Goal: Task Accomplishment & Management: Use online tool/utility

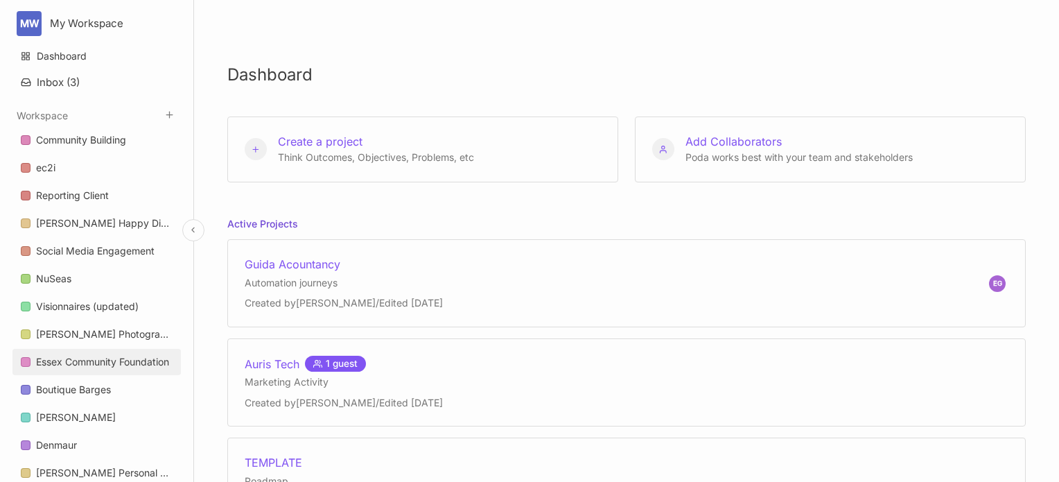
click at [80, 360] on div "Essex Community Foundation" at bounding box center [102, 362] width 133 height 17
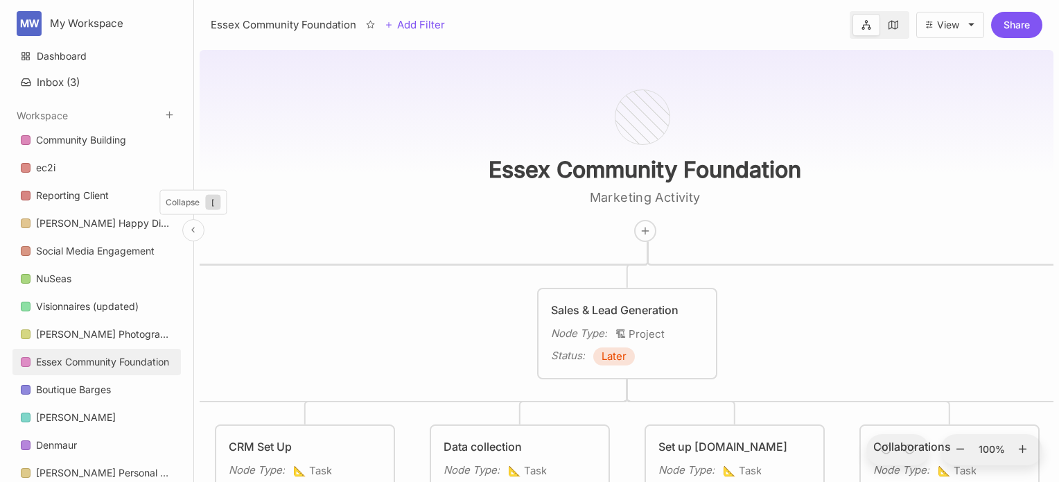
click at [190, 229] on icon at bounding box center [193, 229] width 9 height 9
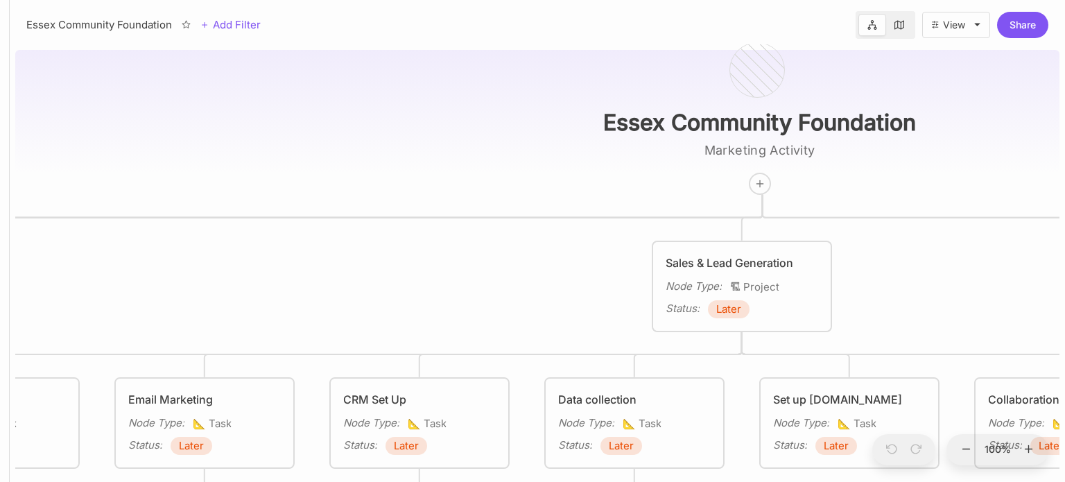
drag, startPoint x: 180, startPoint y: 238, endPoint x: 479, endPoint y: 191, distance: 302.5
click at [479, 191] on div "Essex Community Foundation Marketing Activity Reputation Management Node Type :…" at bounding box center [537, 262] width 1044 height 437
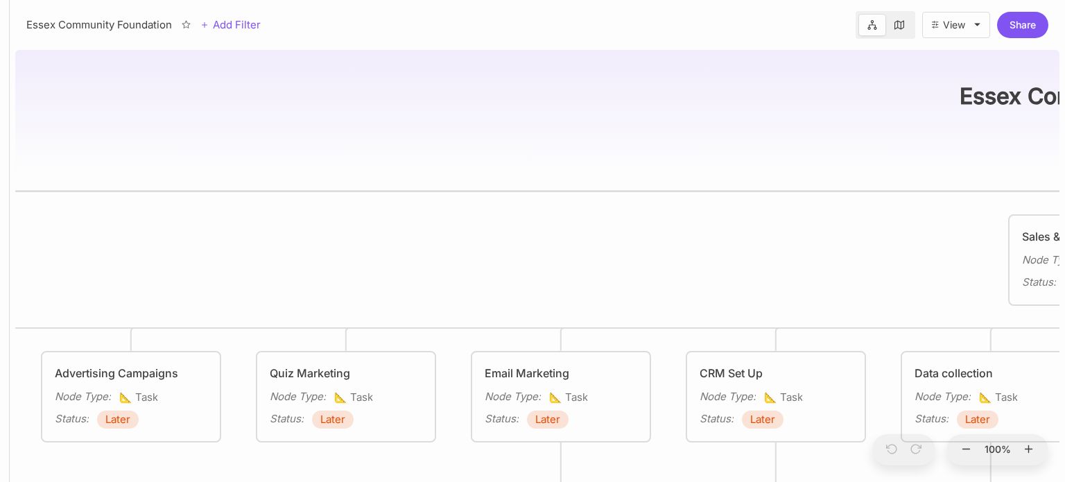
drag, startPoint x: 284, startPoint y: 182, endPoint x: 640, endPoint y: 155, distance: 357.4
click at [640, 155] on div "Essex Community Foundation Marketing Activity Reputation Management Node Type :…" at bounding box center [537, 262] width 1044 height 437
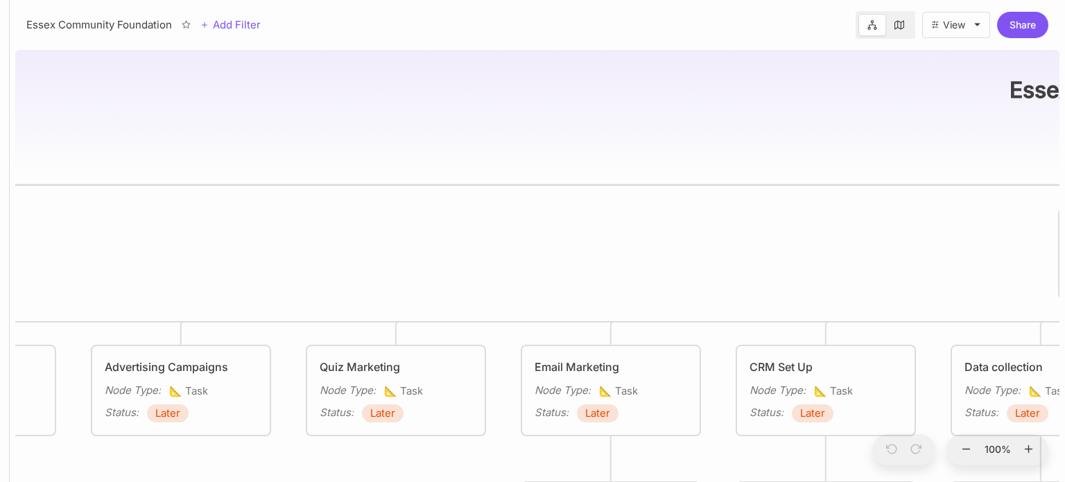
drag, startPoint x: 409, startPoint y: 164, endPoint x: 826, endPoint y: 136, distance: 418.3
click at [826, 136] on div "Essex Community Foundation Marketing Activity Reputation Management Node Type :…" at bounding box center [537, 262] width 1044 height 437
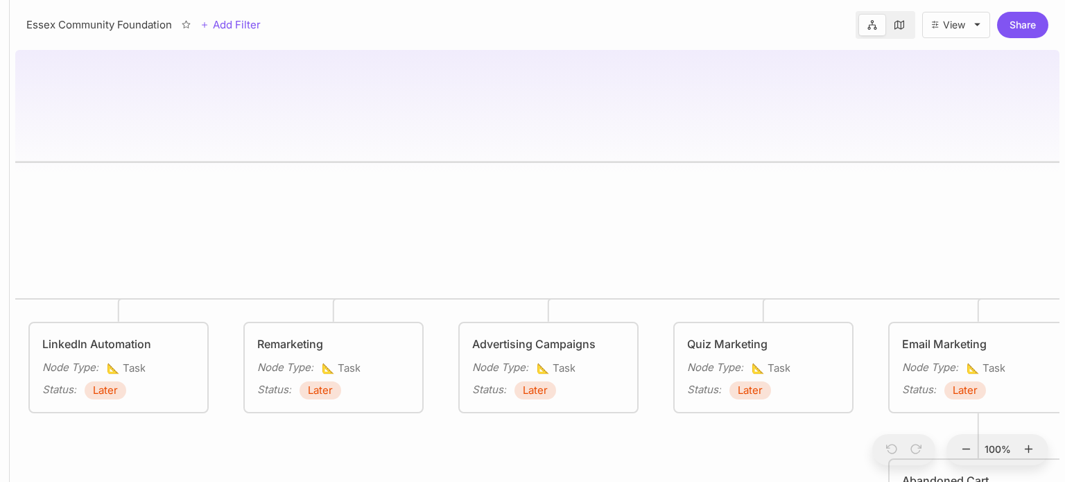
drag, startPoint x: 459, startPoint y: 153, endPoint x: 926, endPoint y: 146, distance: 467.3
click at [926, 146] on div "Essex Community Foundation Marketing Activity Reputation Management Node Type :…" at bounding box center [537, 262] width 1044 height 437
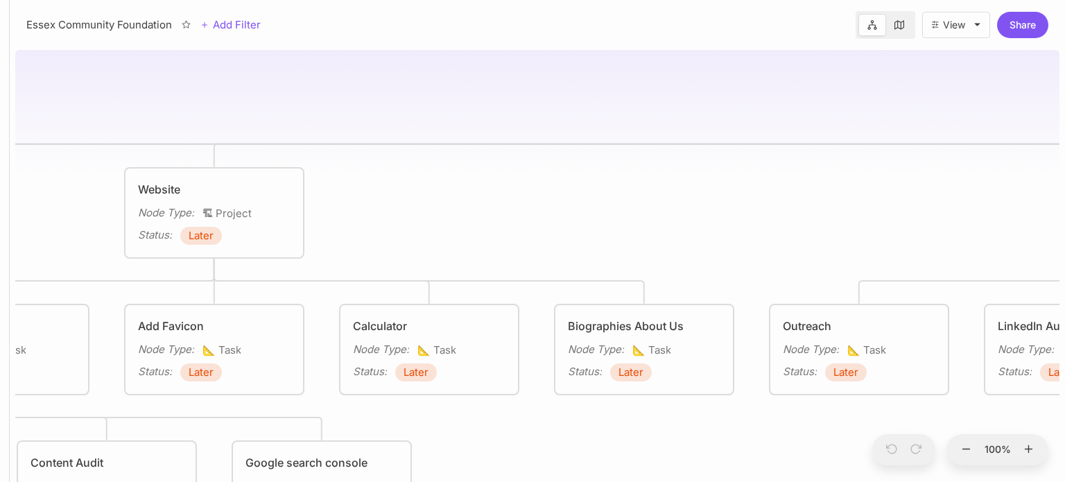
drag, startPoint x: 535, startPoint y: 137, endPoint x: 950, endPoint y: 127, distance: 414.7
click at [950, 127] on div "Essex Community Foundation Marketing Activity Reputation Management Node Type :…" at bounding box center [537, 262] width 1044 height 437
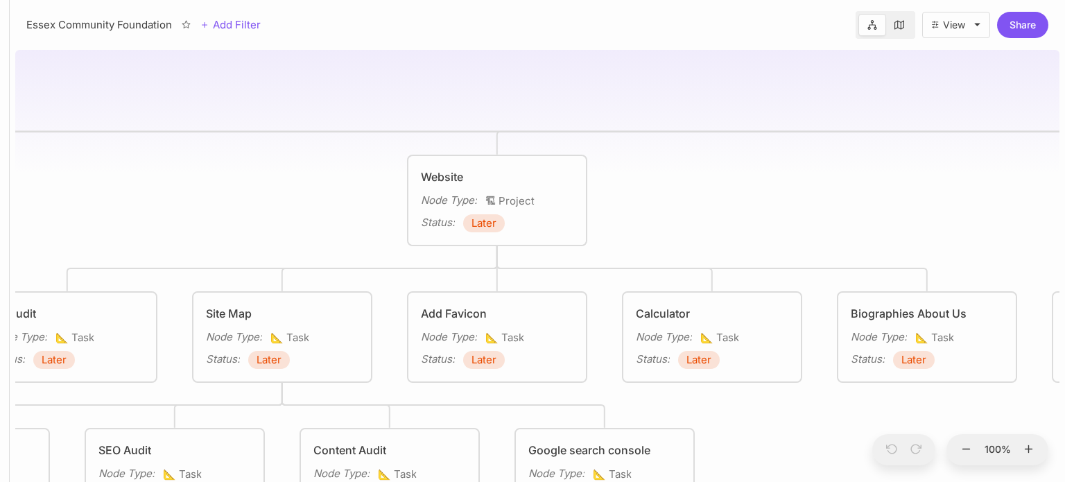
drag, startPoint x: 709, startPoint y: 140, endPoint x: 1009, endPoint y: 114, distance: 301.3
click at [1009, 114] on div "Essex Community Foundation Marketing Activity Reputation Management Node Type :…" at bounding box center [537, 262] width 1044 height 437
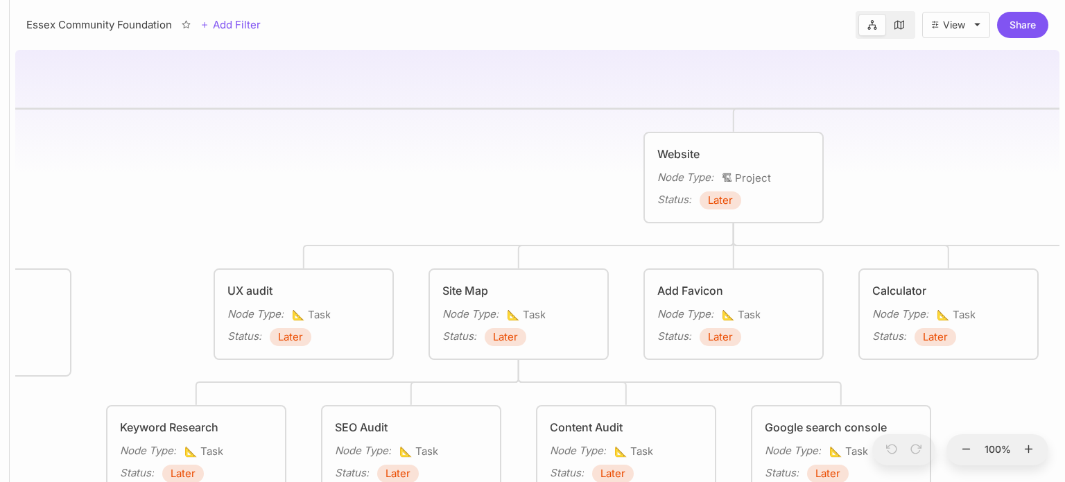
drag, startPoint x: 629, startPoint y: 97, endPoint x: 971, endPoint y: 96, distance: 341.1
click at [971, 96] on div "Essex Community Foundation Marketing Activity Reputation Management Node Type :…" at bounding box center [537, 262] width 1044 height 437
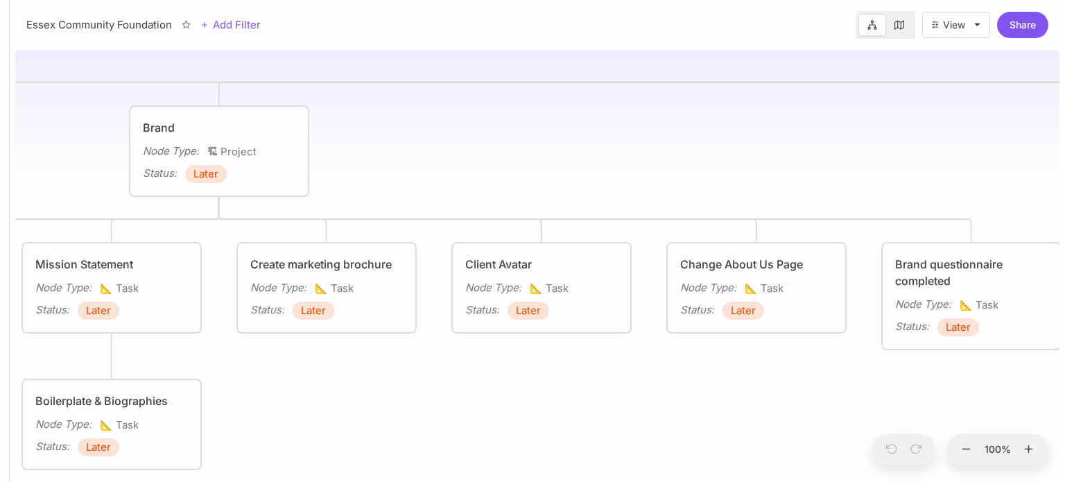
drag, startPoint x: 580, startPoint y: 110, endPoint x: 993, endPoint y: 105, distance: 413.2
click at [993, 105] on div "Essex Community Foundation Marketing Activity Reputation Management Node Type :…" at bounding box center [537, 262] width 1044 height 437
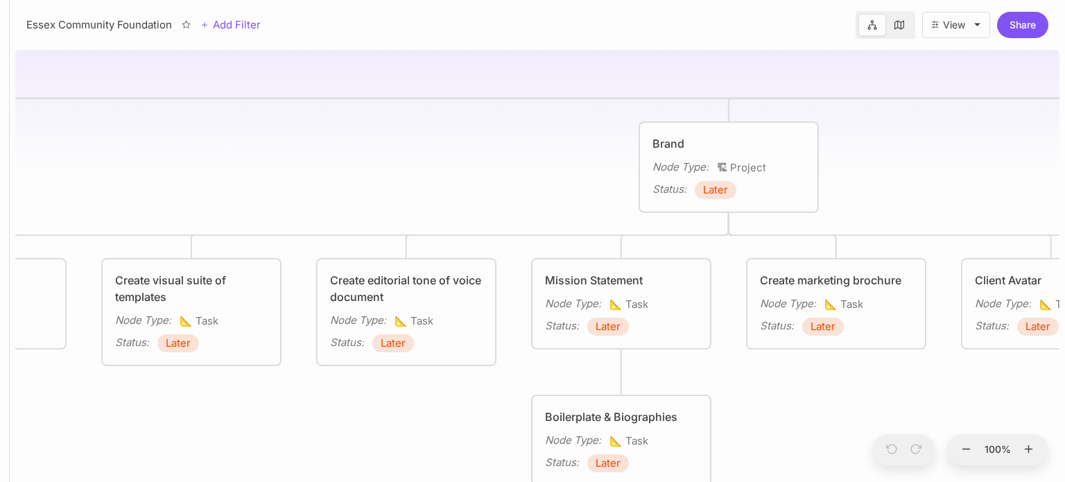
drag, startPoint x: 549, startPoint y: 55, endPoint x: 1064, endPoint y: 74, distance: 515.5
click at [1064, 74] on div "Essex Community Foundation Marketing Activity Reputation Management Node Type :…" at bounding box center [537, 262] width 1055 height 437
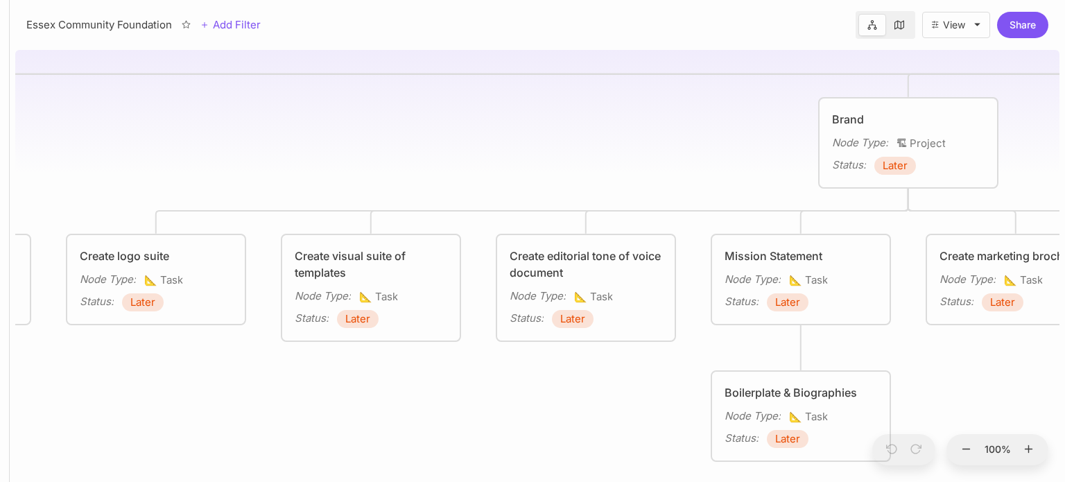
drag, startPoint x: 578, startPoint y: 71, endPoint x: 1004, endPoint y: 42, distance: 426.6
click at [1004, 42] on div "Essex Community Foundation Add Filter View Share Essex Community Foundation Mar…" at bounding box center [537, 241] width 1055 height 482
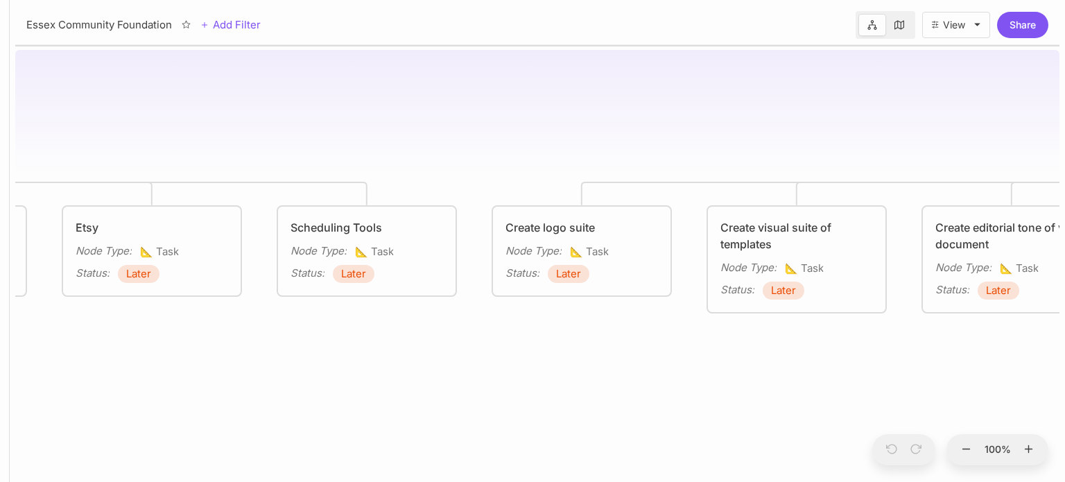
drag, startPoint x: 446, startPoint y: 91, endPoint x: 1051, endPoint y: 167, distance: 609.3
click at [1051, 167] on div "Essex Community Foundation Marketing Activity Reputation Management Node Type :…" at bounding box center [537, 262] width 1044 height 437
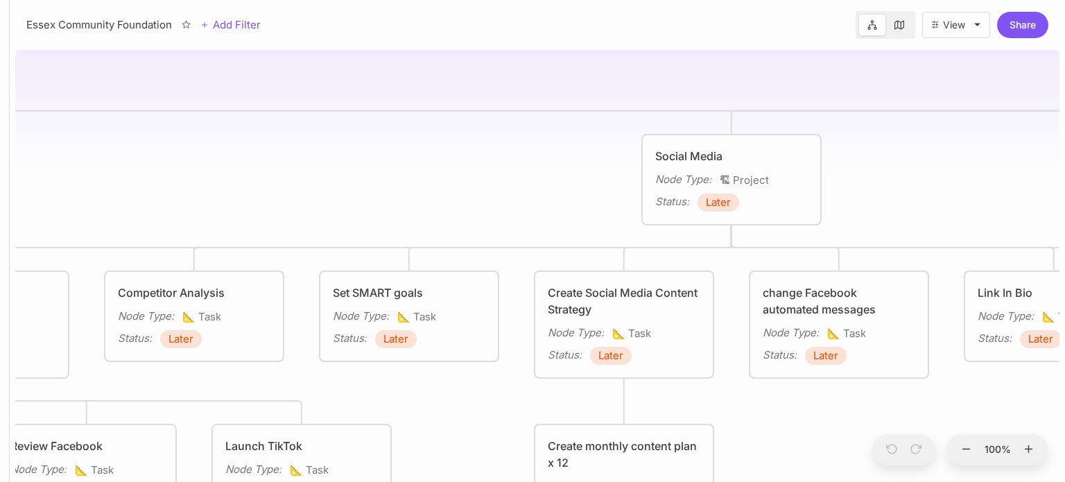
drag, startPoint x: 552, startPoint y: 144, endPoint x: 839, endPoint y: 129, distance: 287.4
click at [1064, 132] on div "Essex Community Foundation Marketing Activity Reputation Management Node Type :…" at bounding box center [537, 262] width 1055 height 437
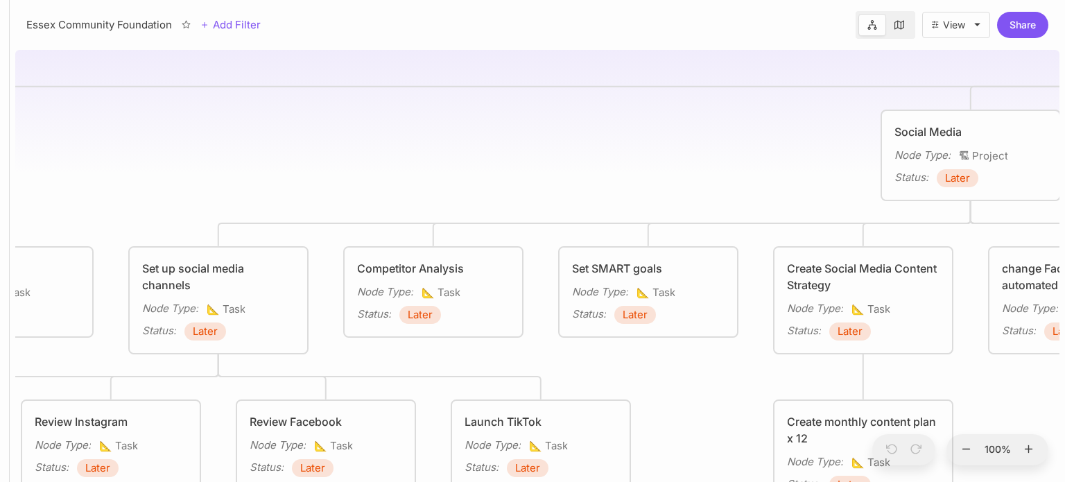
drag, startPoint x: 516, startPoint y: 144, endPoint x: 946, endPoint y: 135, distance: 430.6
click at [946, 135] on div "Essex Community Foundation Marketing Activity Reputation Management Node Type :…" at bounding box center [537, 262] width 1044 height 437
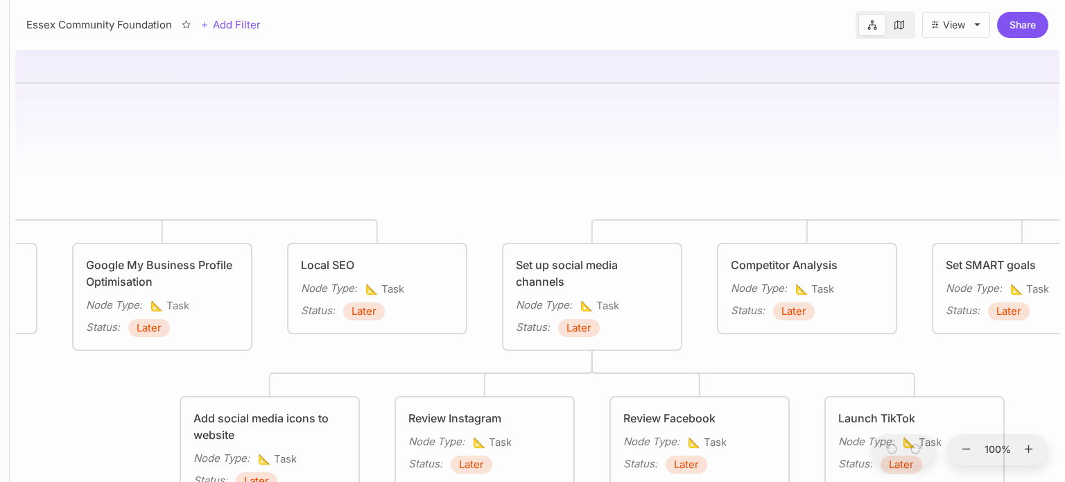
drag, startPoint x: 507, startPoint y: 144, endPoint x: 984, endPoint y: 107, distance: 477.7
click at [984, 107] on div "Essex Community Foundation Marketing Activity Reputation Management Node Type :…" at bounding box center [537, 262] width 1044 height 437
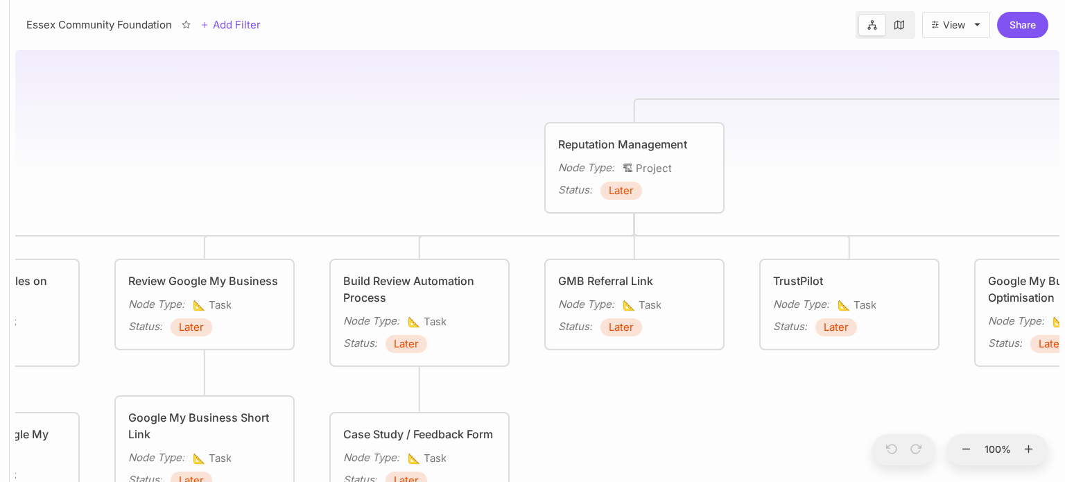
drag, startPoint x: 496, startPoint y: 77, endPoint x: 970, endPoint y: 124, distance: 475.8
click at [970, 124] on div "Essex Community Foundation Marketing Activity Reputation Management Node Type :…" at bounding box center [537, 262] width 1044 height 437
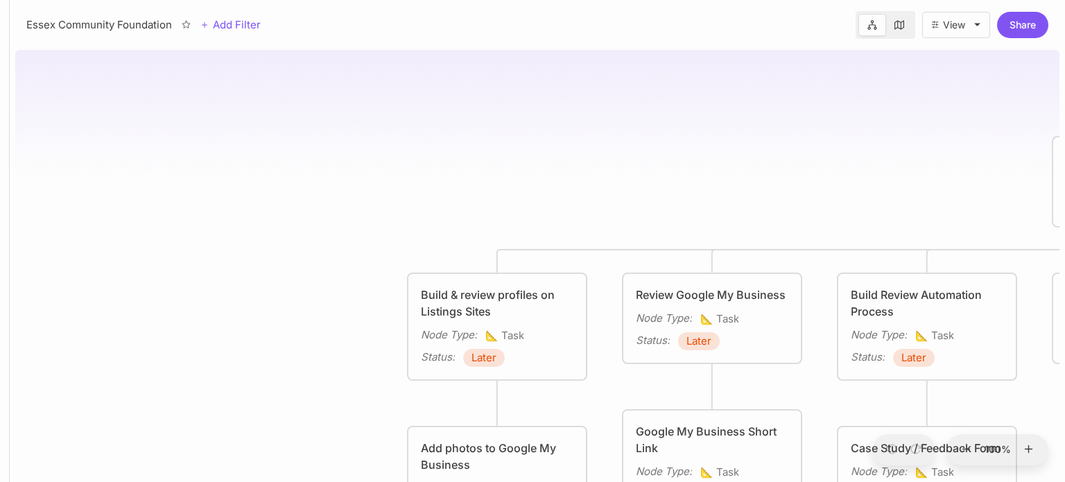
drag, startPoint x: 363, startPoint y: 124, endPoint x: 747, endPoint y: 138, distance: 384.3
click at [842, 142] on div "Essex Community Foundation Marketing Activity Reputation Management Node Type :…" at bounding box center [537, 262] width 1044 height 437
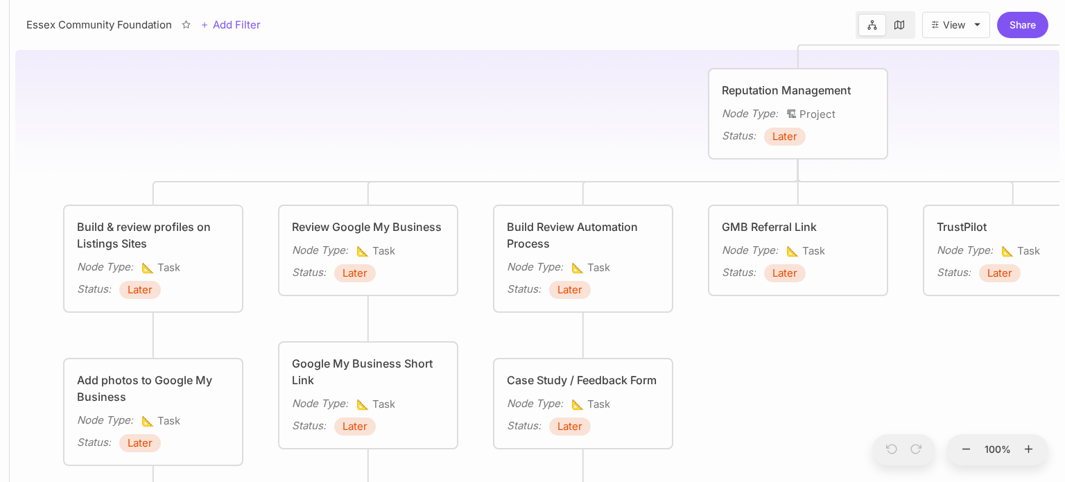
drag, startPoint x: 592, startPoint y: 141, endPoint x: 248, endPoint y: 74, distance: 350.2
click at [248, 74] on div "Essex Community Foundation Marketing Activity Reputation Management Node Type :…" at bounding box center [537, 262] width 1044 height 437
drag, startPoint x: 413, startPoint y: 91, endPoint x: 53, endPoint y: 70, distance: 360.4
click at [53, 70] on div "Essex Community Foundation Marketing Activity Reputation Management Node Type :…" at bounding box center [537, 262] width 1044 height 437
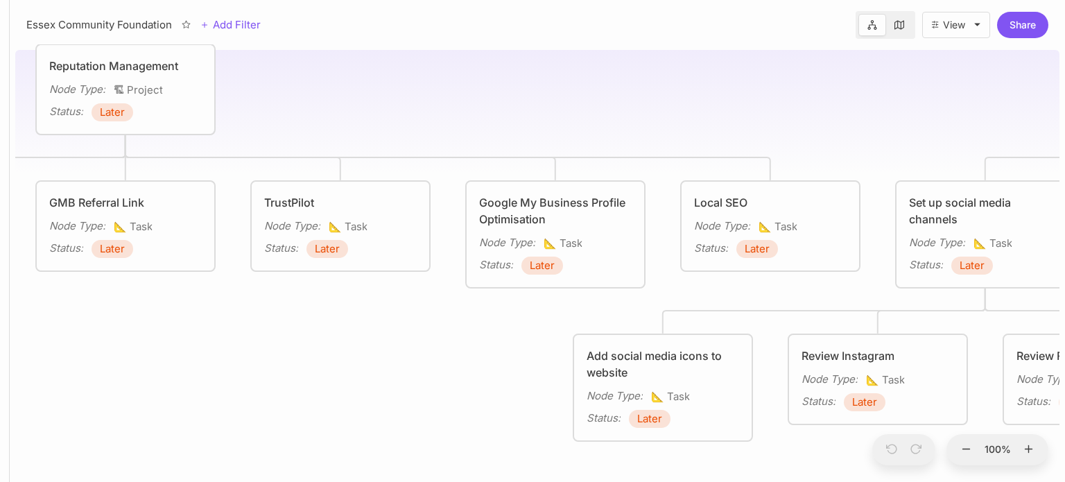
drag, startPoint x: 733, startPoint y: 116, endPoint x: 342, endPoint y: 119, distance: 390.3
click at [342, 119] on div "Essex Community Foundation Marketing Activity Reputation Management Node Type :…" at bounding box center [537, 262] width 1044 height 437
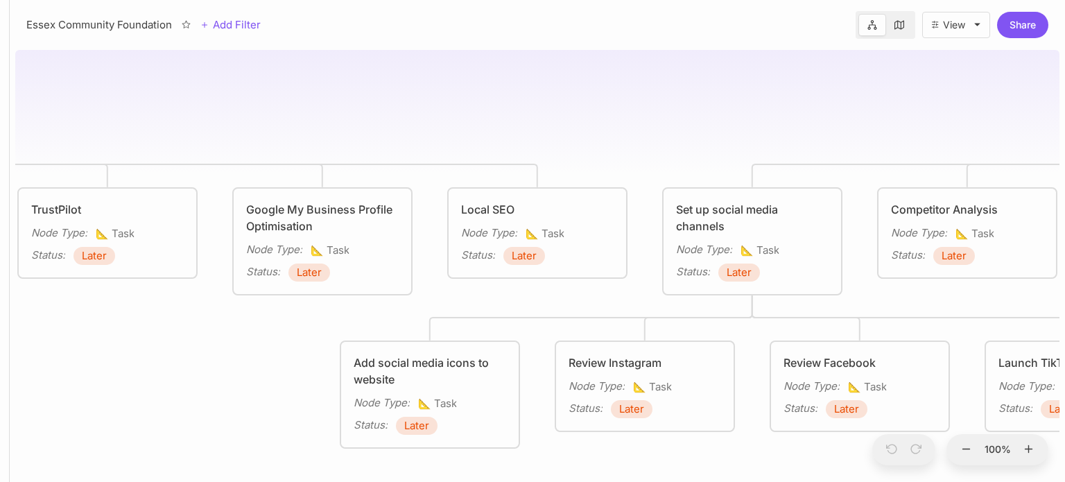
drag, startPoint x: 709, startPoint y: 115, endPoint x: 316, endPoint y: 94, distance: 393.6
click at [316, 94] on div "Essex Community Foundation Marketing Activity Reputation Management Node Type :…" at bounding box center [537, 262] width 1044 height 437
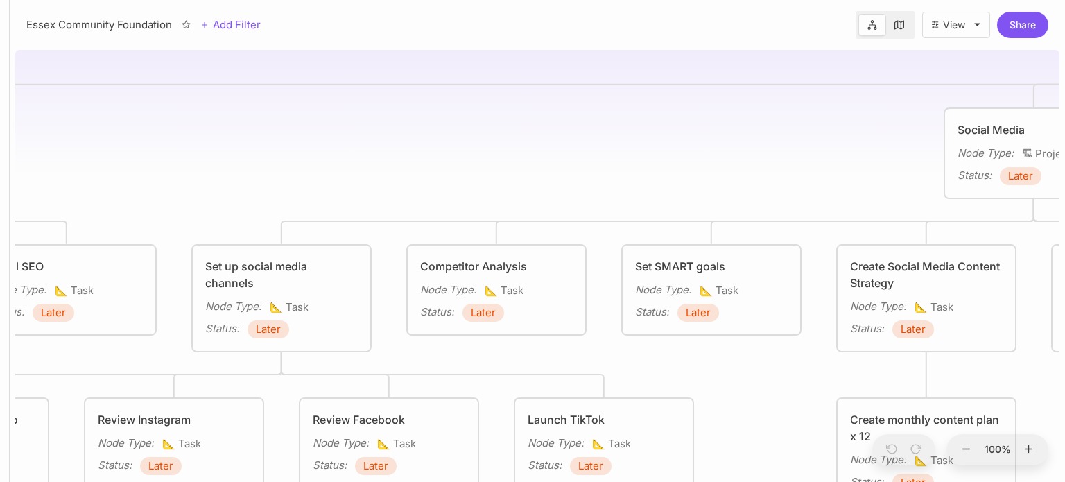
drag, startPoint x: 521, startPoint y: 107, endPoint x: 76, endPoint y: 151, distance: 447.9
click at [76, 151] on div "Essex Community Foundation Marketing Activity Reputation Management Node Type :…" at bounding box center [537, 262] width 1044 height 437
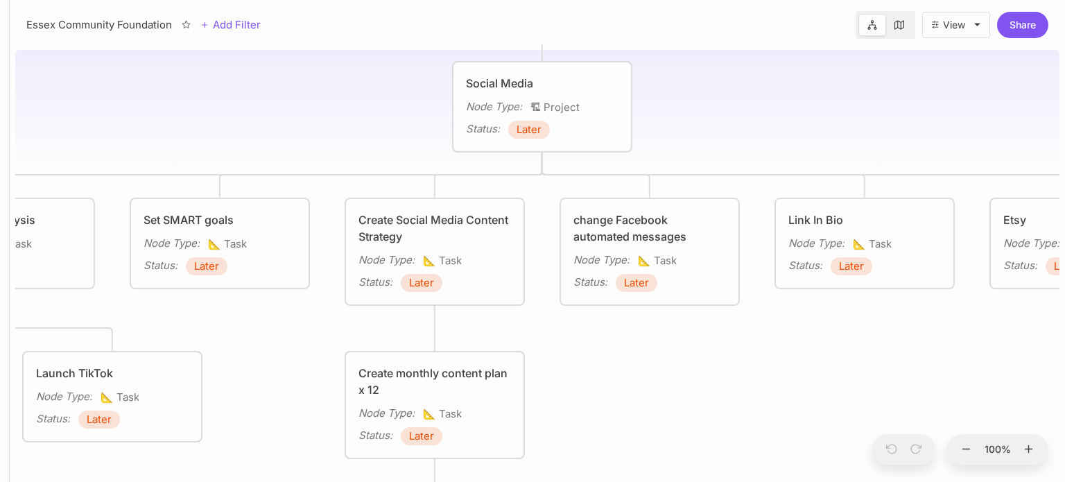
drag, startPoint x: 358, startPoint y: 130, endPoint x: 178, endPoint y: 114, distance: 180.2
click at [178, 114] on div "Essex Community Foundation Marketing Activity Reputation Management Node Type :…" at bounding box center [537, 262] width 1044 height 437
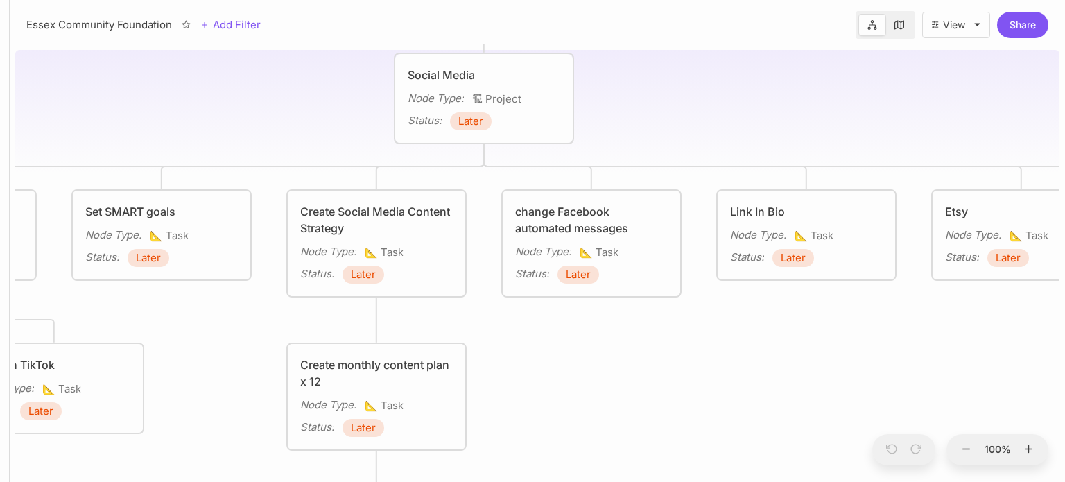
drag, startPoint x: 854, startPoint y: 131, endPoint x: 470, endPoint y: 112, distance: 384.6
click at [470, 112] on div "Essex Community Foundation Marketing Activity Reputation Management Node Type :…" at bounding box center [537, 262] width 1044 height 437
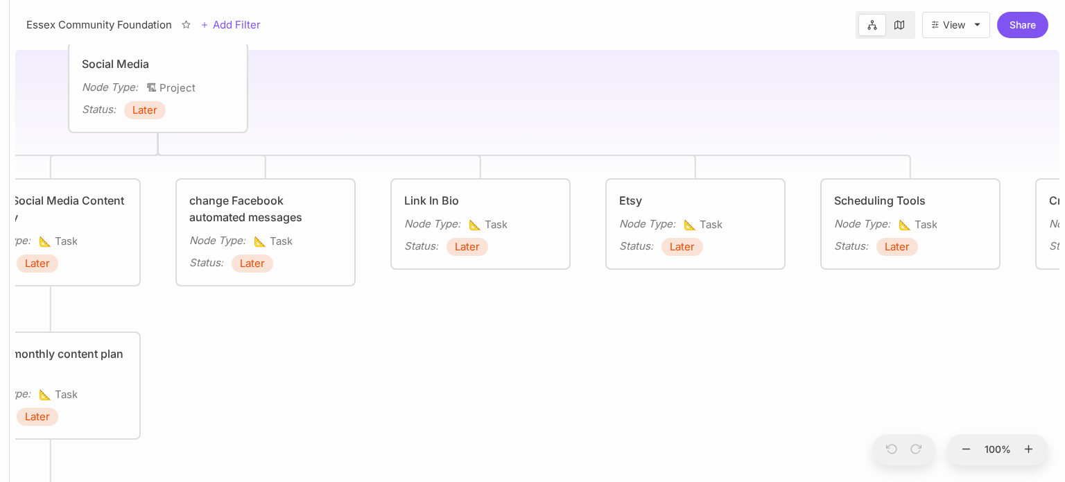
drag, startPoint x: 681, startPoint y: 112, endPoint x: 240, endPoint y: 125, distance: 441.1
click at [240, 125] on div "Essex Community Foundation Marketing Activity Reputation Management Node Type :…" at bounding box center [537, 262] width 1044 height 437
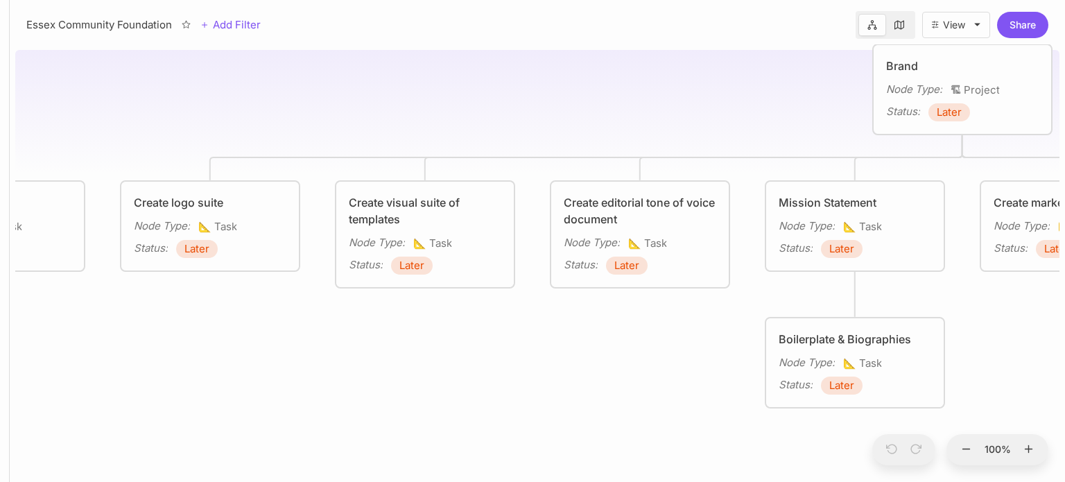
drag, startPoint x: 274, startPoint y: 113, endPoint x: 72, endPoint y: 119, distance: 201.8
click at [72, 119] on div "Essex Community Foundation Marketing Activity Reputation Management Node Type :…" at bounding box center [537, 262] width 1044 height 437
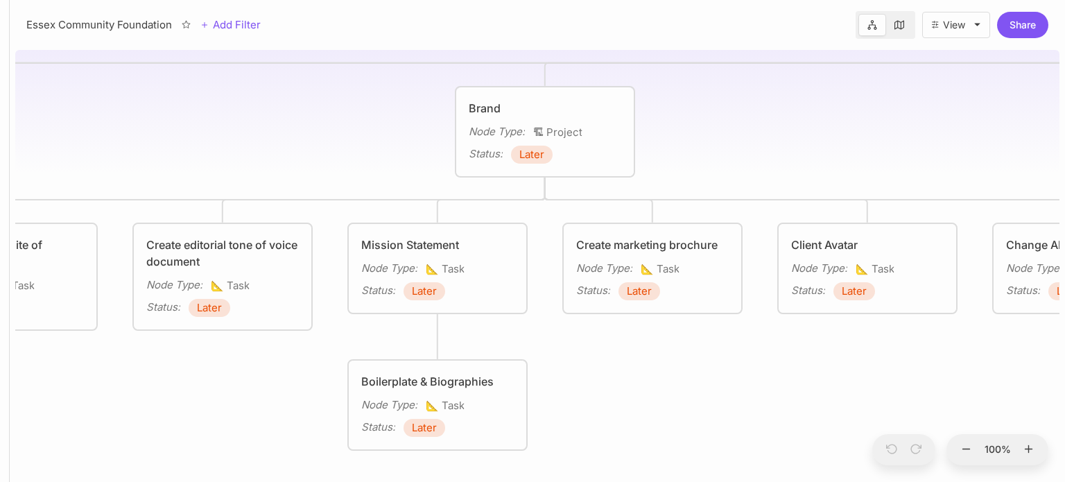
drag, startPoint x: 450, startPoint y: 102, endPoint x: 42, endPoint y: 144, distance: 410.5
click at [42, 144] on div "Essex Community Foundation Marketing Activity Reputation Management Node Type :…" at bounding box center [537, 262] width 1044 height 437
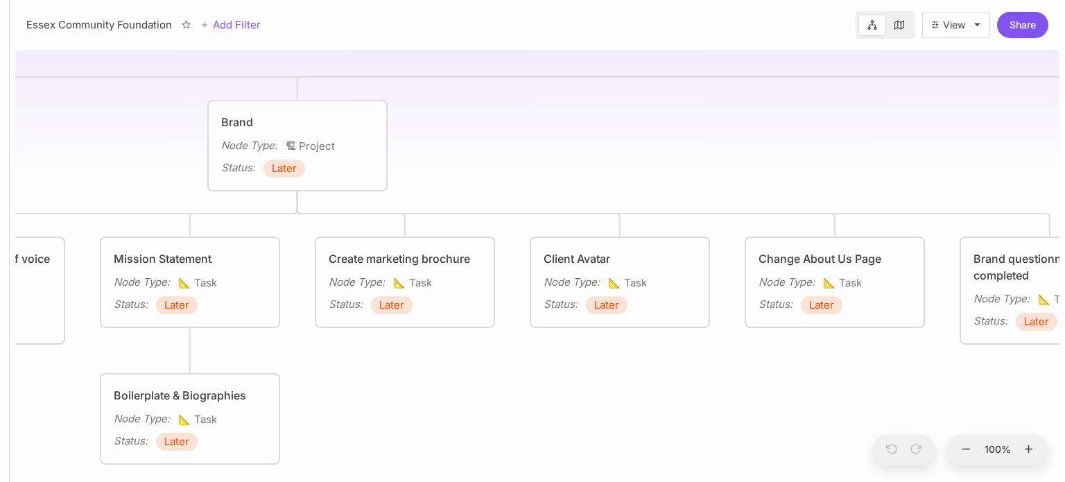
drag, startPoint x: 722, startPoint y: 135, endPoint x: 200, endPoint y: 174, distance: 523.5
click at [200, 174] on div "Essex Community Foundation Marketing Activity Reputation Management Node Type :…" at bounding box center [537, 262] width 1044 height 437
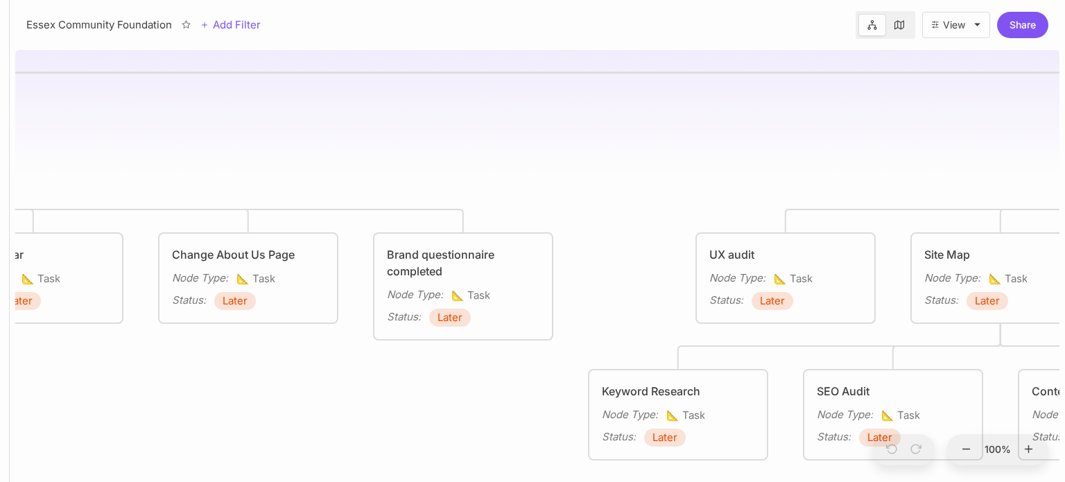
drag, startPoint x: 587, startPoint y: 166, endPoint x: 241, endPoint y: 154, distance: 346.1
click at [241, 154] on div "Essex Community Foundation Marketing Activity Reputation Management Node Type :…" at bounding box center [537, 262] width 1044 height 437
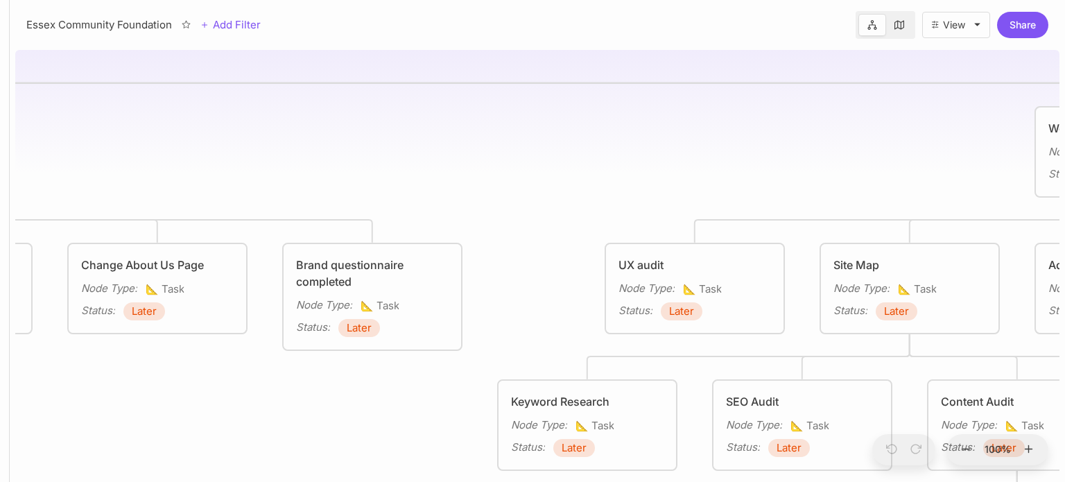
drag, startPoint x: 462, startPoint y: 180, endPoint x: 103, endPoint y: 121, distance: 364.5
click at [103, 121] on div "Essex Community Foundation Marketing Activity Reputation Management Node Type :…" at bounding box center [537, 262] width 1044 height 437
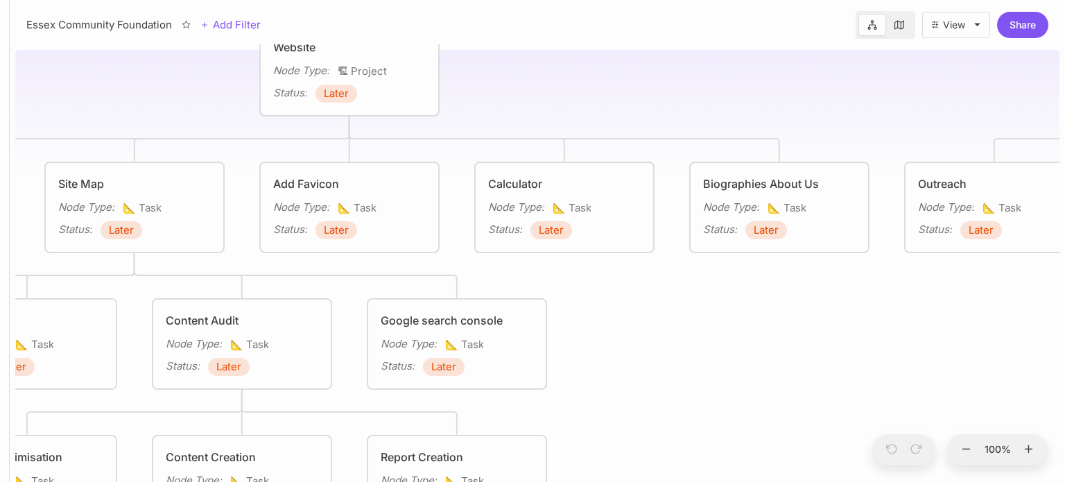
drag, startPoint x: 516, startPoint y: 100, endPoint x: 101, endPoint y: 77, distance: 415.9
click at [101, 77] on div "Essex Community Foundation Marketing Activity Reputation Management Node Type :…" at bounding box center [537, 262] width 1044 height 437
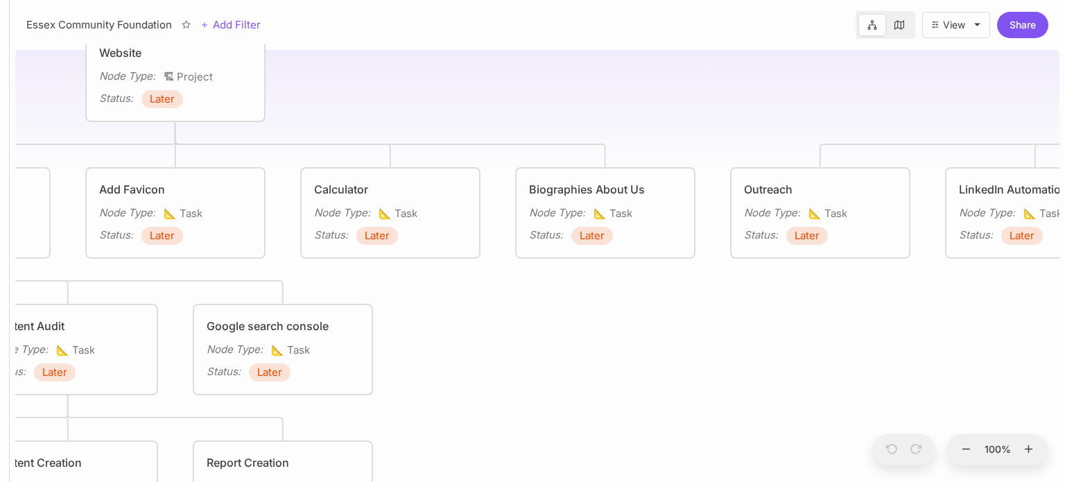
drag
click at [191, 124] on div "Essex Community Foundation Marketing Activity Reputation Management Node Type :…" at bounding box center [537, 262] width 1044 height 437
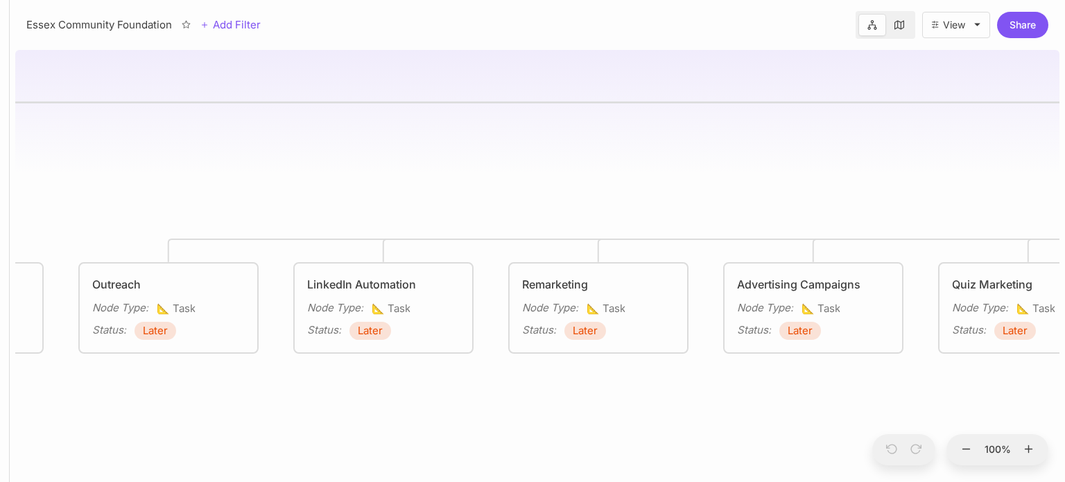
click at [64, 214] on div "Essex Community Foundation Marketing Activity Reputation Management Node Type :…" at bounding box center [537, 262] width 1044 height 437
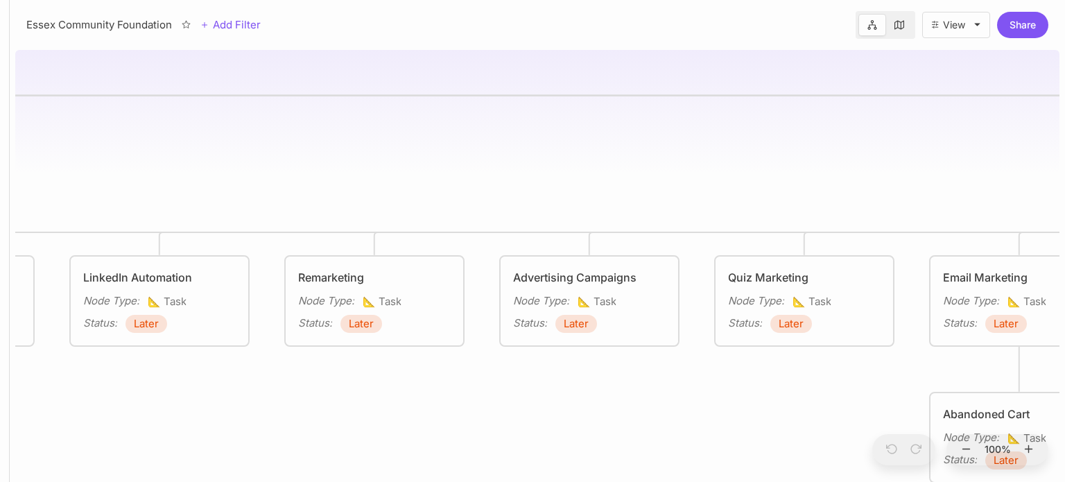
drag, startPoint x: 317, startPoint y: 215, endPoint x: 253, endPoint y: 205, distance: 64.6
click at [253, 205] on div "Essex Community Foundation Marketing Activity Reputation Management Node Type :…" at bounding box center [537, 262] width 1044 height 437
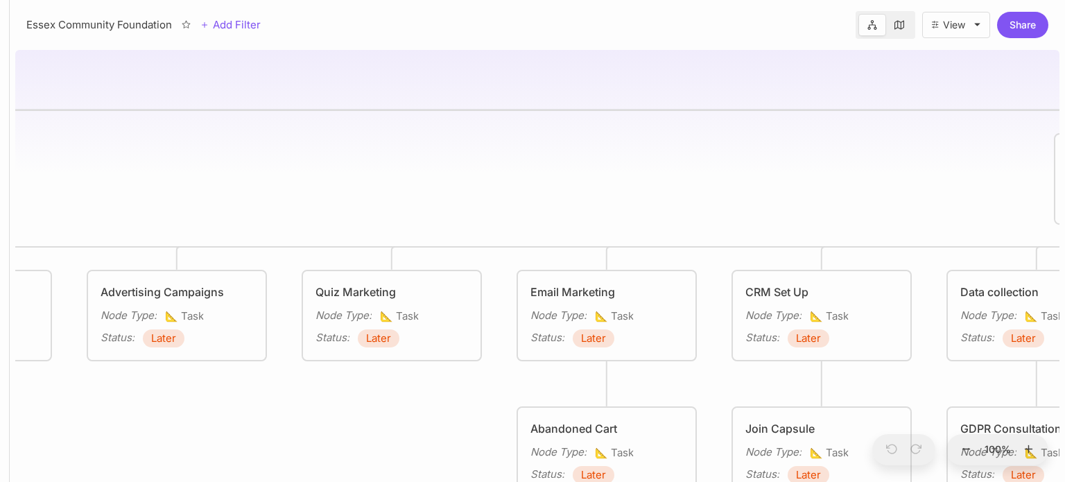
drag, startPoint x: 600, startPoint y: 151, endPoint x: 188, endPoint y: 166, distance: 412.8
click at [188, 166] on div "Essex Community Foundation Marketing Activity Reputation Management Node Type :…" at bounding box center [537, 262] width 1044 height 437
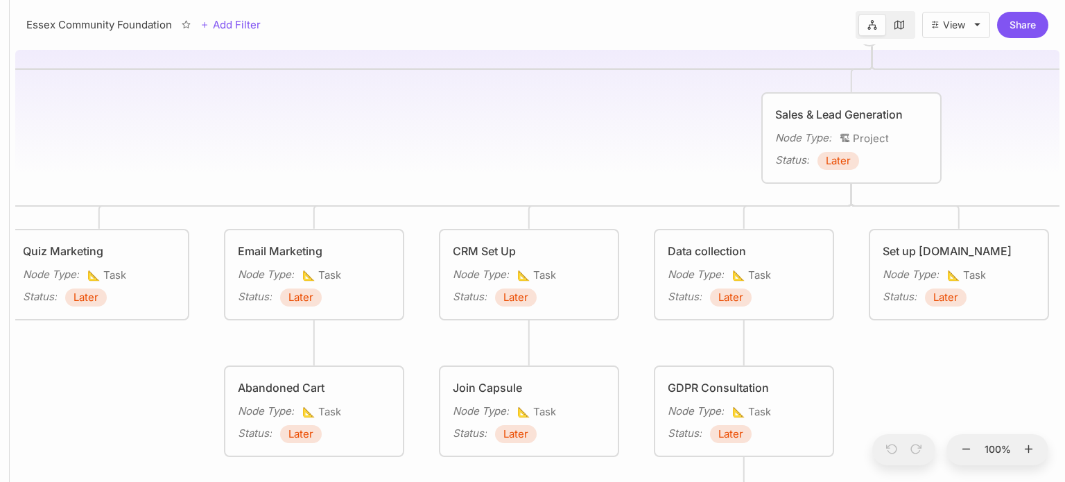
drag, startPoint x: 391, startPoint y: 146, endPoint x: 110, endPoint y: 130, distance: 282.0
click at [110, 130] on div "Essex Community Foundation Marketing Activity Reputation Management Node Type :…" at bounding box center [537, 262] width 1044 height 437
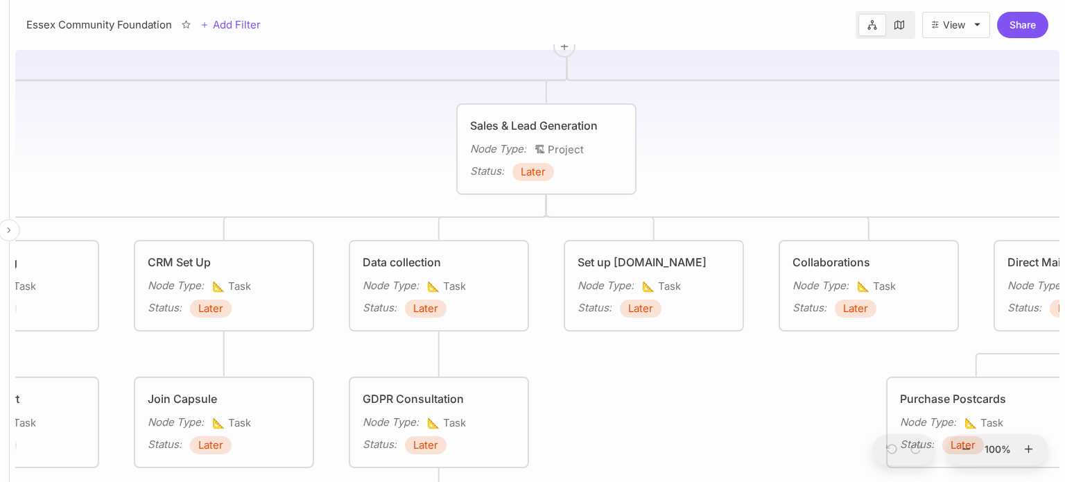
drag, startPoint x: 64, startPoint y: 123, endPoint x: 0, endPoint y: 138, distance: 66.3
click at [0, 138] on div "Essex Community Foundation Add Filter View Share Essex Community Foundation Mar…" at bounding box center [532, 241] width 1065 height 482
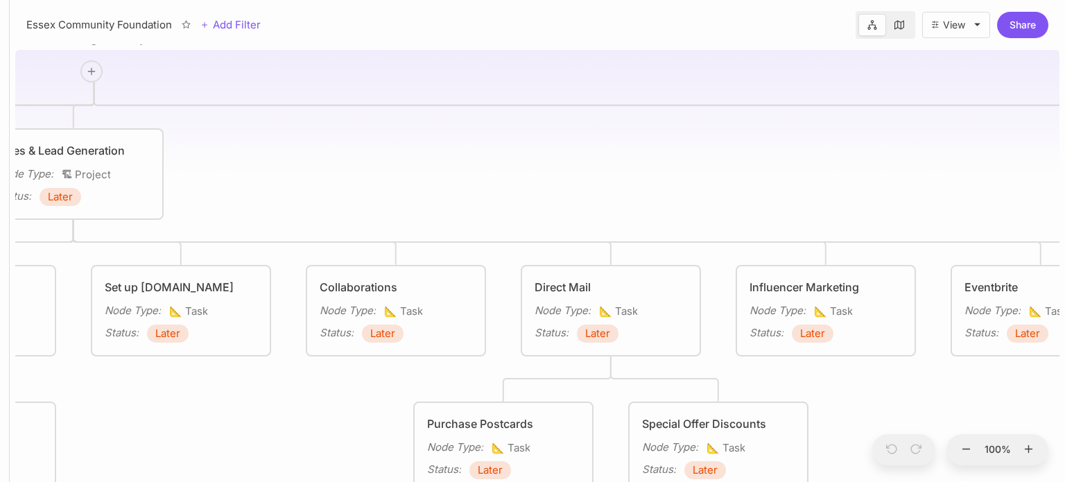
drag, startPoint x: 791, startPoint y: 146, endPoint x: 383, endPoint y: 155, distance: 408.5
click at [383, 155] on div "Essex Community Foundation Marketing Activity Reputation Management Node Type :…" at bounding box center [537, 262] width 1044 height 437
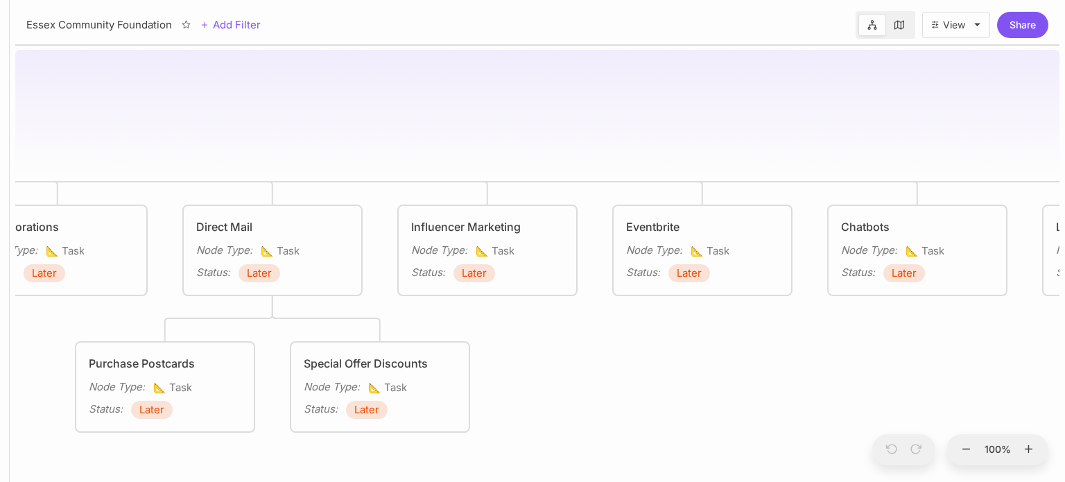
drag, startPoint x: 429, startPoint y: 132, endPoint x: 328, endPoint y: 100, distance: 106.3
click at [328, 100] on div "Essex Community Foundation Marketing Activity Reputation Management Node Type :…" at bounding box center [537, 262] width 1044 height 437
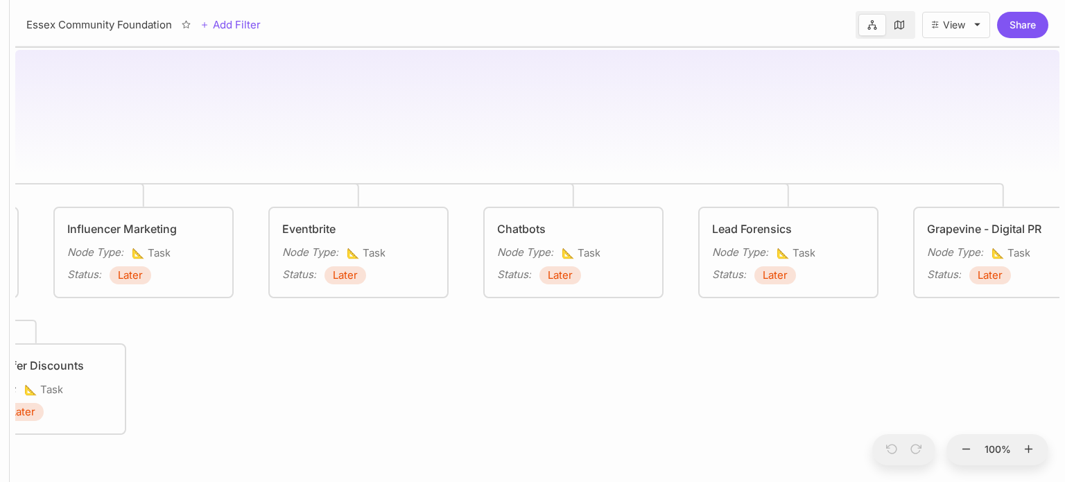
drag, startPoint x: 607, startPoint y: 108, endPoint x: 255, endPoint y: 110, distance: 352.2
click at [255, 110] on div "Essex Community Foundation Marketing Activity Reputation Management Node Type :…" at bounding box center [537, 262] width 1044 height 437
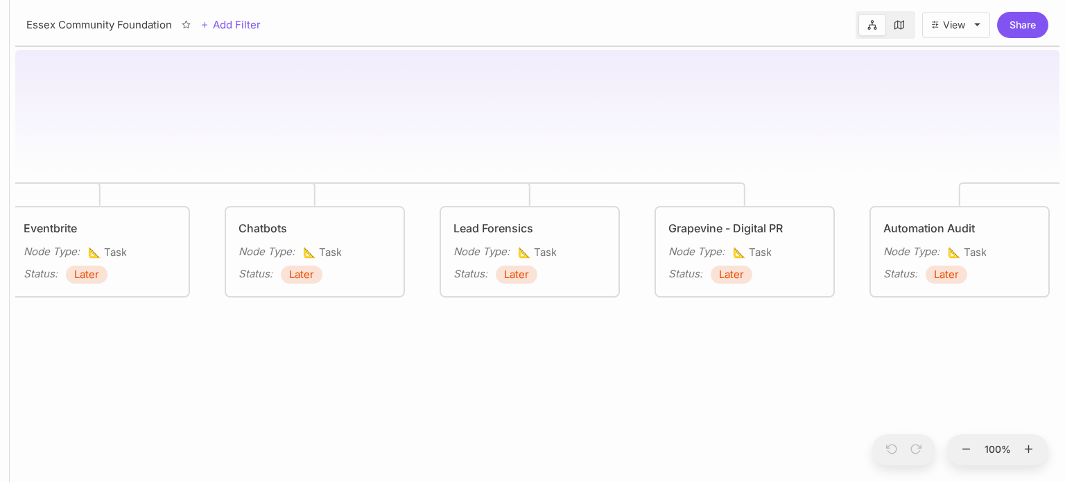
drag, startPoint x: 516, startPoint y: 102, endPoint x: 266, endPoint y: 101, distance: 250.3
click at [266, 101] on div "Essex Community Foundation Marketing Activity Reputation Management Node Type :…" at bounding box center [537, 262] width 1044 height 437
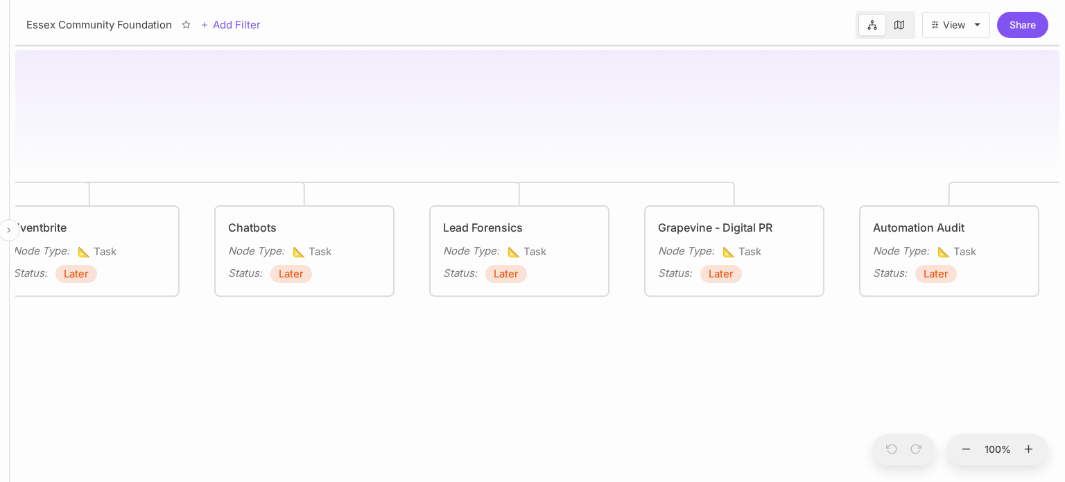
drag, startPoint x: 410, startPoint y: 98, endPoint x: 0, endPoint y: 85, distance: 410.6
click at [0, 85] on div "Essex Community Foundation Add Filter View Share Essex Community Foundation Mar…" at bounding box center [532, 241] width 1065 height 482
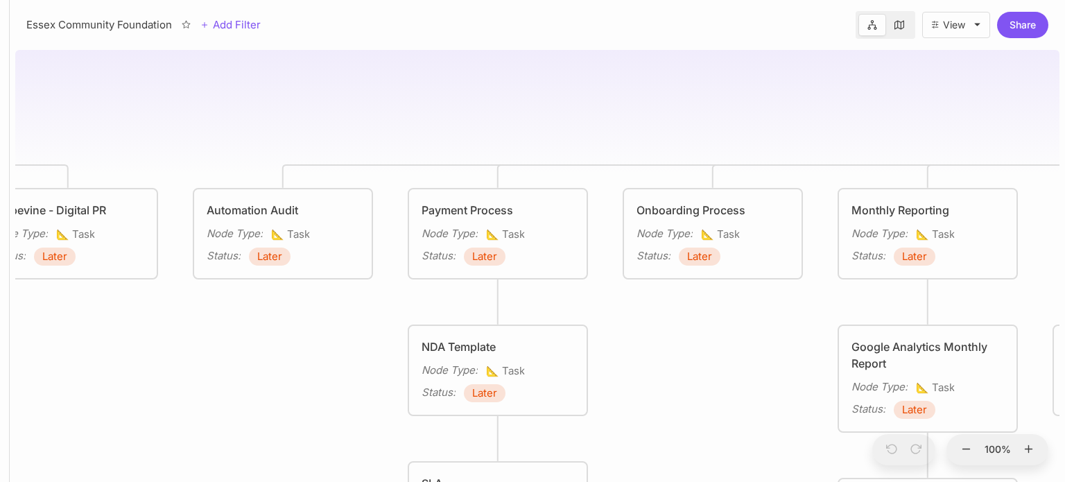
drag, startPoint x: 363, startPoint y: 105, endPoint x: 71, endPoint y: 93, distance: 292.1
click at [71, 93] on div "Essex Community Foundation Marketing Activity Reputation Management Node Type :…" at bounding box center [537, 262] width 1044 height 437
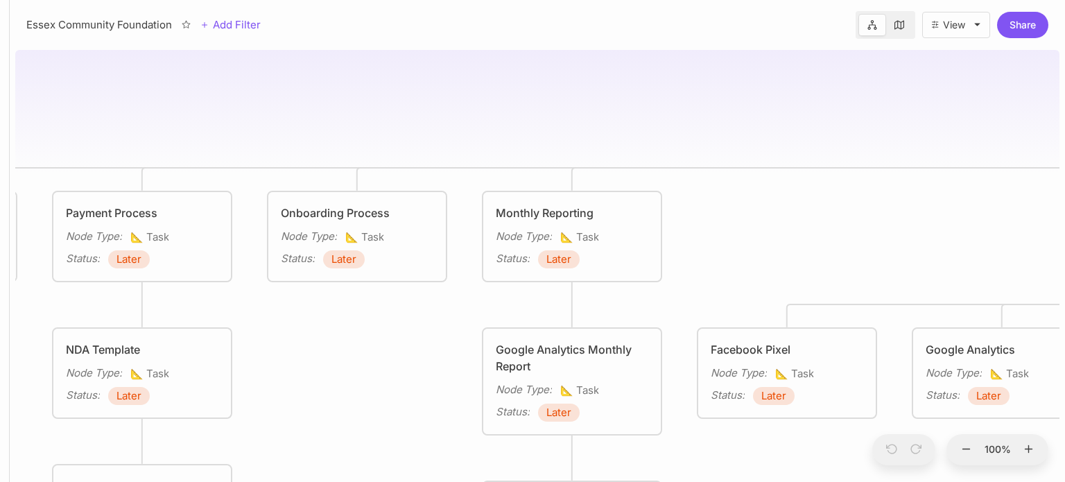
drag, startPoint x: 666, startPoint y: 124, endPoint x: 336, endPoint y: 134, distance: 330.1
click at [336, 134] on div "Essex Community Foundation Marketing Activity Reputation Management Node Type :…" at bounding box center [537, 262] width 1044 height 437
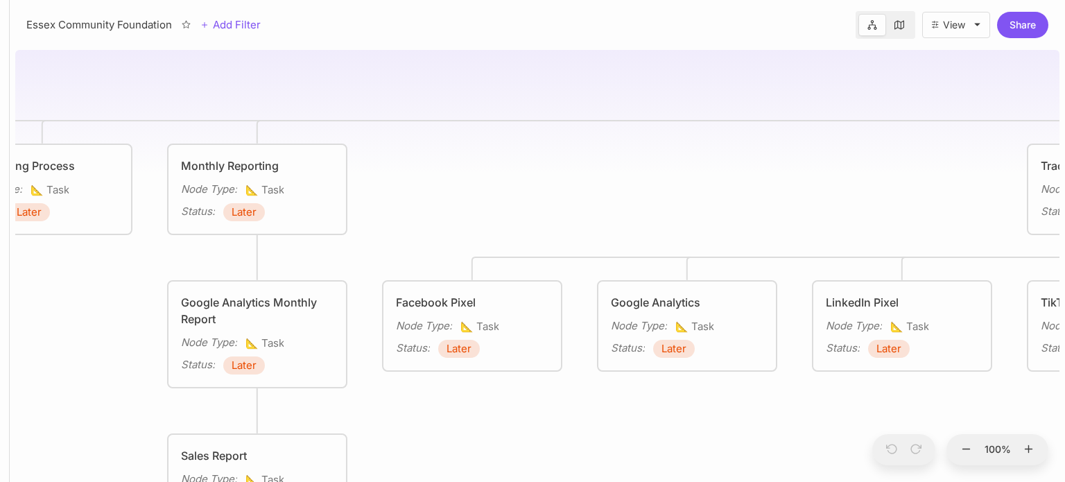
drag, startPoint x: 613, startPoint y: 133, endPoint x: 310, endPoint y: 87, distance: 306.4
click at [310, 87] on div "Essex Community Foundation Marketing Activity Reputation Management Node Type :…" at bounding box center [537, 262] width 1044 height 437
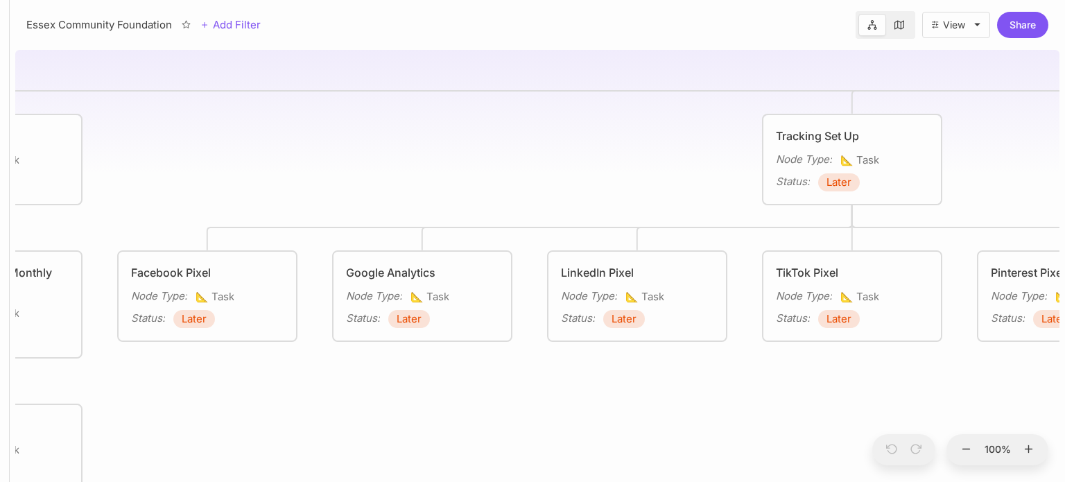
drag, startPoint x: 589, startPoint y: 79, endPoint x: 324, endPoint y: 49, distance: 266.5
click at [324, 49] on div "Essex Community Foundation Marketing Activity Reputation Management Node Type :…" at bounding box center [537, 262] width 1044 height 437
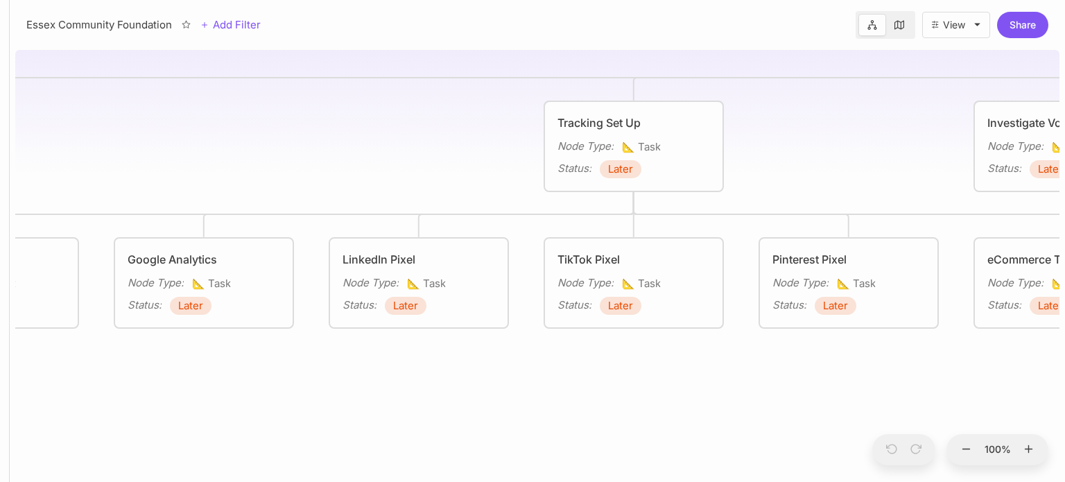
drag, startPoint x: 530, startPoint y: 127, endPoint x: 374, endPoint y: 121, distance: 155.4
click at [374, 121] on div "Essex Community Foundation Marketing Activity Reputation Management Node Type :…" at bounding box center [537, 262] width 1044 height 437
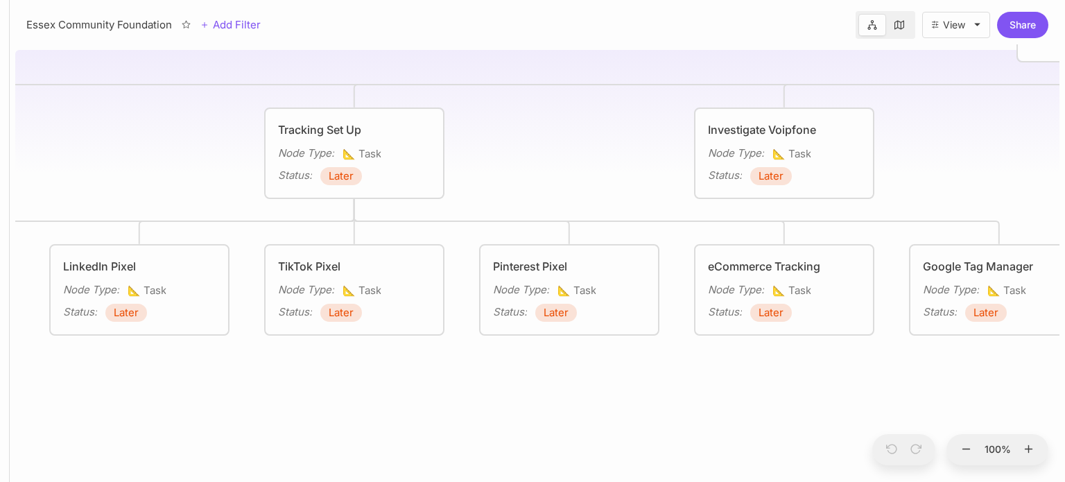
drag, startPoint x: 808, startPoint y: 89, endPoint x: 491, endPoint y: 139, distance: 321.4
click at [491, 139] on div "Essex Community Foundation Marketing Activity Reputation Management Node Type :…" at bounding box center [537, 262] width 1044 height 437
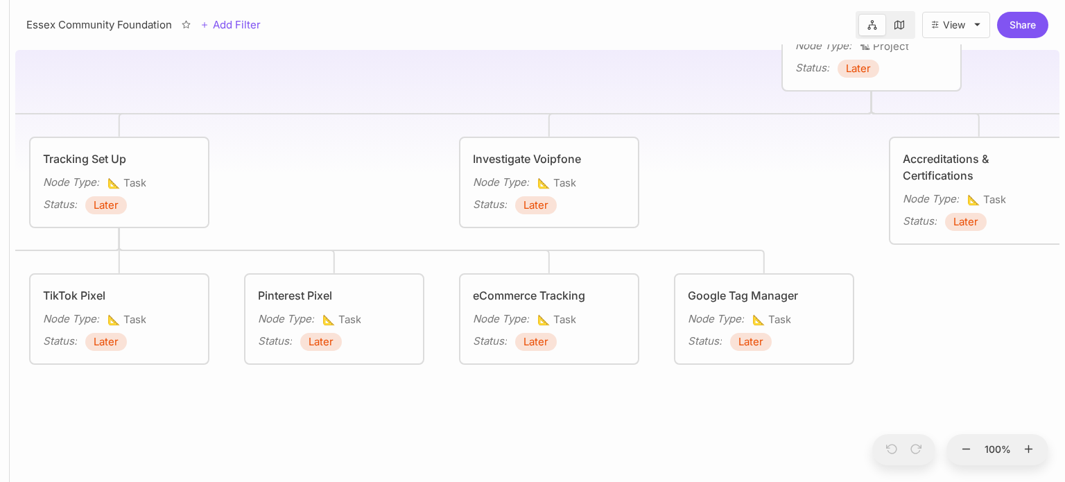
drag, startPoint x: 450, startPoint y: 154, endPoint x: 401, endPoint y: 150, distance: 49.4
click at [401, 150] on div "Essex Community Foundation Marketing Activity Reputation Management Node Type :…" at bounding box center [537, 262] width 1044 height 437
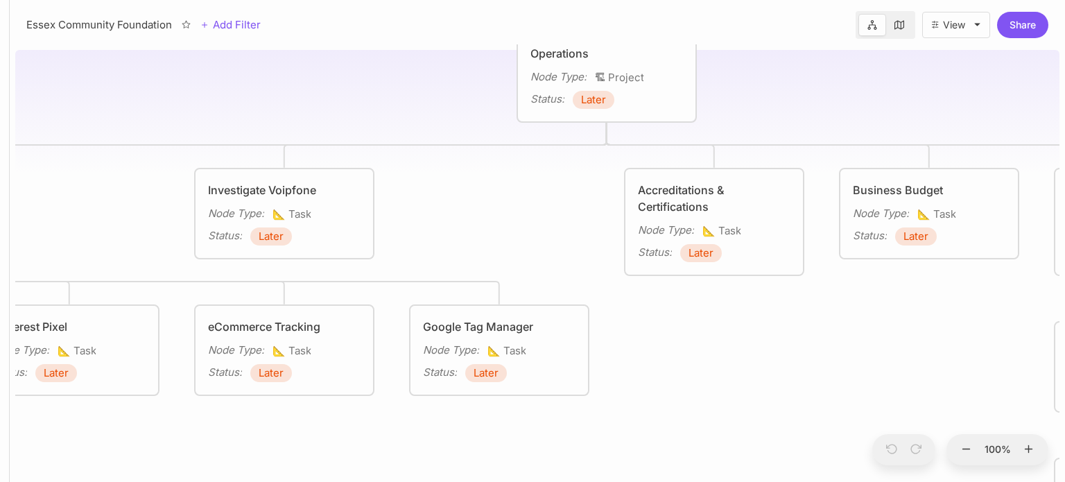
drag, startPoint x: 704, startPoint y: 148, endPoint x: 439, endPoint y: 180, distance: 266.7
click at [439, 180] on div "Essex Community Foundation Marketing Activity Reputation Management Node Type :…" at bounding box center [537, 262] width 1044 height 437
drag, startPoint x: 943, startPoint y: 18, endPoint x: 905, endPoint y: 10, distance: 38.9
click at [905, 10] on div "Essex Community Foundation Add Filter View Share" at bounding box center [537, 22] width 1055 height 44
click at [901, 27] on icon at bounding box center [899, 25] width 10 height 10
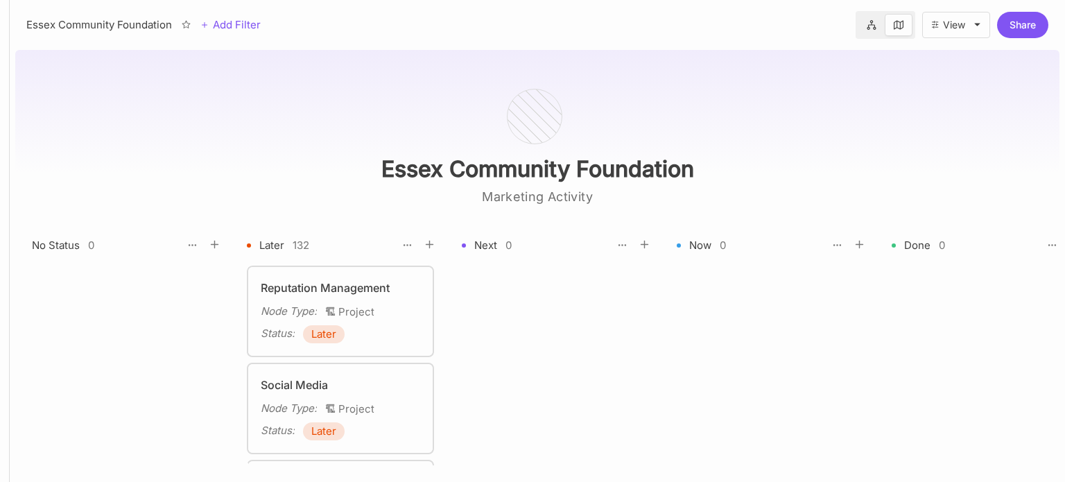
click at [875, 28] on icon at bounding box center [871, 25] width 9 height 10
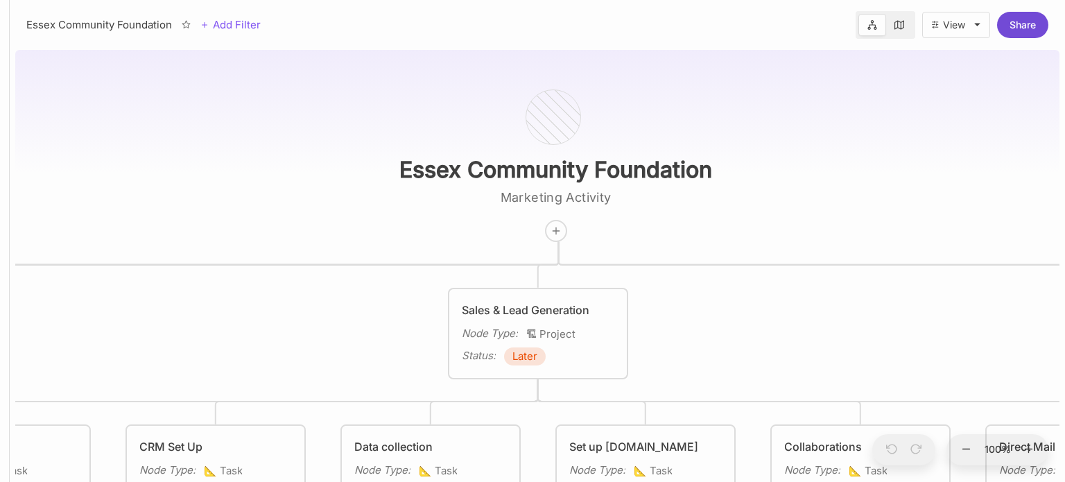
click at [1023, 28] on button "Share" at bounding box center [1022, 25] width 51 height 26
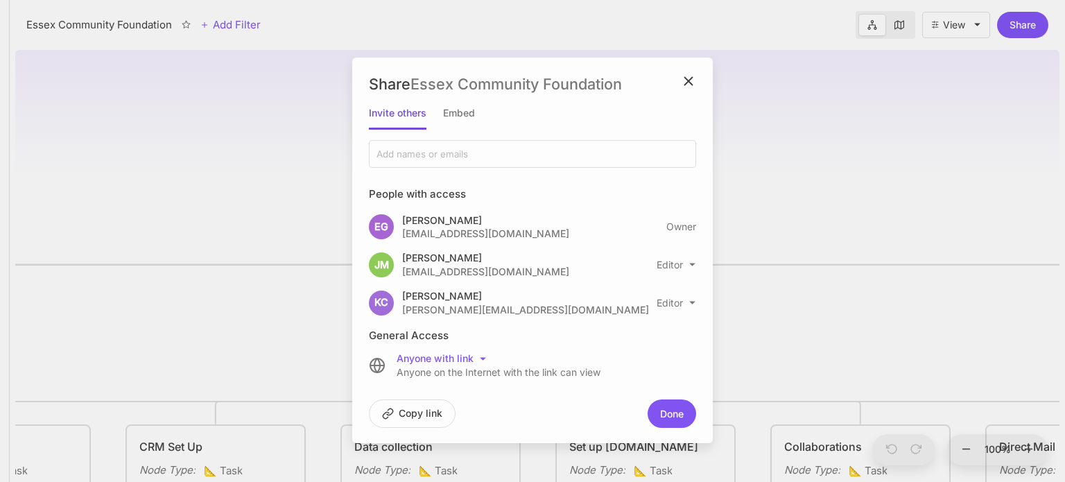
click at [410, 154] on input at bounding box center [451, 154] width 152 height 12
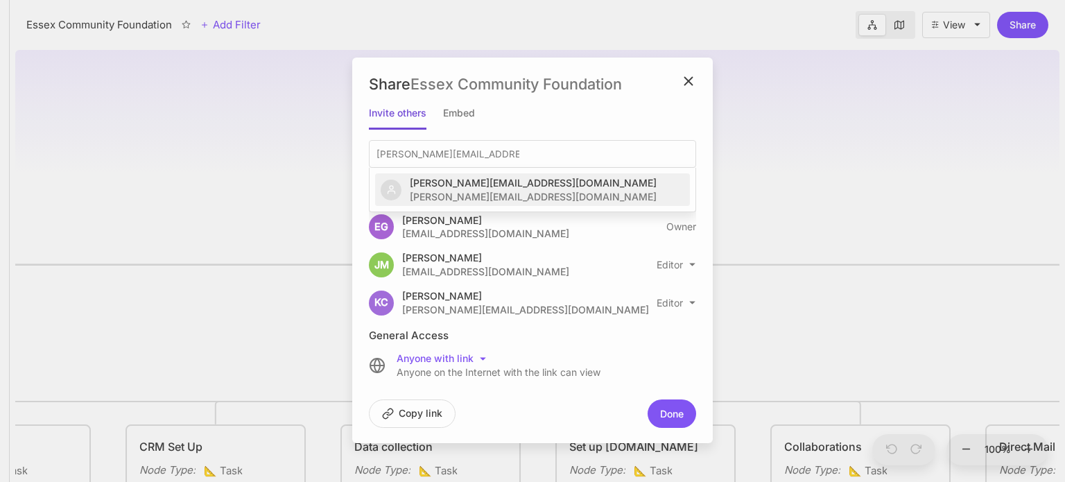
type input "jesse@essexcf.org.uk"
click at [510, 173] on li "jesse@essexcf.org.uk jesse@essexcf.org.uk" at bounding box center [532, 189] width 315 height 33
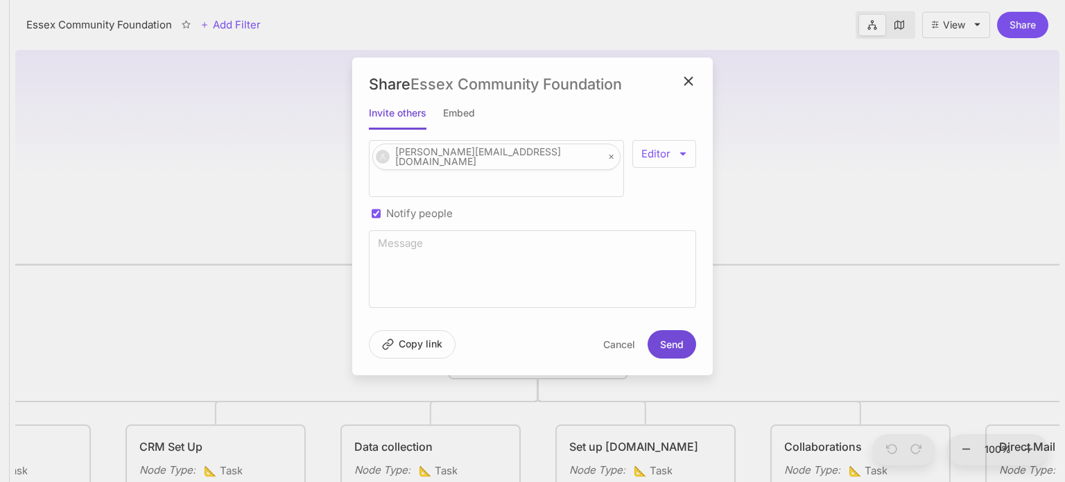
click at [661, 330] on button "Send" at bounding box center [672, 344] width 49 height 28
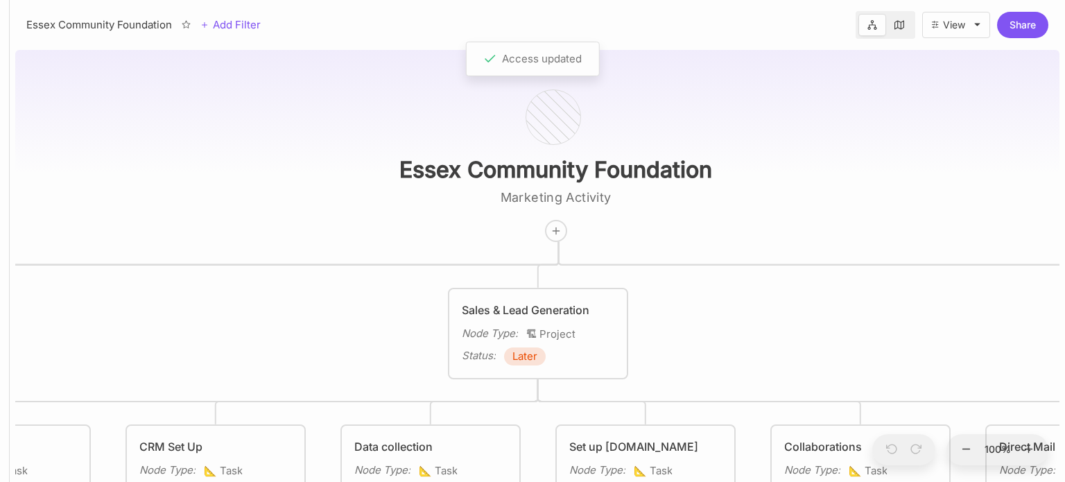
drag, startPoint x: 235, startPoint y: 263, endPoint x: 632, endPoint y: 237, distance: 397.4
click at [632, 237] on div "Essex Community Foundation Marketing Activity Reputation Management Node Type :…" at bounding box center [537, 262] width 1044 height 437
drag, startPoint x: 281, startPoint y: 228, endPoint x: 688, endPoint y: 241, distance: 407.2
click at [688, 241] on div "Essex Community Foundation Marketing Activity Reputation Management Node Type :…" at bounding box center [537, 262] width 1044 height 437
drag, startPoint x: 521, startPoint y: 341, endPoint x: 627, endPoint y: 332, distance: 106.5
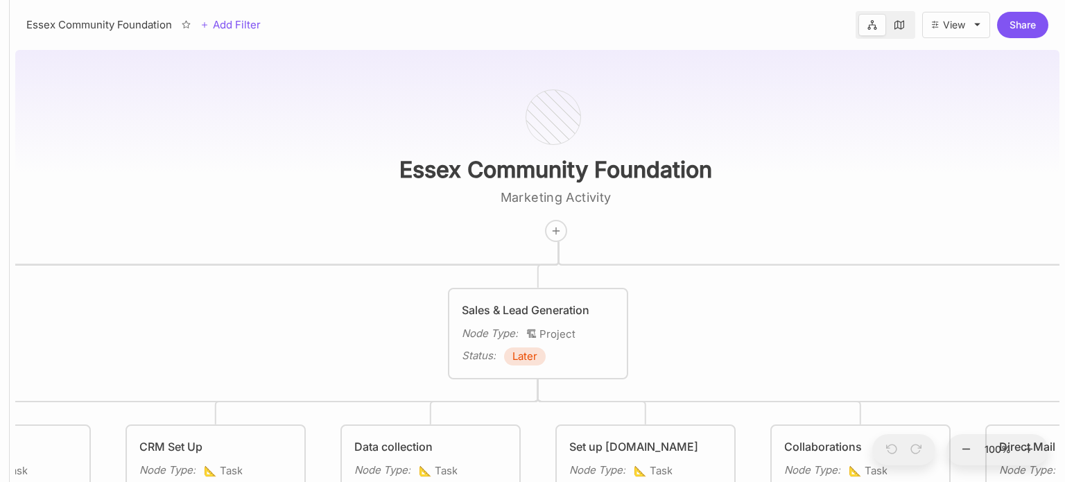
click at [627, 332] on div "Essex Community Foundation Marketing Activity Reputation Management Node Type :…" at bounding box center [537, 262] width 1044 height 437
drag, startPoint x: 158, startPoint y: 191, endPoint x: 546, endPoint y: 227, distance: 389.8
click at [546, 227] on div "Essex Community Foundation Marketing Activity Reputation Management Node Type :…" at bounding box center [537, 262] width 1044 height 437
drag, startPoint x: 188, startPoint y: 388, endPoint x: 427, endPoint y: 374, distance: 239.6
click at [427, 374] on div "Essex Community Foundation Marketing Activity Reputation Management Node Type :…" at bounding box center [537, 262] width 1044 height 437
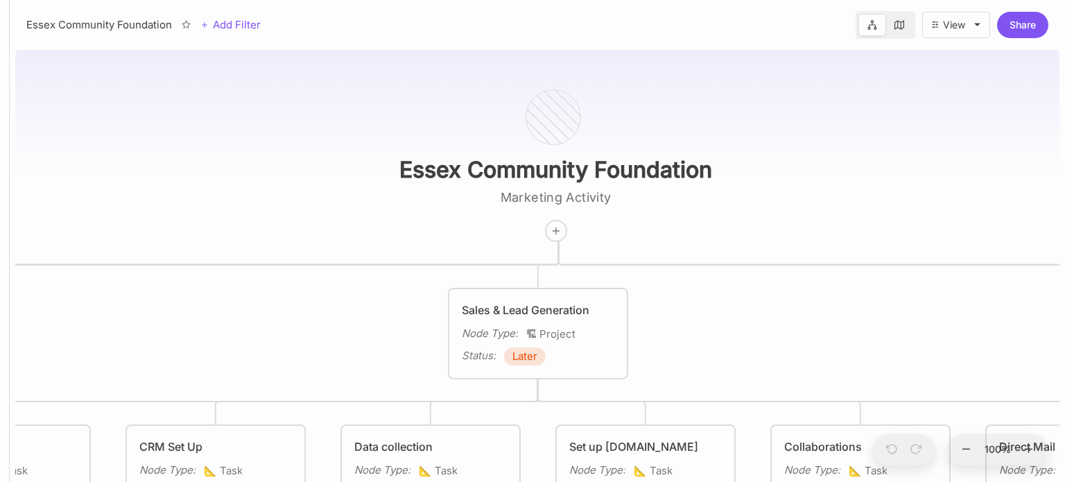
drag, startPoint x: 244, startPoint y: 254, endPoint x: 598, endPoint y: 258, distance: 353.6
click at [598, 258] on div "Essex Community Foundation Marketing Activity Reputation Management Node Type :…" at bounding box center [537, 262] width 1044 height 437
drag, startPoint x: 229, startPoint y: 297, endPoint x: 446, endPoint y: 303, distance: 216.4
click at [446, 303] on div "Essex Community Foundation Marketing Activity Reputation Management Node Type :…" at bounding box center [537, 262] width 1044 height 437
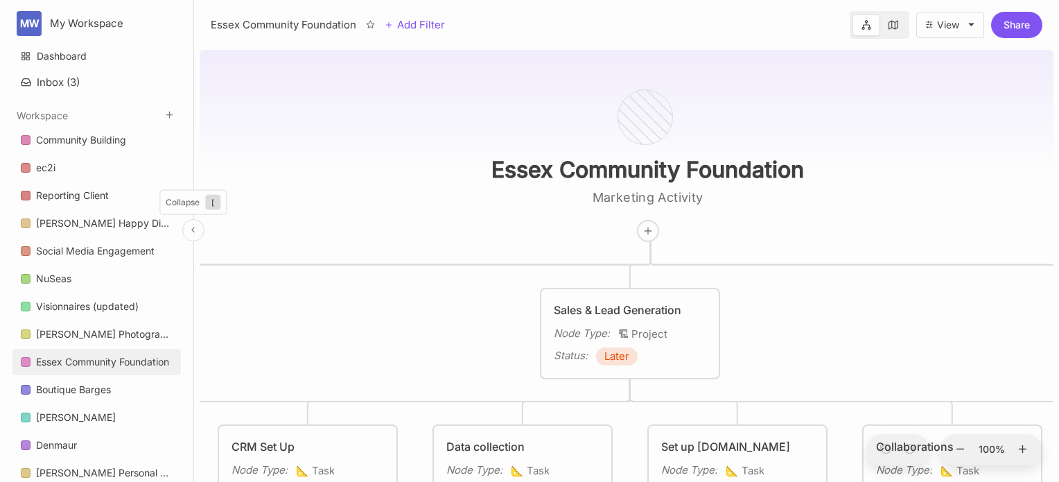
click at [186, 232] on button at bounding box center [193, 230] width 22 height 22
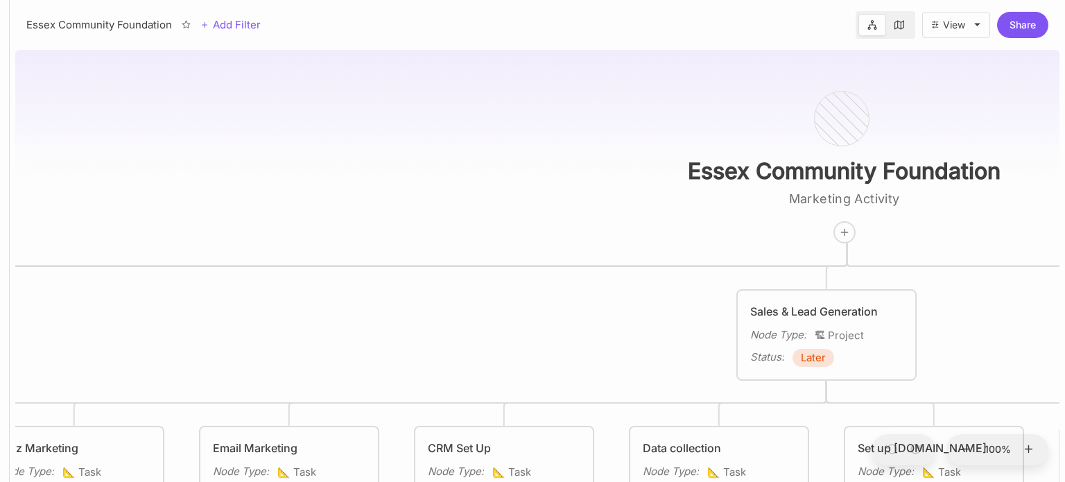
drag, startPoint x: 513, startPoint y: 205, endPoint x: 574, endPoint y: 199, distance: 61.3
click at [574, 199] on div "Essex Community Foundation Marketing Activity Reputation Management Node Type :…" at bounding box center [537, 262] width 1044 height 437
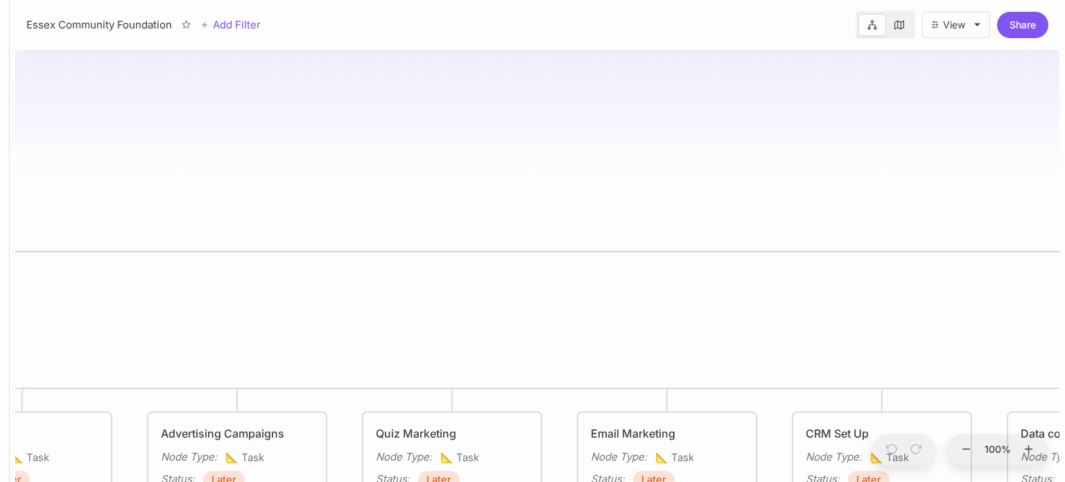
drag, startPoint x: 430, startPoint y: 185, endPoint x: 792, endPoint y: 152, distance: 363.4
click at [792, 152] on div "Essex Community Foundation Marketing Activity Reputation Management Node Type :…" at bounding box center [537, 262] width 1044 height 437
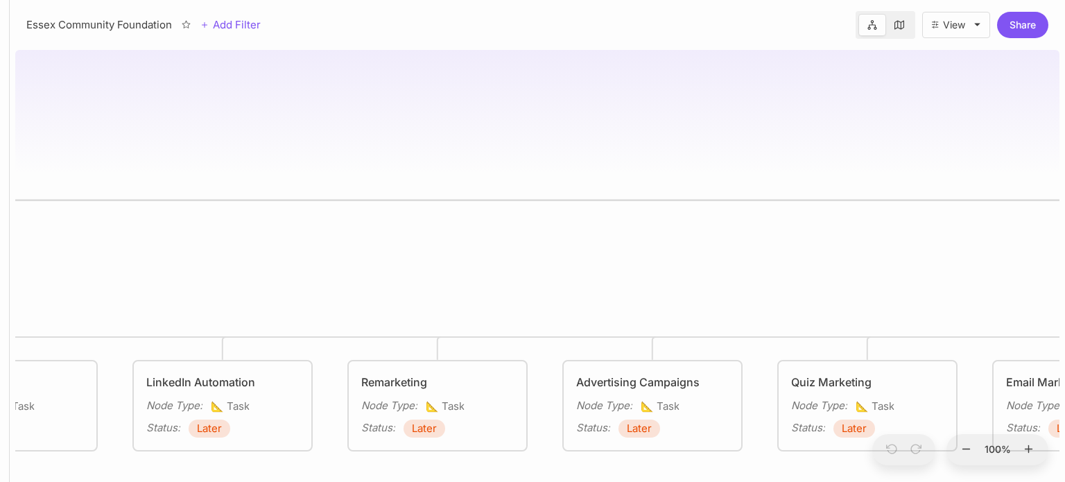
drag, startPoint x: 501, startPoint y: 164, endPoint x: 851, endPoint y: 143, distance: 350.8
click at [851, 143] on div "Essex Community Foundation Marketing Activity Reputation Management Node Type :…" at bounding box center [537, 262] width 1044 height 437
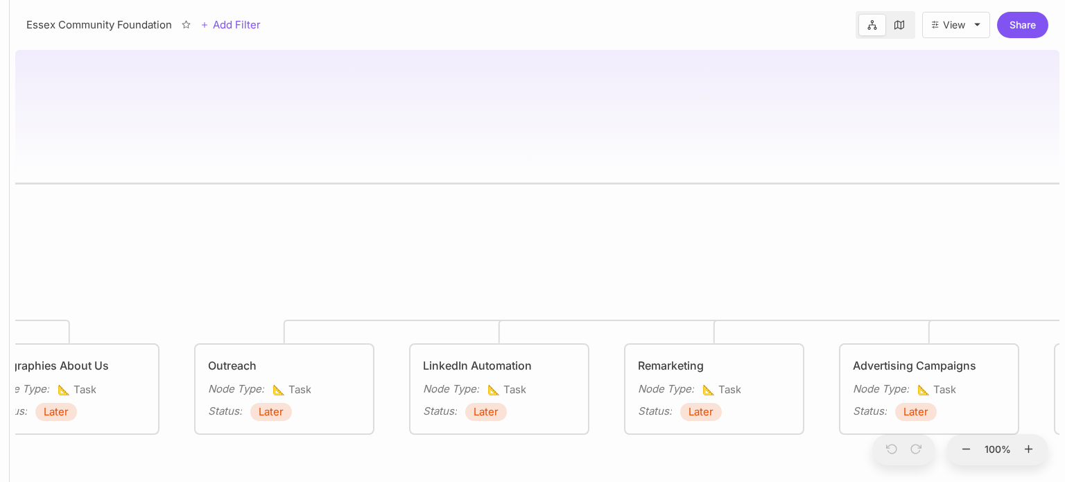
drag, startPoint x: 358, startPoint y: 155, endPoint x: 932, endPoint y: 155, distance: 574.7
click at [932, 155] on div "Essex Community Foundation Marketing Activity Reputation Management Node Type :…" at bounding box center [537, 262] width 1044 height 437
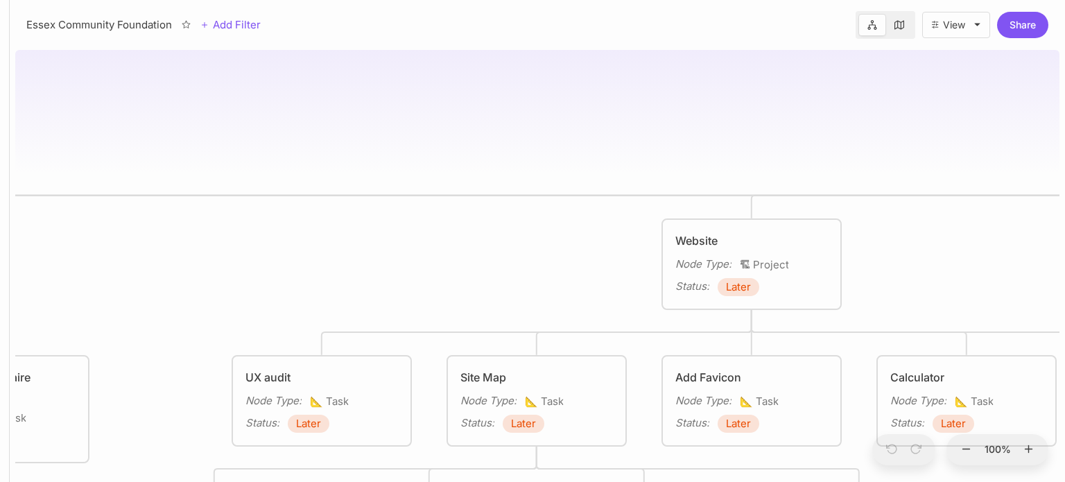
drag, startPoint x: 913, startPoint y: 132, endPoint x: 990, endPoint y: 141, distance: 77.4
click at [990, 141] on div "Essex Community Foundation Marketing Activity Reputation Management Node Type :…" at bounding box center [537, 262] width 1044 height 437
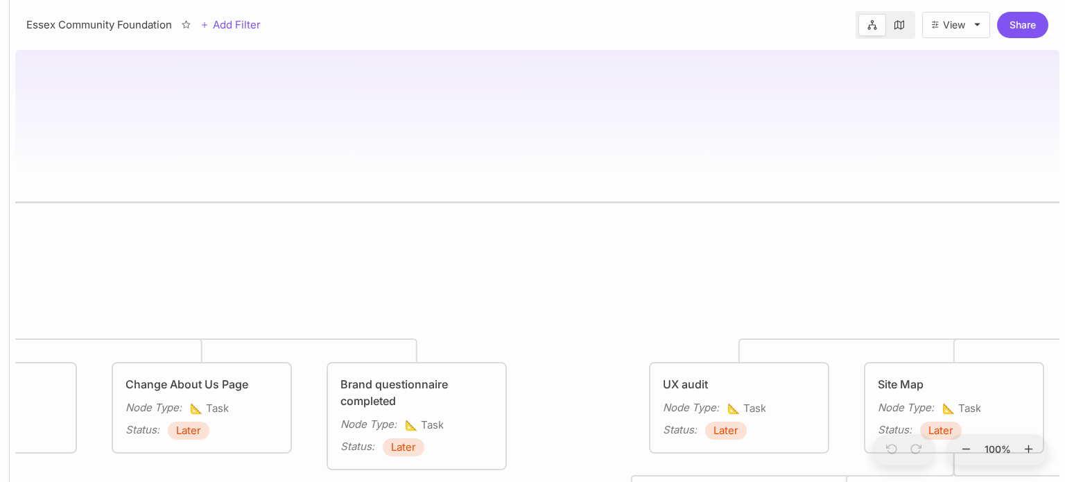
drag, startPoint x: 582, startPoint y: 127, endPoint x: 1054, endPoint y: 131, distance: 472.1
click at [1054, 131] on div "Essex Community Foundation Marketing Activity Reputation Management Node Type :…" at bounding box center [537, 262] width 1044 height 437
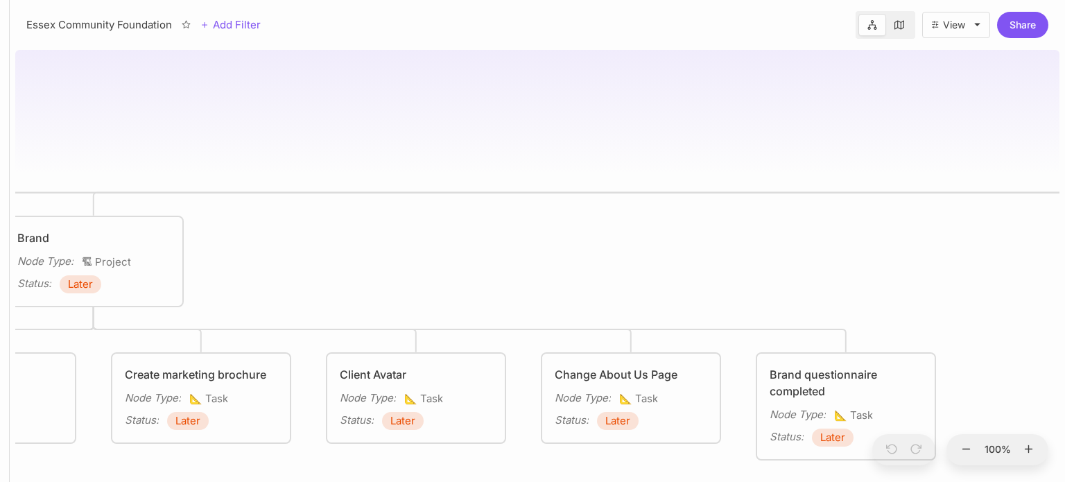
drag, startPoint x: 640, startPoint y: 117, endPoint x: 1064, endPoint y: 94, distance: 424.9
click at [1064, 94] on div "Essex Community Foundation Marketing Activity Reputation Management Node Type :…" at bounding box center [537, 262] width 1055 height 437
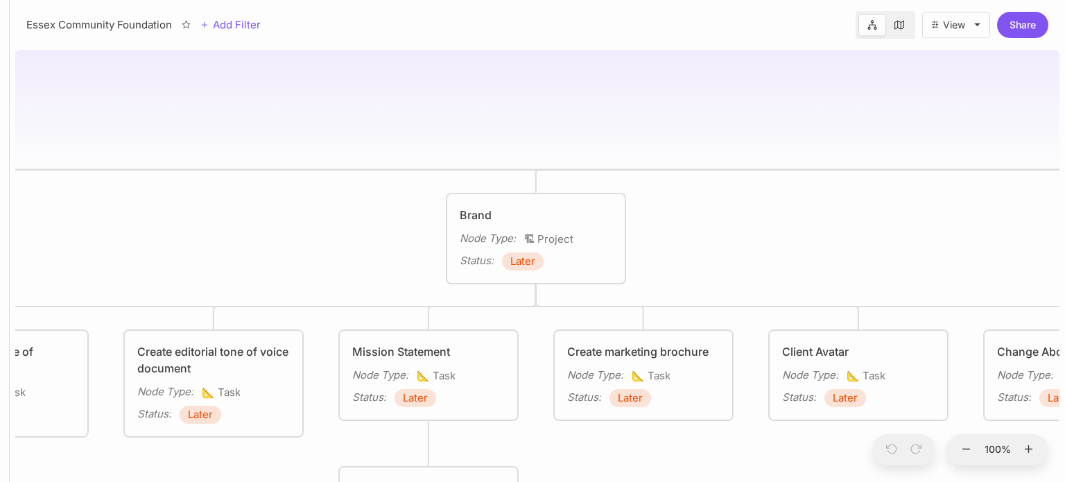
drag, startPoint x: 523, startPoint y: 81, endPoint x: 1064, endPoint y: 121, distance: 542.9
click at [1064, 121] on div "Essex Community Foundation Marketing Activity Reputation Management Node Type :…" at bounding box center [537, 262] width 1055 height 437
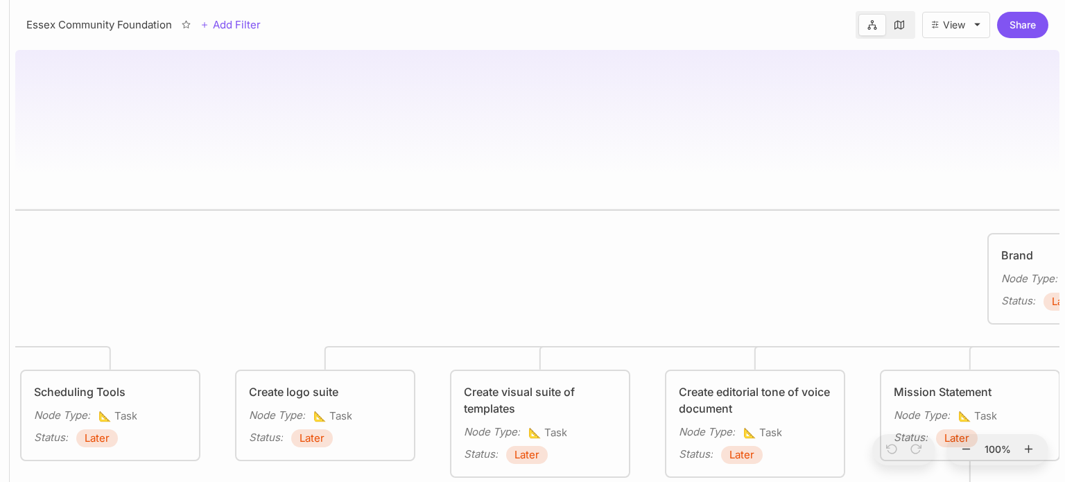
drag, startPoint x: 479, startPoint y: 154, endPoint x: 1062, endPoint y: 134, distance: 583.4
click at [1062, 134] on div "Essex Community Foundation Marketing Activity Reputation Management Node Type :…" at bounding box center [537, 262] width 1055 height 437
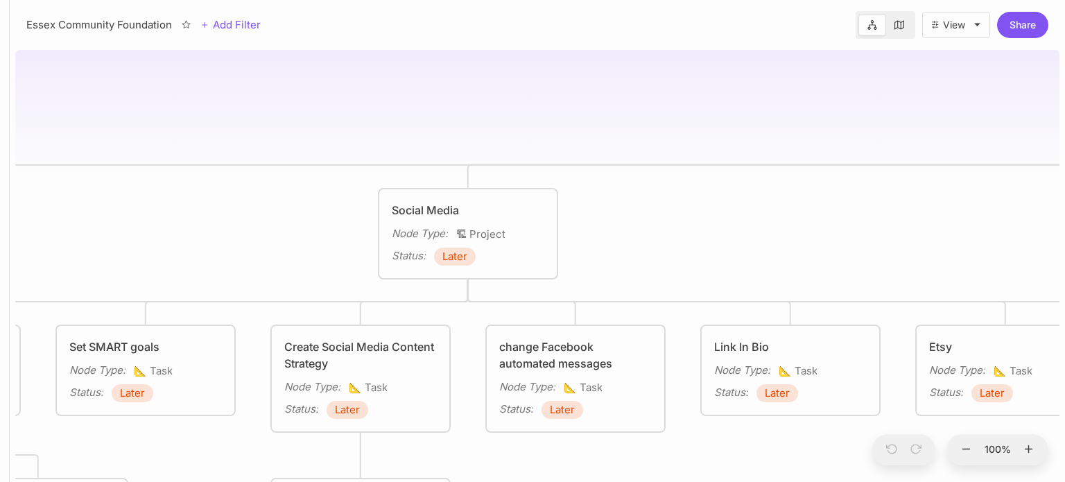
drag, startPoint x: 705, startPoint y: 94, endPoint x: 1001, endPoint y: 83, distance: 296.2
click at [1001, 83] on div "Essex Community Foundation Marketing Activity Reputation Management Node Type :…" at bounding box center [537, 262] width 1044 height 437
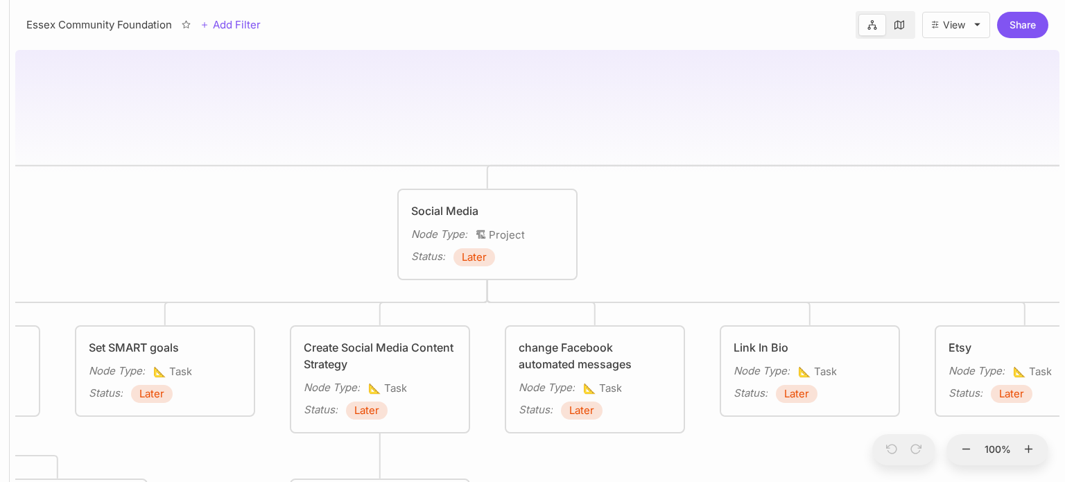
drag, startPoint x: 419, startPoint y: 105, endPoint x: 1012, endPoint y: 123, distance: 593.7
click at [1012, 123] on div "Essex Community Foundation Marketing Activity Reputation Management Node Type :…" at bounding box center [537, 262] width 1044 height 437
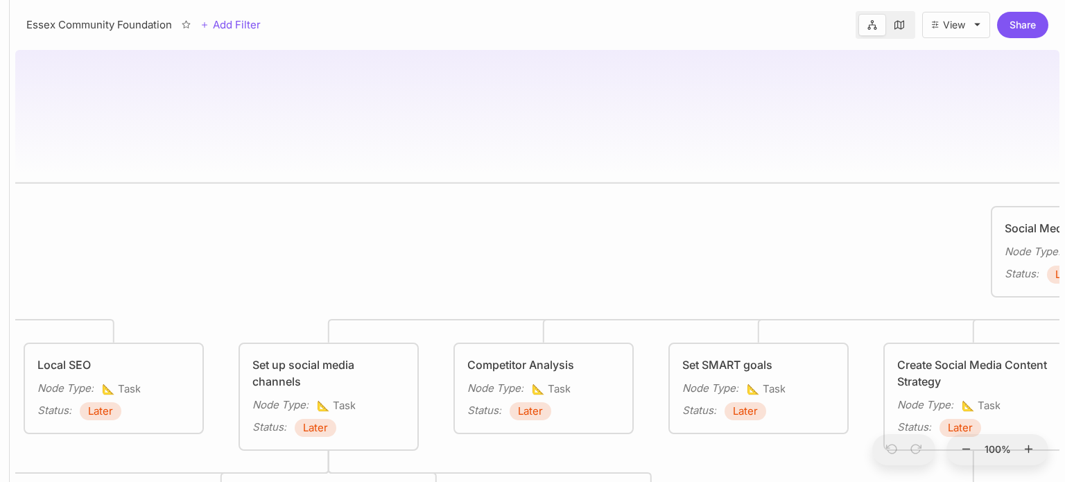
drag, startPoint x: 509, startPoint y: 169, endPoint x: 1064, endPoint y: 131, distance: 556.6
click at [1064, 131] on div "Essex Community Foundation Marketing Activity Reputation Management Node Type :…" at bounding box center [537, 262] width 1055 height 437
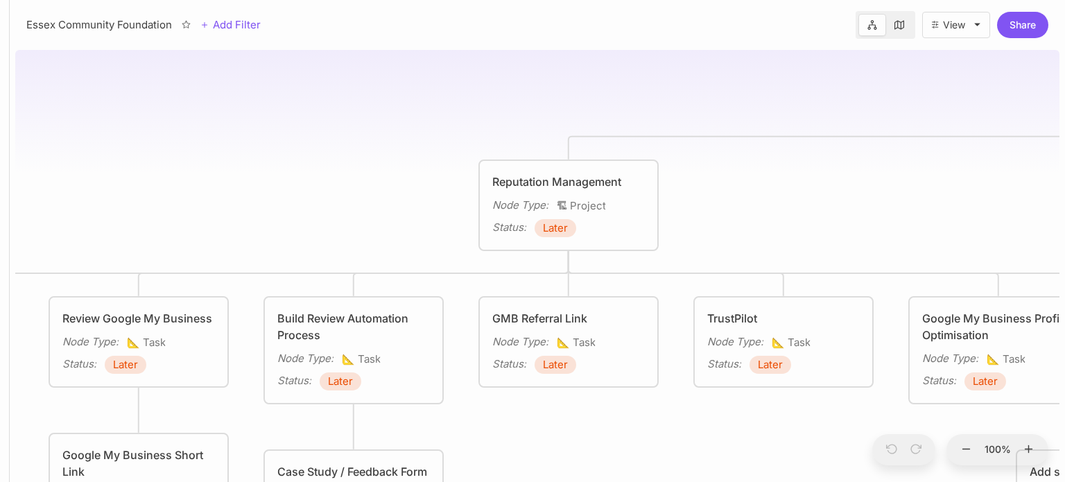
drag, startPoint x: 741, startPoint y: 138, endPoint x: 1064, endPoint y: 135, distance: 323.1
click at [1064, 135] on div "Essex Community Foundation Marketing Activity Reputation Management Node Type :…" at bounding box center [537, 262] width 1055 height 437
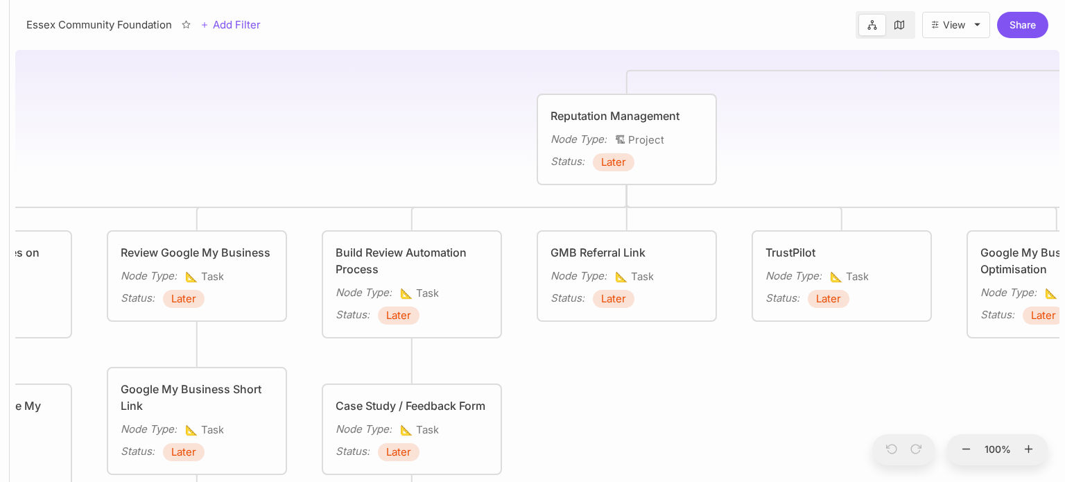
drag, startPoint x: 435, startPoint y: 163, endPoint x: 431, endPoint y: 96, distance: 67.4
click at [431, 96] on div "Essex Community Foundation Marketing Activity Reputation Management Node Type :…" at bounding box center [537, 262] width 1044 height 437
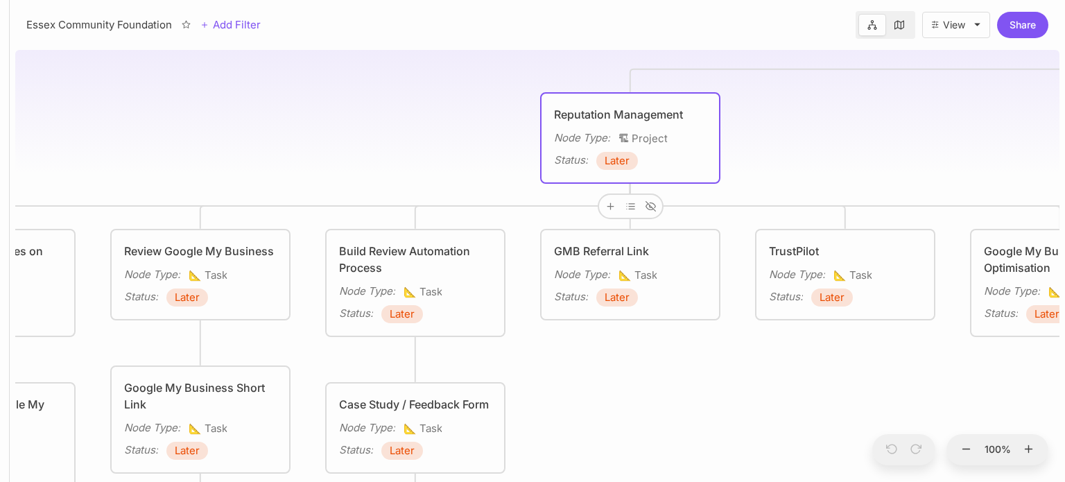
click at [630, 157] on div "Later" at bounding box center [617, 161] width 42 height 18
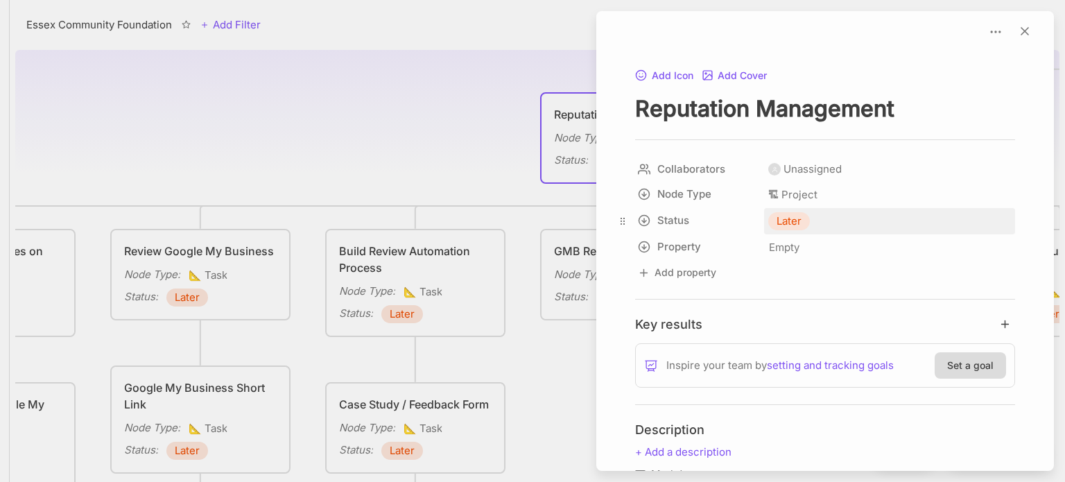
click at [788, 223] on span "Later" at bounding box center [788, 221] width 25 height 17
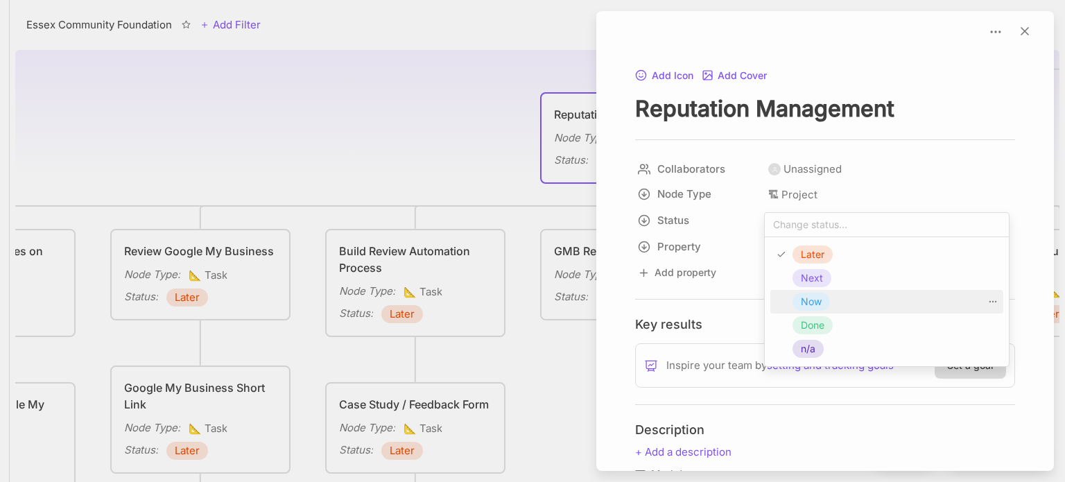
click at [822, 299] on div "Now" at bounding box center [810, 302] width 37 height 18
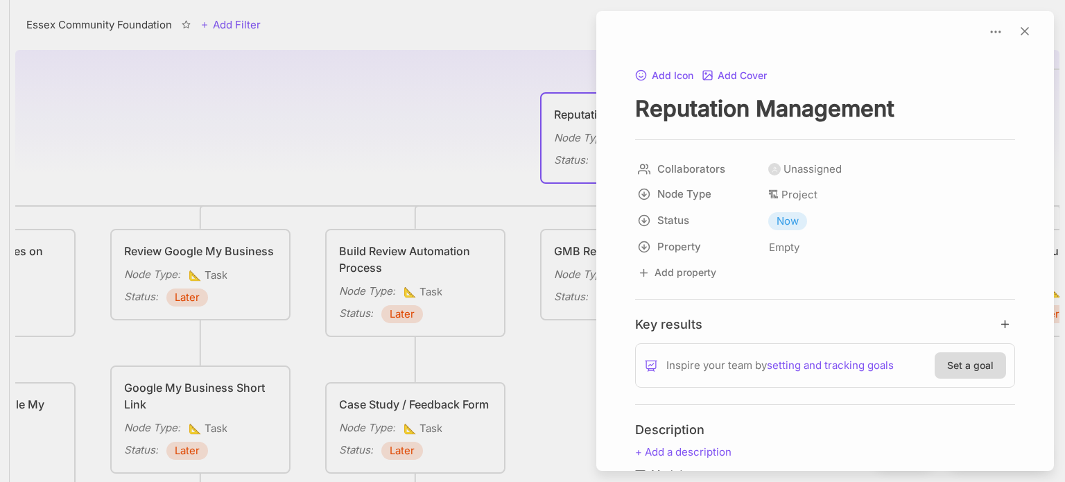
click at [460, 124] on div at bounding box center [532, 241] width 1065 height 482
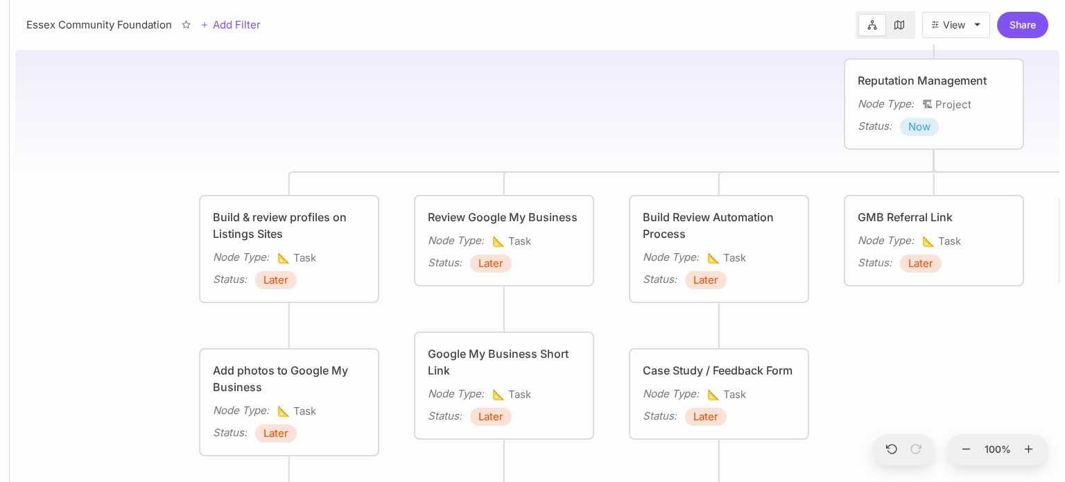
drag, startPoint x: 449, startPoint y: 134, endPoint x: 548, endPoint y: 99, distance: 105.9
click at [548, 99] on div "Essex Community Foundation Marketing Activity Reputation Management Node Type :…" at bounding box center [537, 262] width 1044 height 437
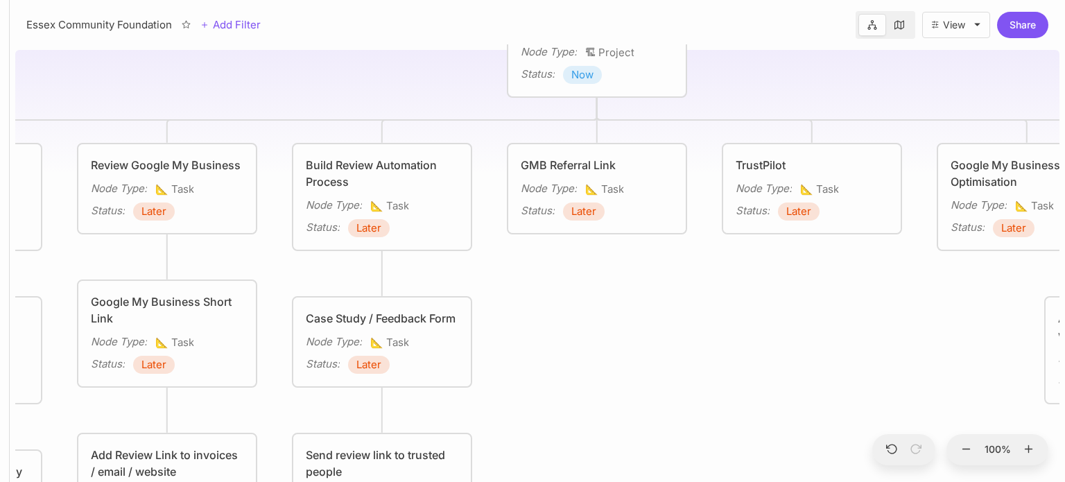
drag, startPoint x: 914, startPoint y: 308, endPoint x: 628, endPoint y: 307, distance: 286.3
click at [628, 307] on div "Essex Community Foundation Marketing Activity Reputation Management Node Type :…" at bounding box center [537, 262] width 1044 height 437
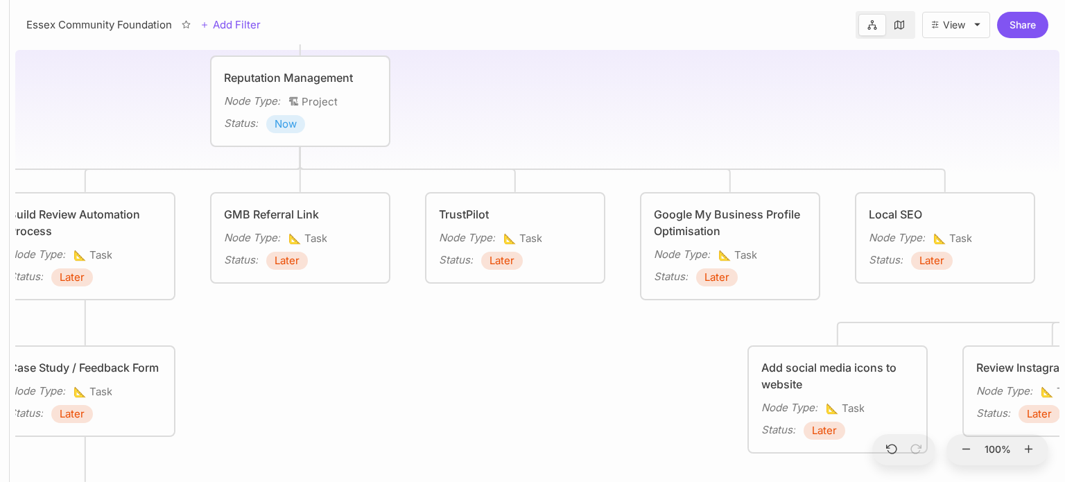
drag, startPoint x: 817, startPoint y: 316, endPoint x: 521, endPoint y: 365, distance: 300.8
click at [521, 365] on div "Essex Community Foundation Marketing Activity Reputation Management Node Type :…" at bounding box center [537, 262] width 1044 height 437
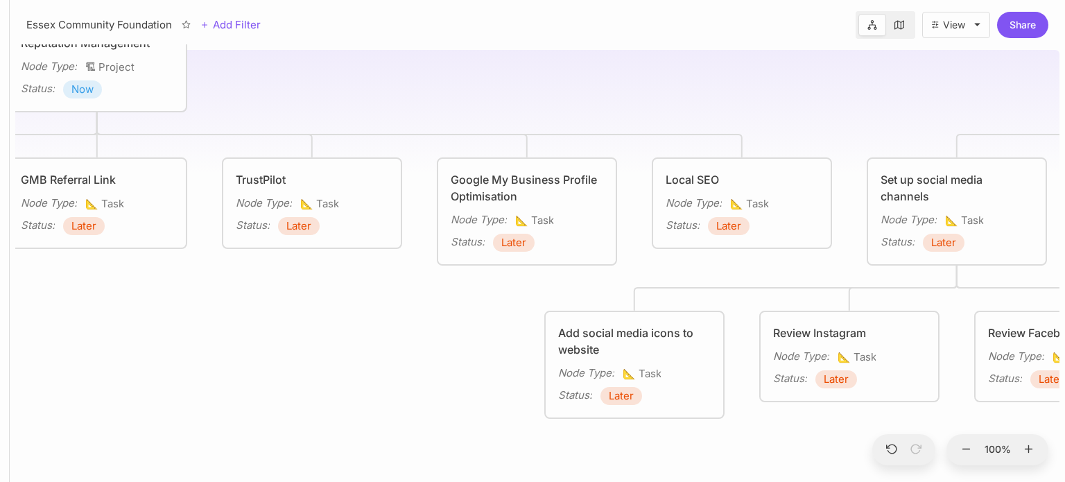
drag, startPoint x: 606, startPoint y: 356, endPoint x: 403, endPoint y: 321, distance: 206.1
click at [403, 321] on div "Essex Community Foundation Marketing Activity Reputation Management Node Type :…" at bounding box center [537, 262] width 1044 height 437
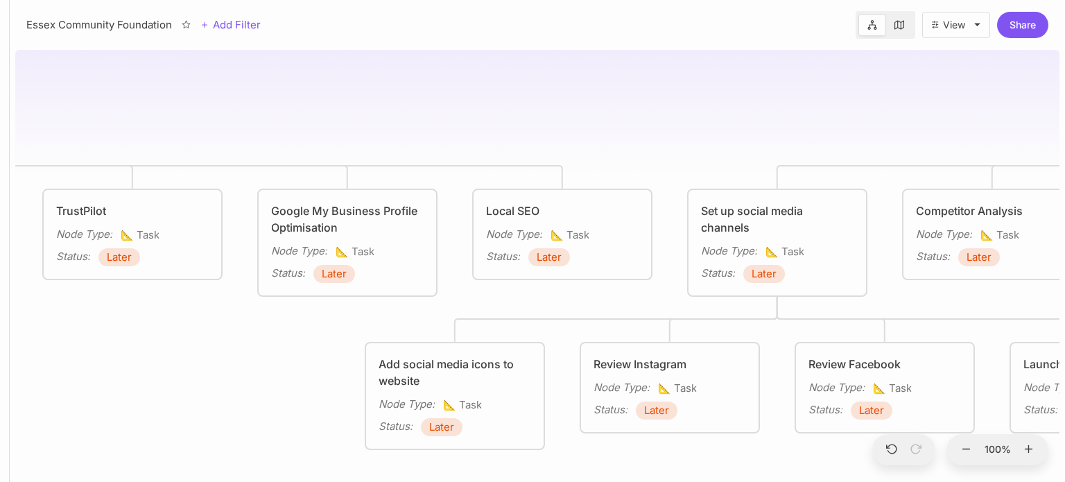
drag, startPoint x: 380, startPoint y: 335, endPoint x: 200, endPoint y: 366, distance: 182.2
click at [200, 366] on div "Essex Community Foundation Marketing Activity Reputation Management Node Type :…" at bounding box center [537, 262] width 1044 height 437
click at [438, 427] on span "Later" at bounding box center [441, 427] width 25 height 17
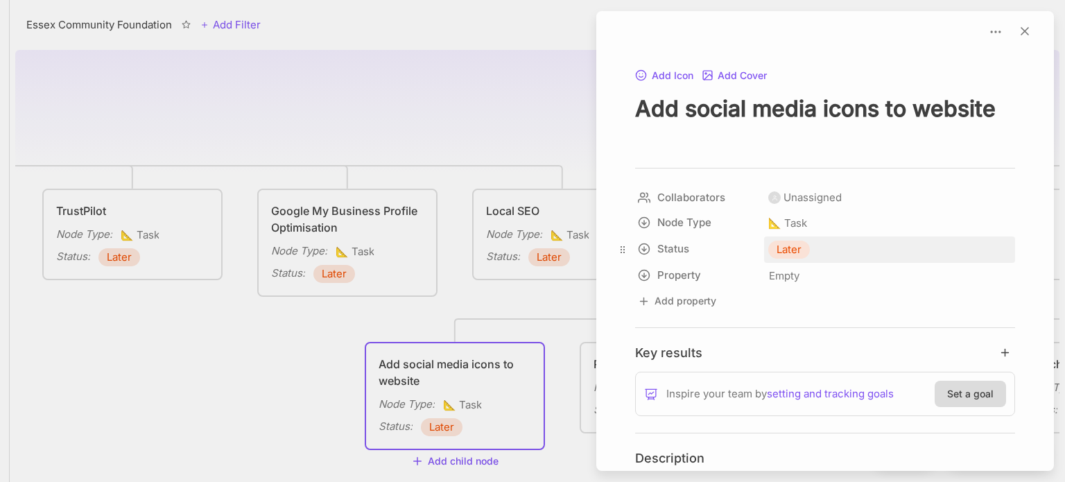
click at [779, 247] on span "Later" at bounding box center [788, 249] width 25 height 17
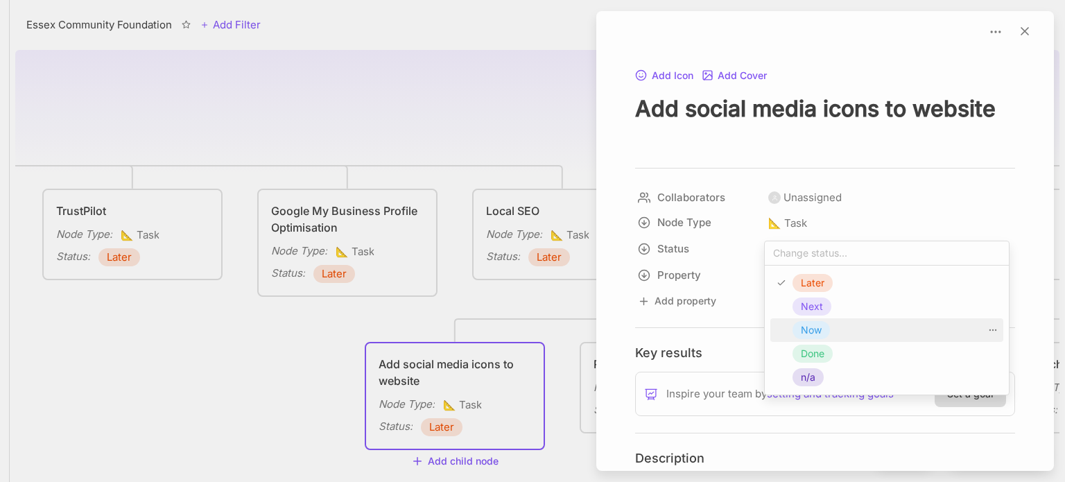
click at [813, 338] on span "Now" at bounding box center [811, 330] width 21 height 17
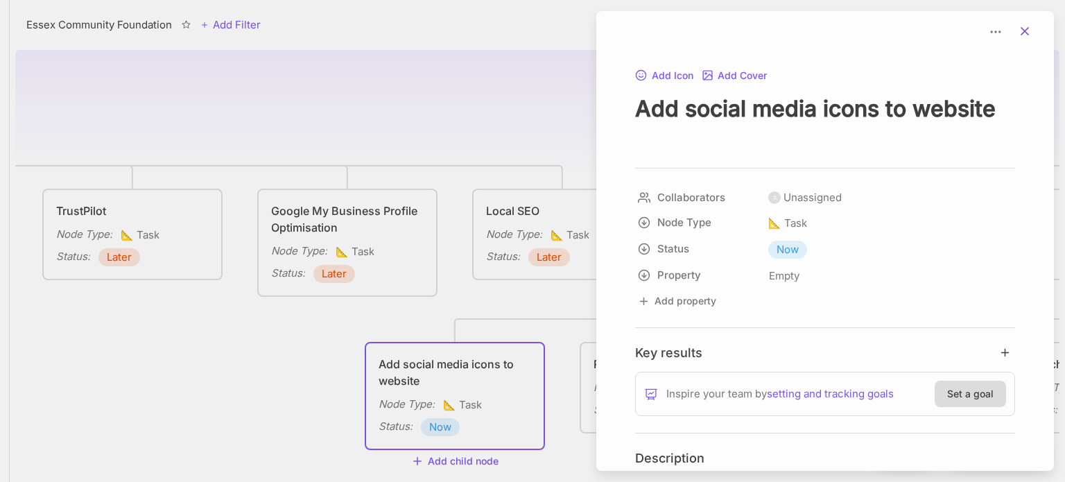
click at [1021, 33] on line at bounding box center [1024, 31] width 7 height 7
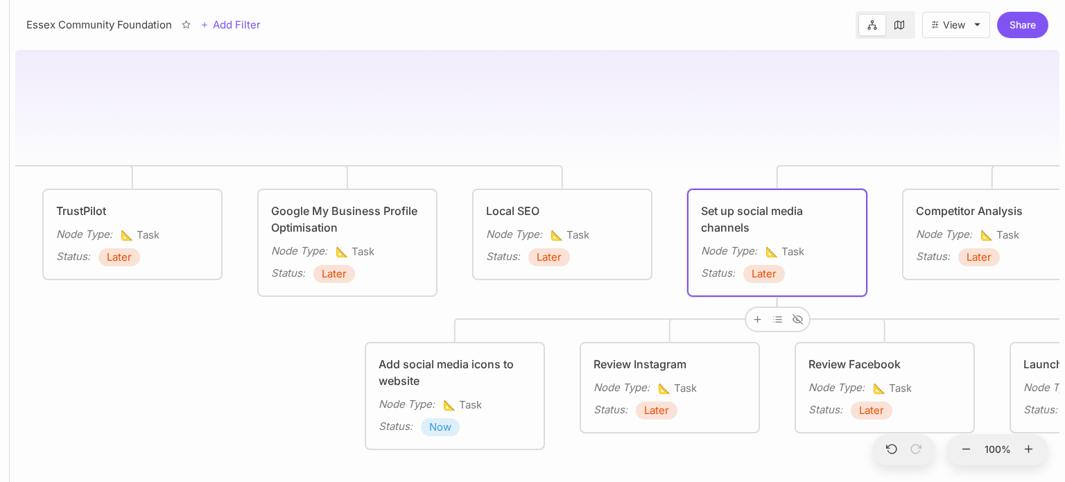
click at [772, 274] on span "Later" at bounding box center [764, 274] width 25 height 17
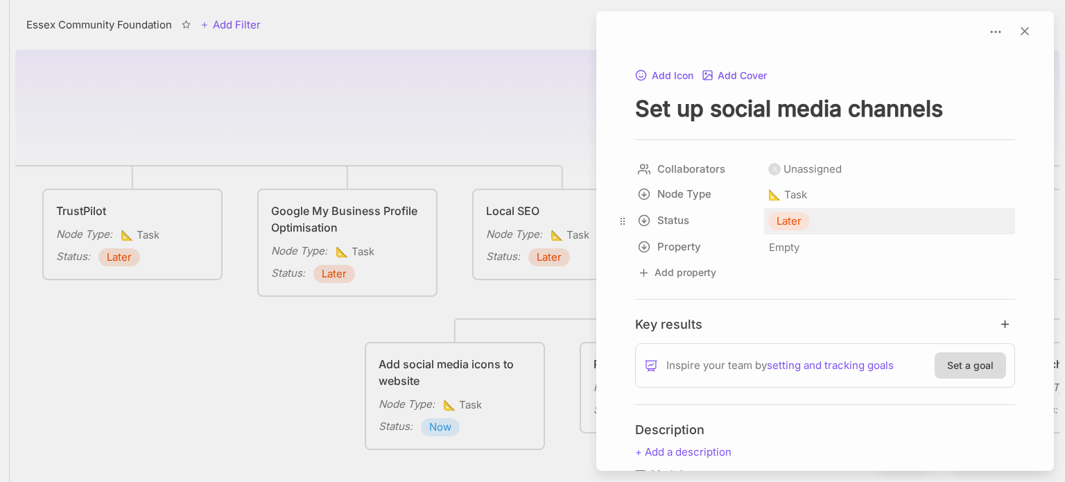
click at [794, 223] on span "Later" at bounding box center [788, 221] width 25 height 17
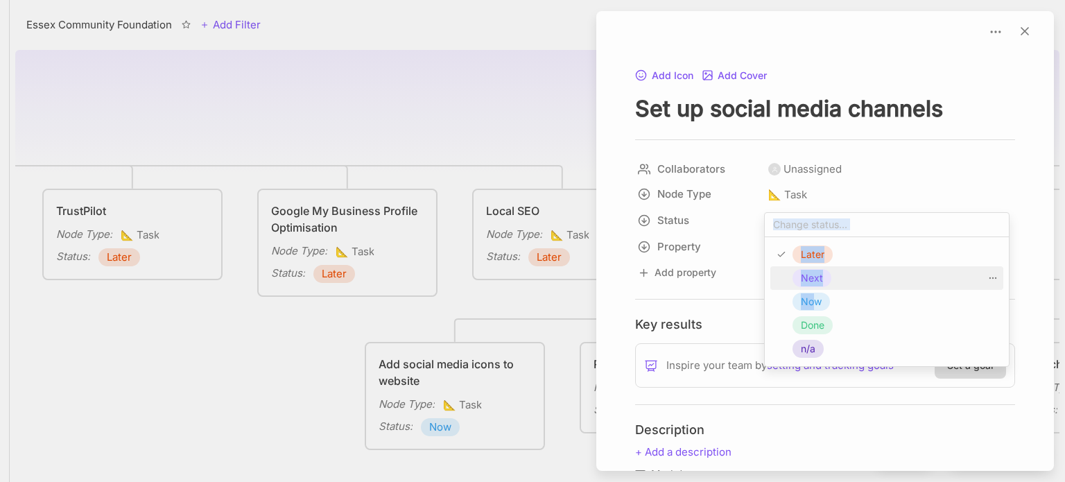
drag, startPoint x: 817, startPoint y: 304, endPoint x: 906, endPoint y: 135, distance: 190.4
click at [906, 481] on div "Later Next Now Done n/a" at bounding box center [532, 482] width 1065 height 0
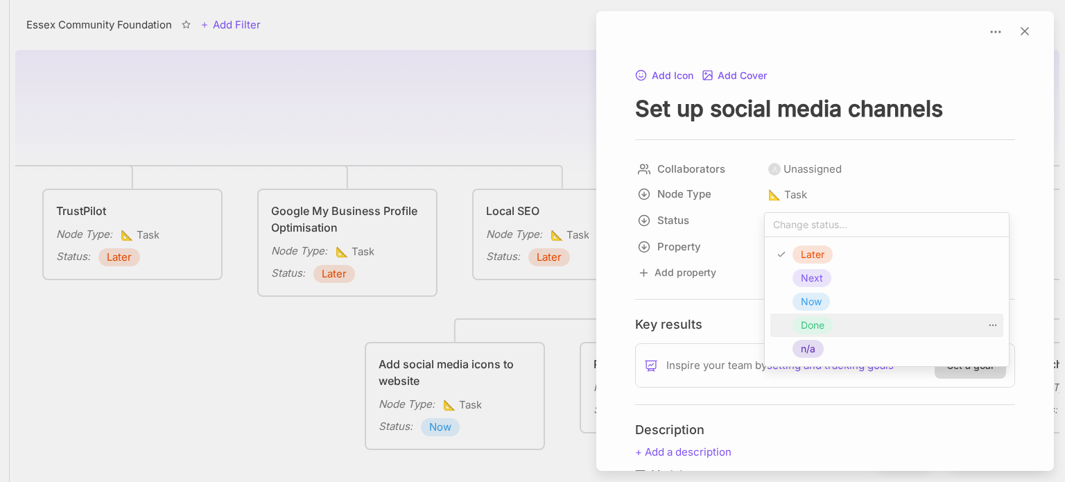
click at [820, 323] on span "Done" at bounding box center [813, 325] width 24 height 17
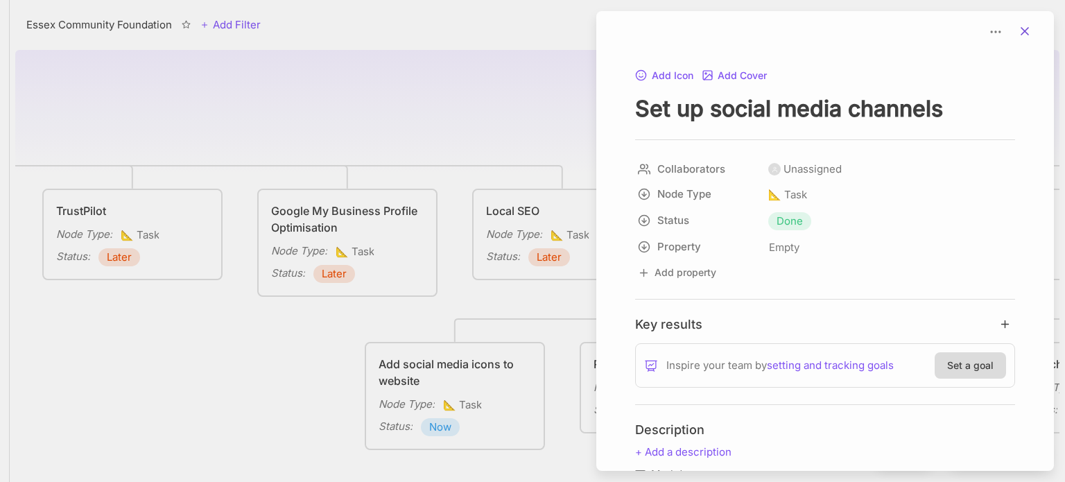
click at [1018, 26] on icon at bounding box center [1025, 31] width 14 height 14
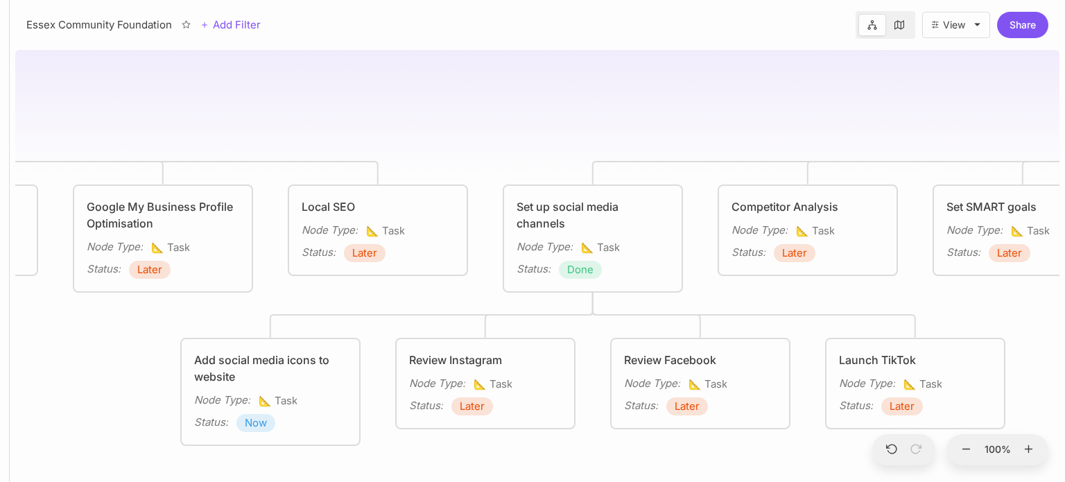
drag, startPoint x: 783, startPoint y: 453, endPoint x: 608, endPoint y: 449, distance: 174.8
click at [608, 449] on div "Essex Community Foundation Marketing Activity Reputation Management Node Type :…" at bounding box center [537, 262] width 1044 height 437
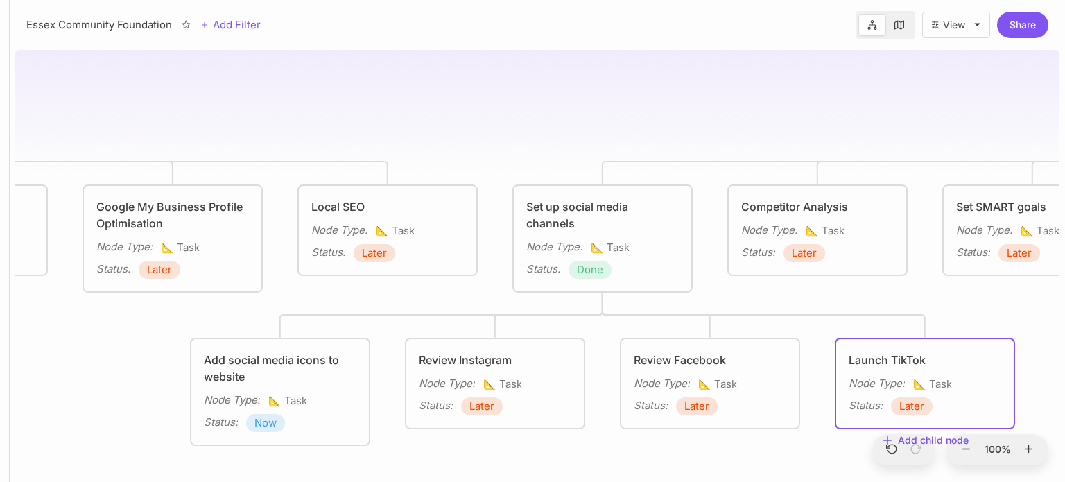
click at [901, 403] on span "Later" at bounding box center [911, 406] width 25 height 17
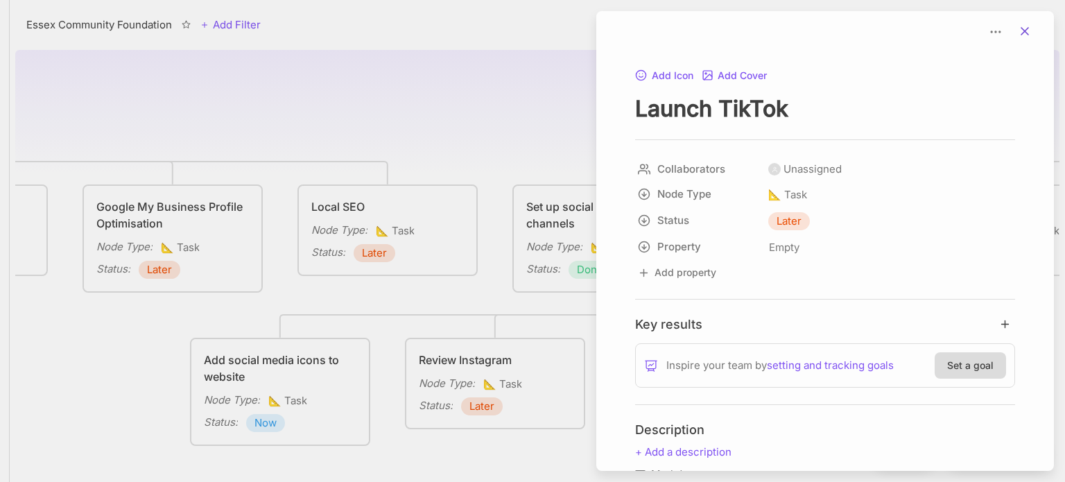
click at [1026, 30] on button at bounding box center [1024, 31] width 31 height 19
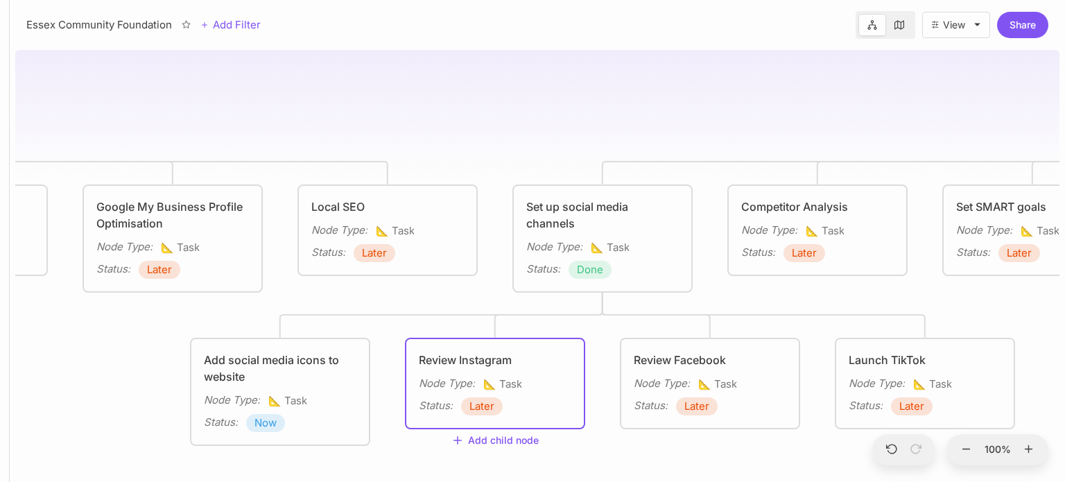
click at [483, 405] on span "Later" at bounding box center [481, 406] width 25 height 17
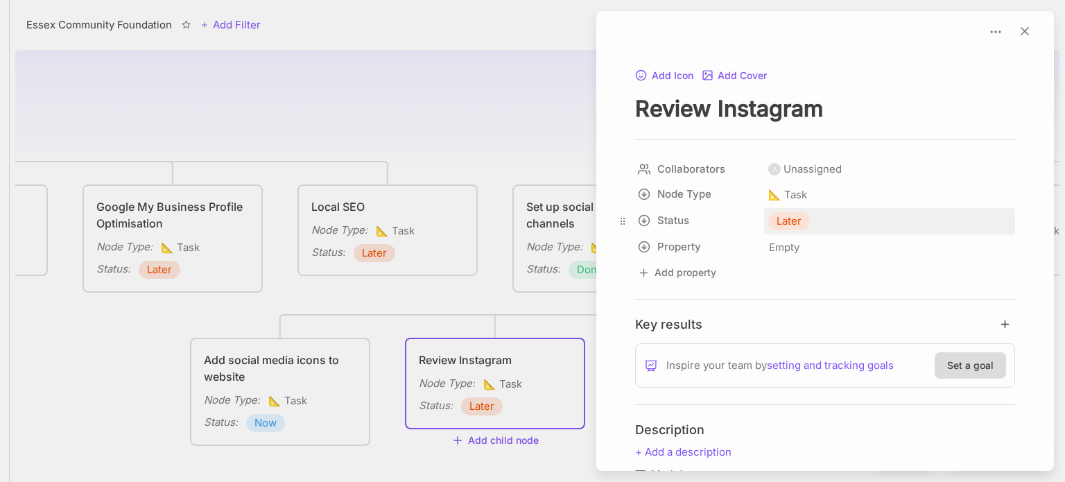
click at [786, 220] on span "Later" at bounding box center [788, 221] width 25 height 17
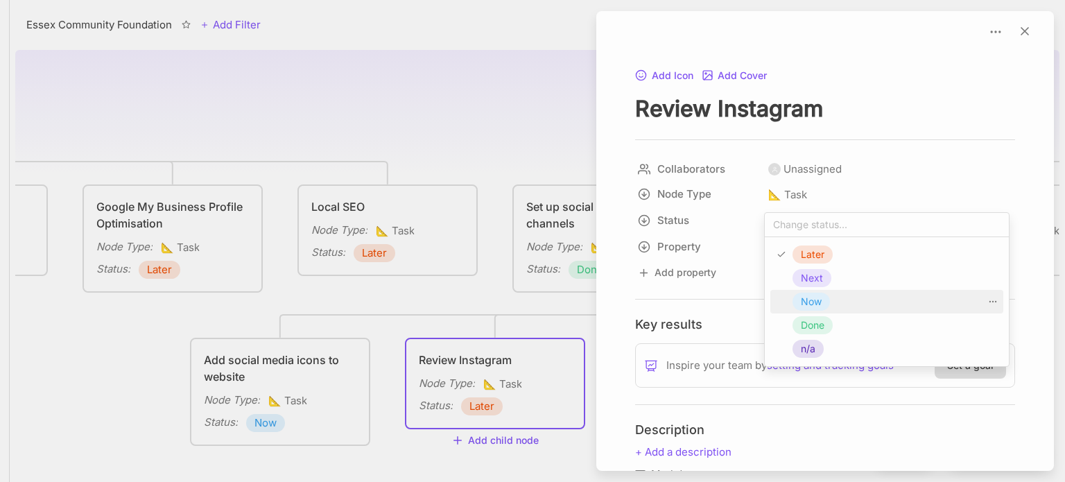
click at [814, 302] on span "Now" at bounding box center [811, 301] width 21 height 17
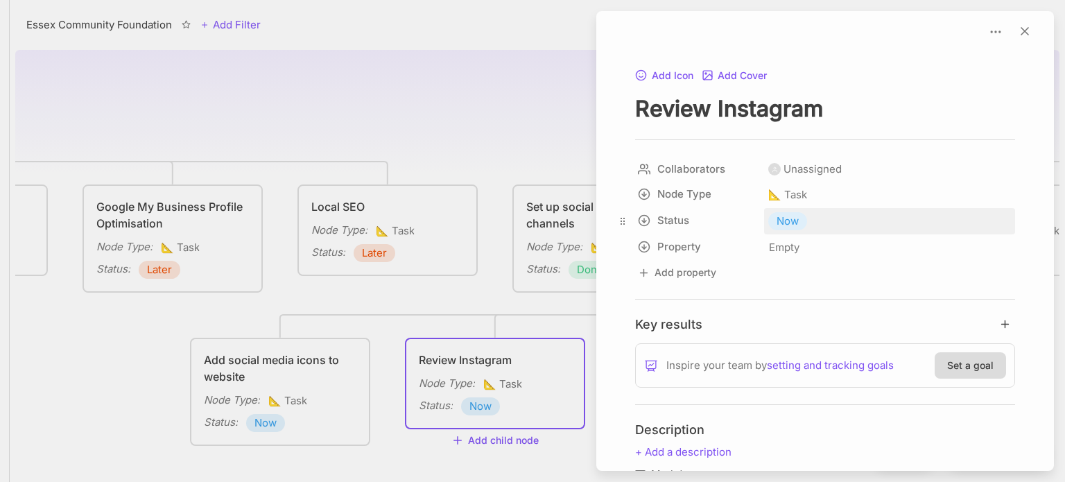
click at [790, 216] on span "Now" at bounding box center [787, 221] width 22 height 17
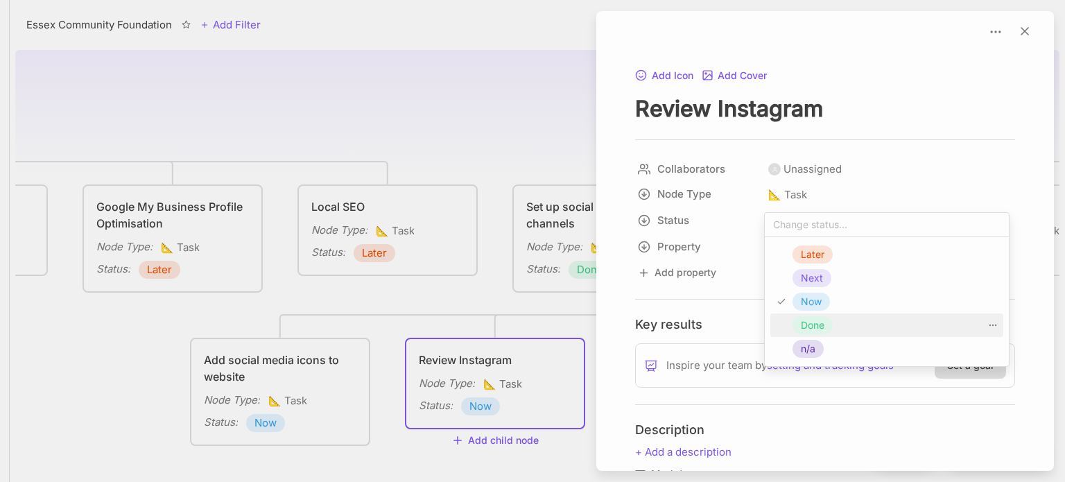
click at [810, 329] on span "Done" at bounding box center [813, 325] width 24 height 17
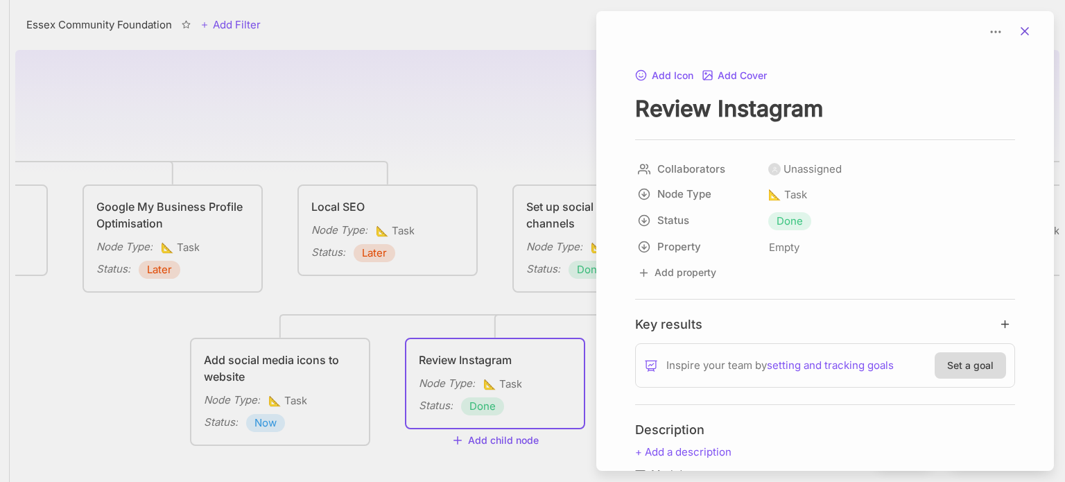
click at [1021, 30] on line at bounding box center [1024, 31] width 7 height 7
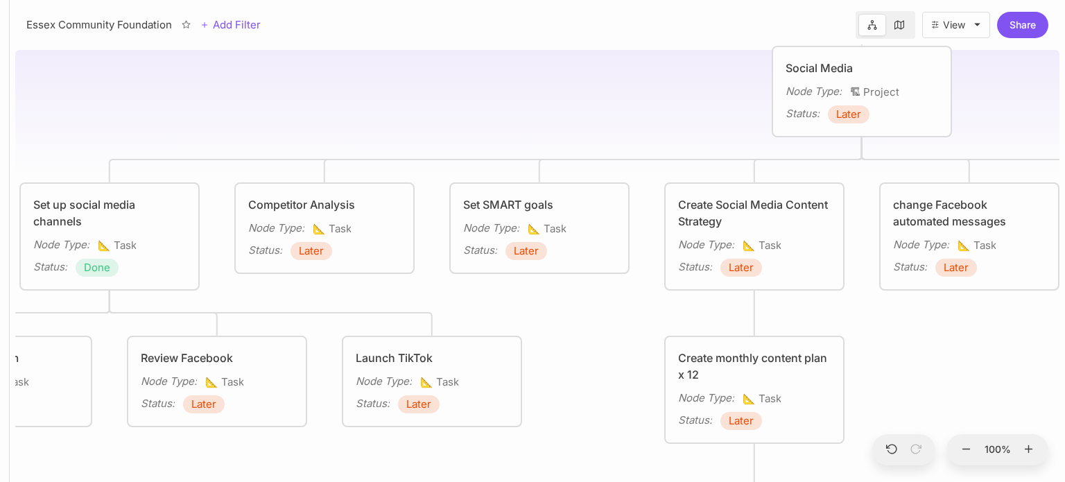
drag, startPoint x: 738, startPoint y: 107, endPoint x: 433, endPoint y: 122, distance: 306.1
click at [433, 122] on div "Essex Community Foundation Marketing Activity Reputation Management Node Type :…" at bounding box center [537, 262] width 1044 height 437
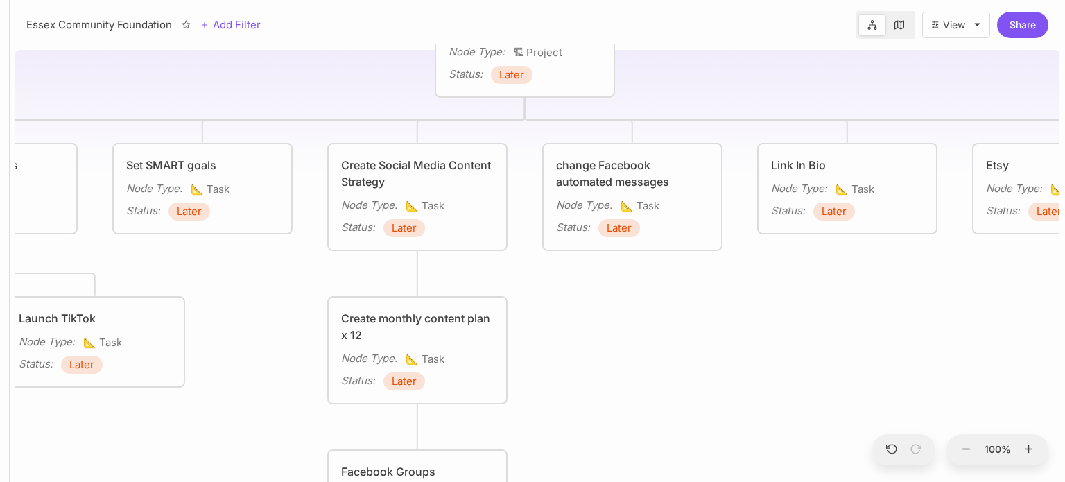
drag, startPoint x: 976, startPoint y: 332, endPoint x: 622, endPoint y: 293, distance: 356.4
click at [622, 293] on div "Essex Community Foundation Marketing Activity Reputation Management Node Type :…" at bounding box center [537, 262] width 1044 height 437
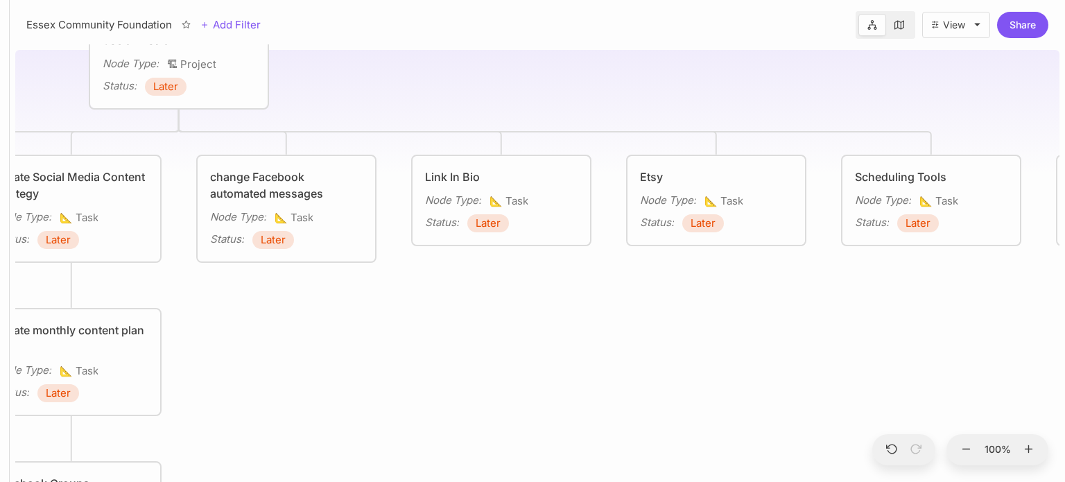
drag, startPoint x: 900, startPoint y: 329, endPoint x: 568, endPoint y: 339, distance: 331.5
click at [568, 339] on div "Essex Community Foundation Marketing Activity Reputation Management Node Type :…" at bounding box center [537, 262] width 1044 height 437
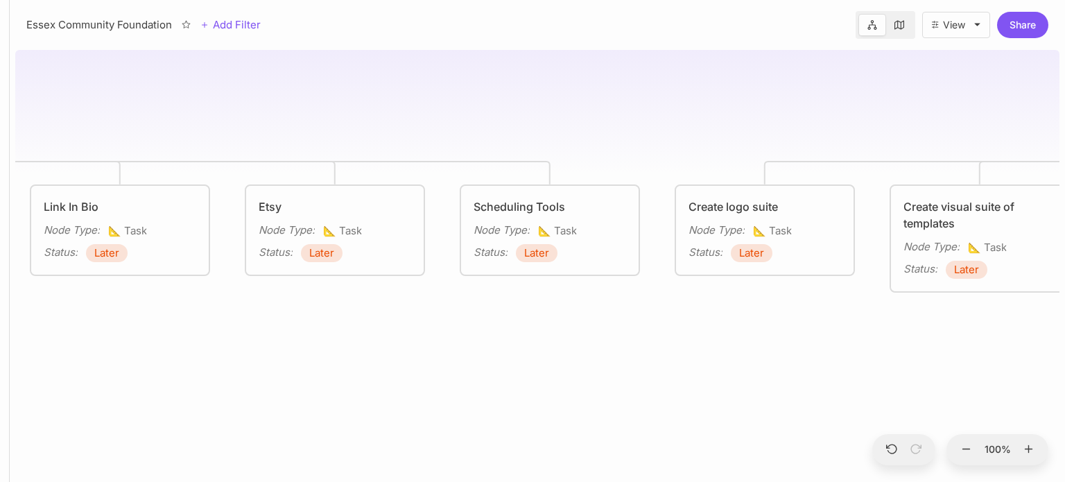
drag, startPoint x: 702, startPoint y: 346, endPoint x: 480, endPoint y: 369, distance: 222.3
click at [480, 369] on div "Essex Community Foundation Marketing Activity Reputation Management Node Type :…" at bounding box center [537, 262] width 1044 height 437
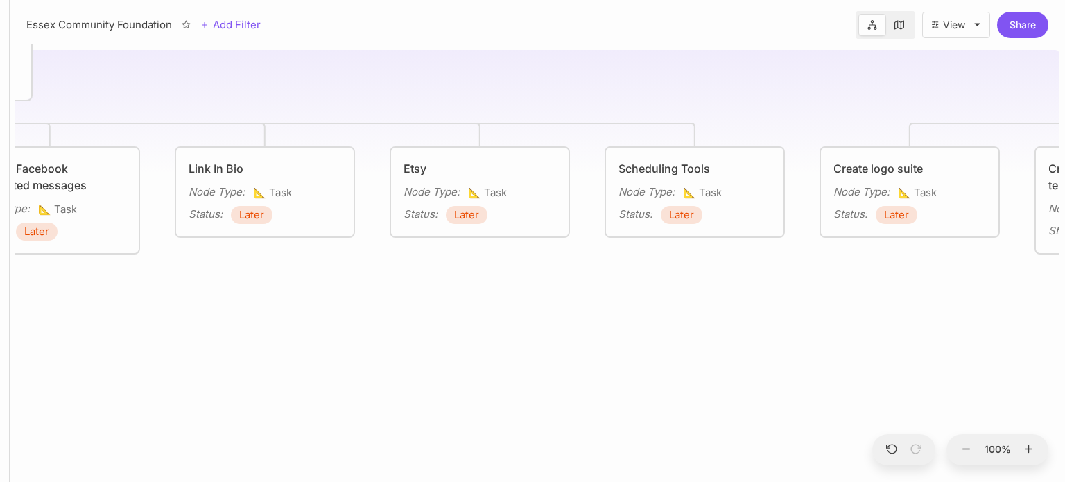
drag, startPoint x: 914, startPoint y: 331, endPoint x: 1064, endPoint y: 293, distance: 154.5
click at [1064, 293] on div "Essex Community Foundation Marketing Activity Reputation Management Node Type :…" at bounding box center [537, 262] width 1055 height 437
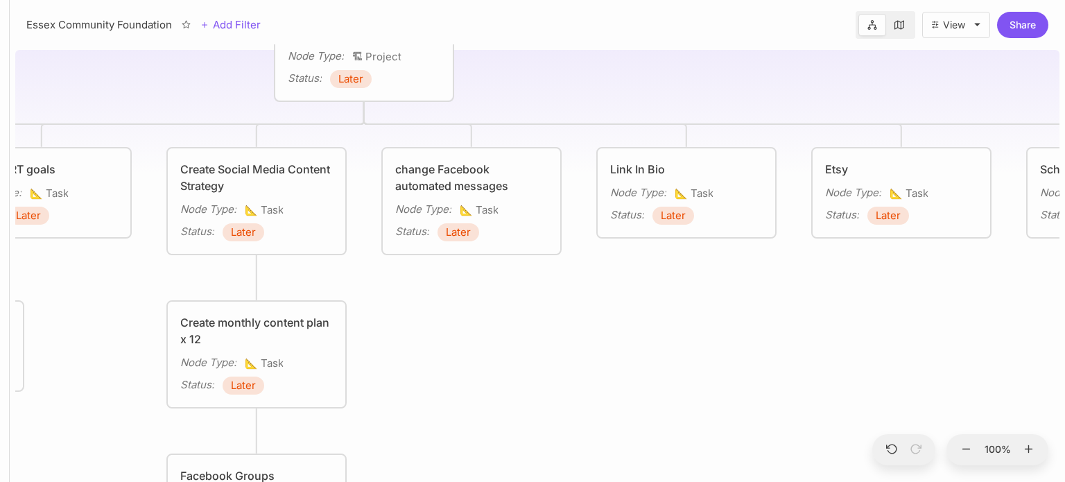
drag, startPoint x: 776, startPoint y: 360, endPoint x: 1064, endPoint y: 349, distance: 288.6
click at [1064, 349] on div "Essex Community Foundation Marketing Activity Reputation Management Node Type :…" at bounding box center [537, 262] width 1055 height 437
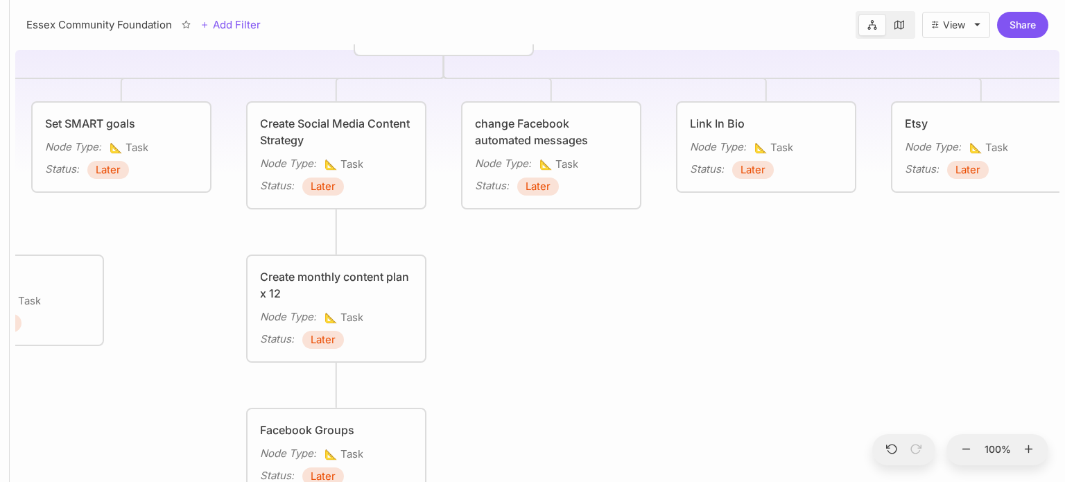
drag, startPoint x: 1047, startPoint y: 386, endPoint x: 1064, endPoint y: 336, distance: 53.5
click at [1064, 336] on div "Essex Community Foundation Marketing Activity Reputation Management Node Type :…" at bounding box center [537, 262] width 1055 height 437
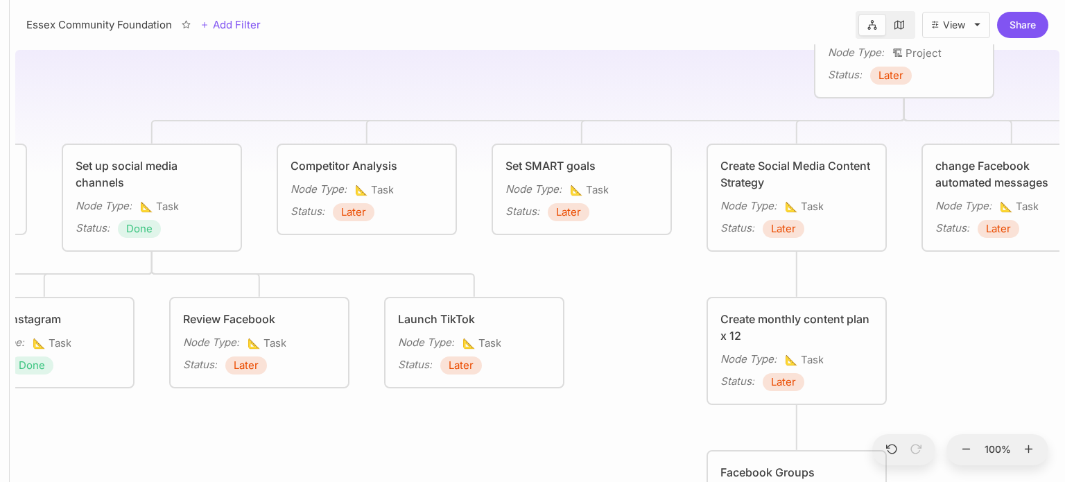
drag, startPoint x: 551, startPoint y: 260, endPoint x: 1011, endPoint y: 302, distance: 462.3
click at [1011, 302] on div "Essex Community Foundation Marketing Activity Reputation Management Node Type :…" at bounding box center [537, 262] width 1044 height 437
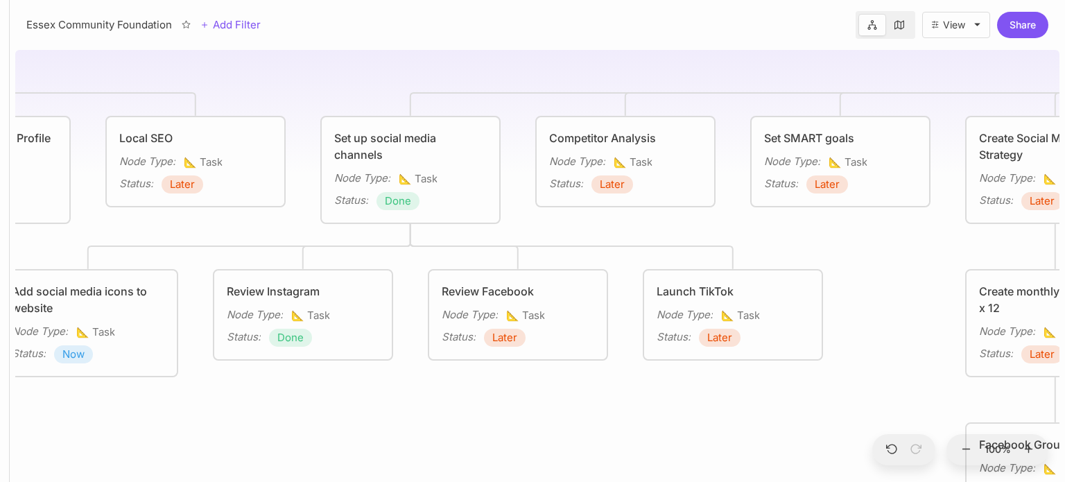
drag, startPoint x: 241, startPoint y: 96, endPoint x: 508, endPoint y: 64, distance: 269.5
click at [508, 64] on div "Essex Community Foundation Marketing Activity Reputation Management Node Type :…" at bounding box center [537, 262] width 1044 height 437
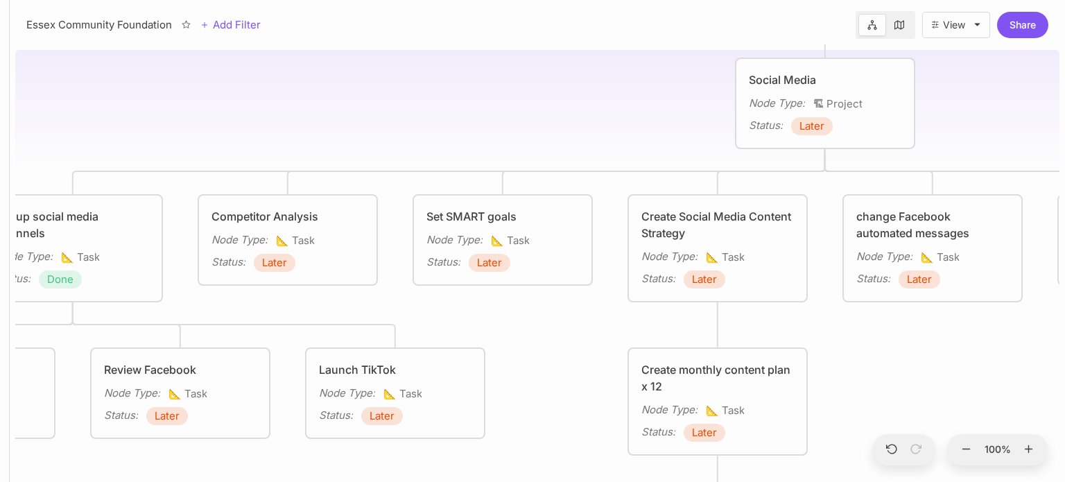
drag, startPoint x: 347, startPoint y: 64, endPoint x: 393, endPoint y: 164, distance: 110.7
click at [74, 176] on div "Essex Community Foundation Marketing Activity Reputation Management Node Type :…" at bounding box center [537, 262] width 1044 height 437
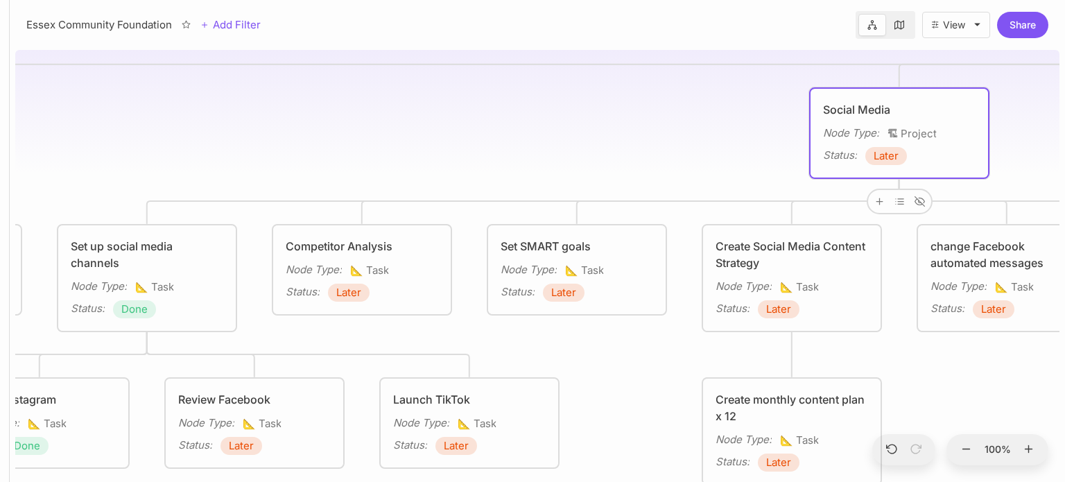
click at [923, 130] on span "🏗 Project" at bounding box center [911, 133] width 49 height 17
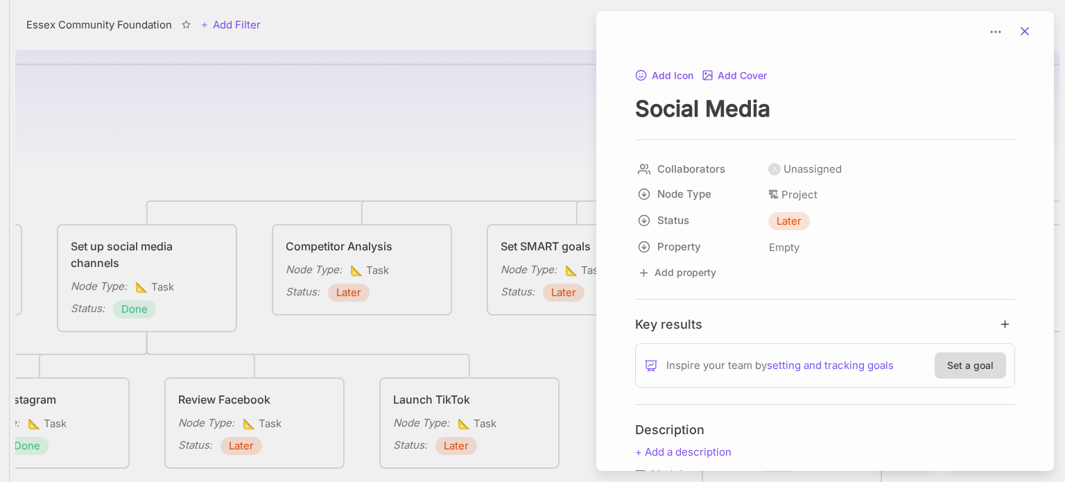
click at [1023, 31] on icon at bounding box center [1025, 31] width 14 height 14
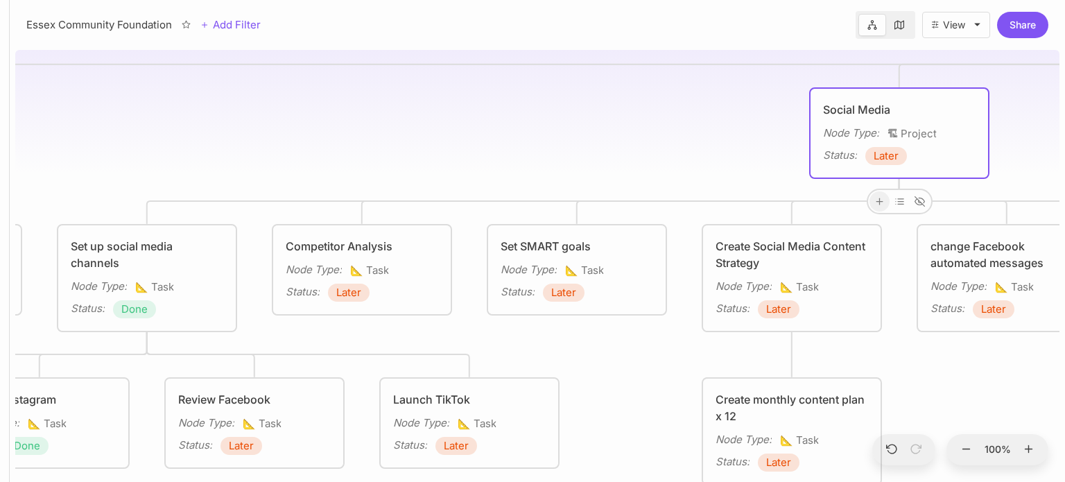
click at [879, 201] on line at bounding box center [879, 201] width 0 height 6
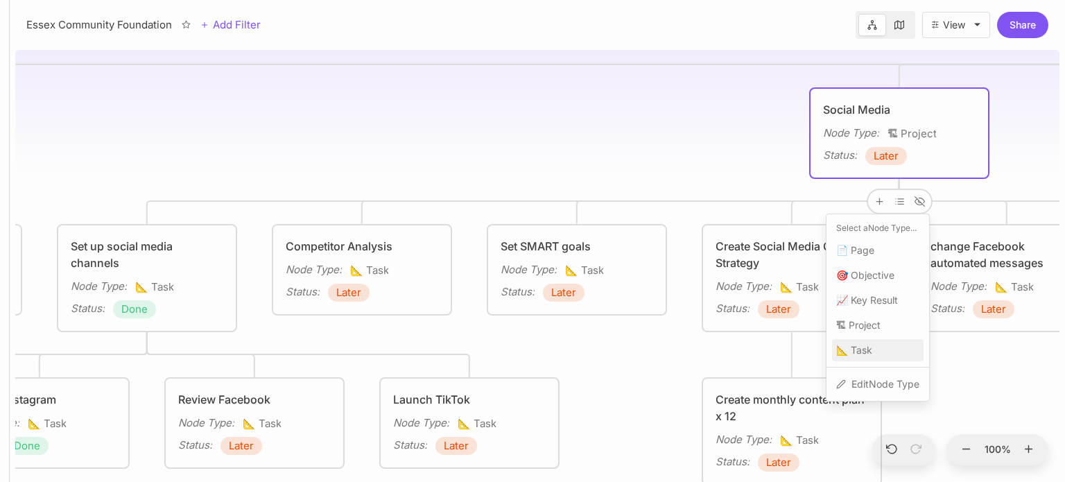
click at [858, 347] on span "📐 Task" at bounding box center [854, 350] width 36 height 17
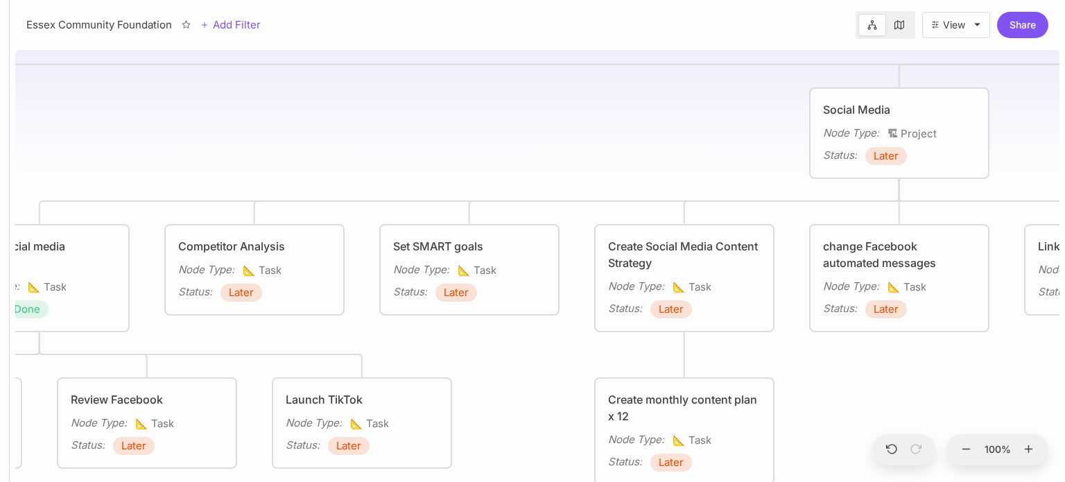
drag, startPoint x: 652, startPoint y: 352, endPoint x: 632, endPoint y: 346, distance: 21.1
click at [632, 346] on div "Essex Community Foundation Marketing Activity Reputation Management Node Type :…" at bounding box center [537, 262] width 1044 height 437
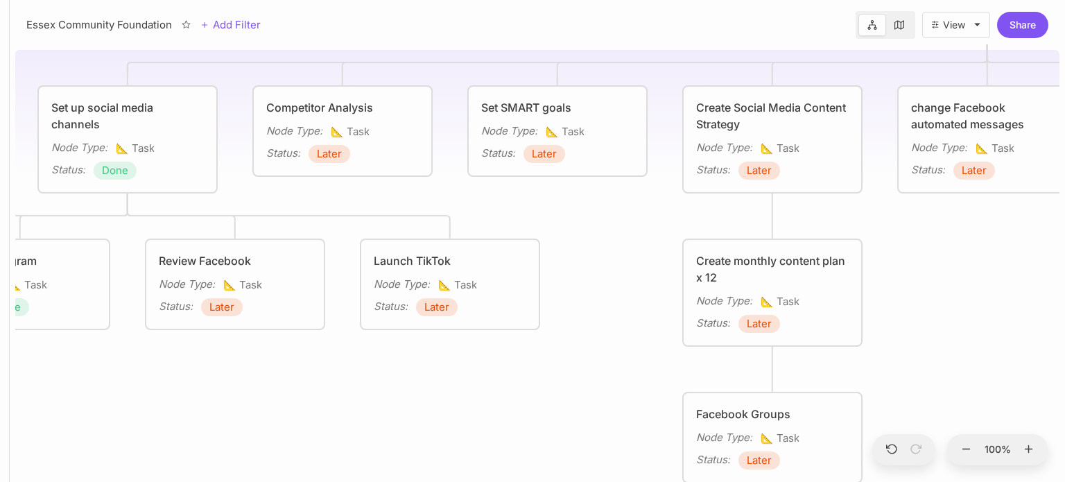
drag, startPoint x: 976, startPoint y: 370, endPoint x: 1064, endPoint y: 232, distance: 164.2
click at [1064, 232] on div "Essex Community Foundation Marketing Activity Reputation Management Node Type :…" at bounding box center [537, 262] width 1055 height 437
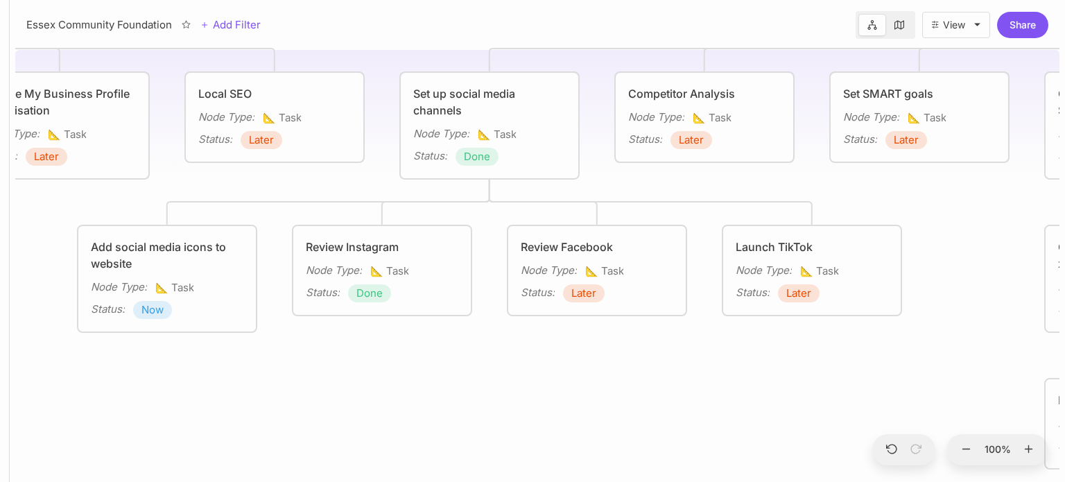
drag, startPoint x: 663, startPoint y: 361, endPoint x: 783, endPoint y: 345, distance: 121.7
click at [783, 345] on div "Essex Community Foundation Marketing Activity Reputation Management Node Type :…" at bounding box center [537, 262] width 1044 height 437
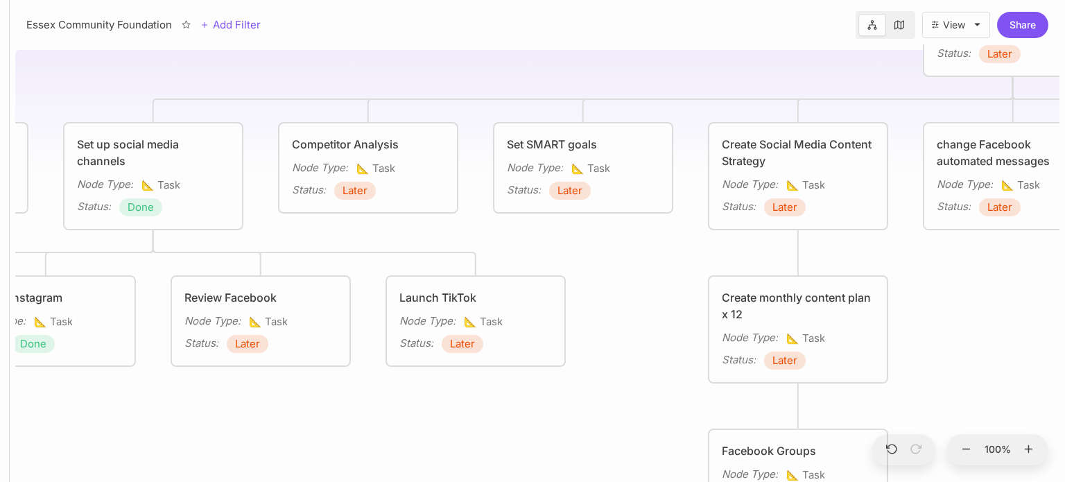
drag, startPoint x: 619, startPoint y: 410, endPoint x: 263, endPoint y: 462, distance: 359.4
click at [263, 462] on div "Essex Community Foundation Marketing Activity Reputation Management Node Type :…" at bounding box center [537, 262] width 1044 height 437
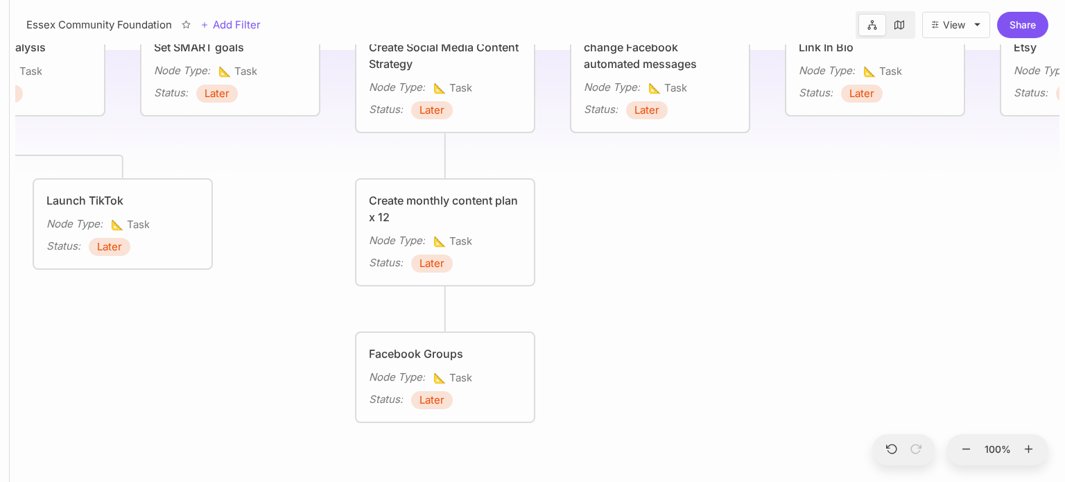
drag, startPoint x: 628, startPoint y: 439, endPoint x: 290, endPoint y: 343, distance: 350.9
click at [290, 343] on div "Essex Community Foundation Marketing Activity Reputation Management Node Type :…" at bounding box center [537, 262] width 1044 height 437
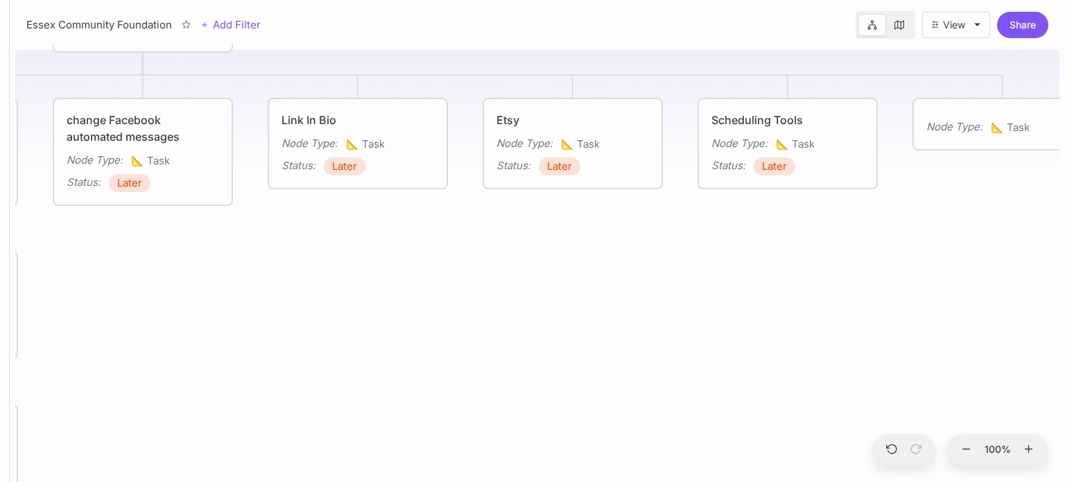
drag, startPoint x: 941, startPoint y: 282, endPoint x: 424, endPoint y: 357, distance: 521.9
click at [424, 357] on div "Essex Community Foundation Marketing Activity Reputation Management Node Type :…" at bounding box center [537, 262] width 1044 height 437
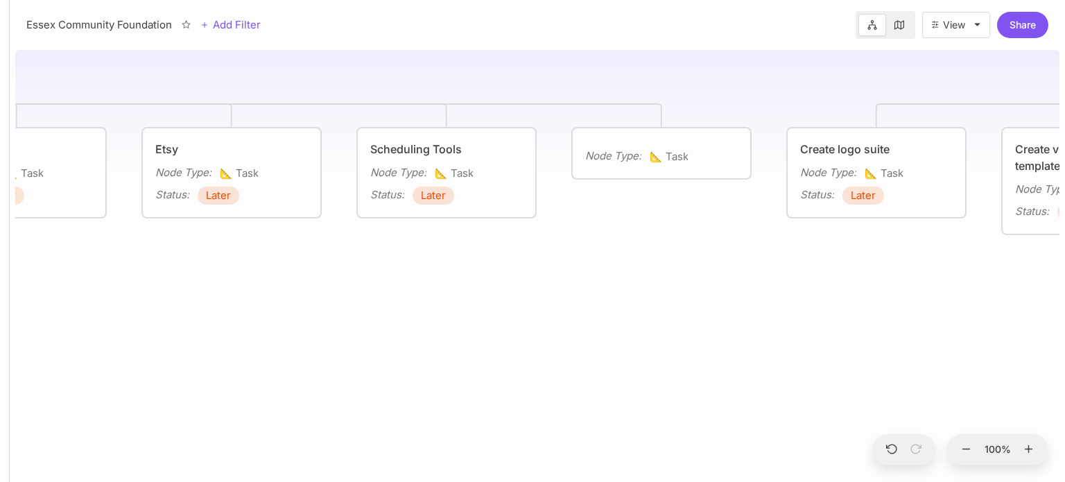
drag, startPoint x: 585, startPoint y: 318, endPoint x: 244, endPoint y: 346, distance: 342.2
click at [244, 346] on div "Essex Community Foundation Marketing Activity Reputation Management Node Type :…" at bounding box center [537, 262] width 1044 height 437
click at [677, 158] on span "📐 Task" at bounding box center [669, 156] width 39 height 17
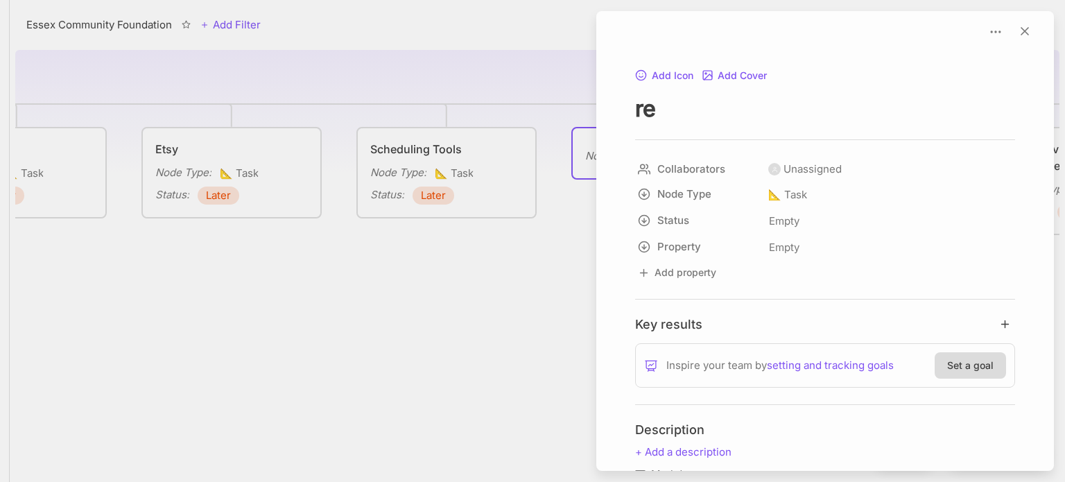
type textarea "r"
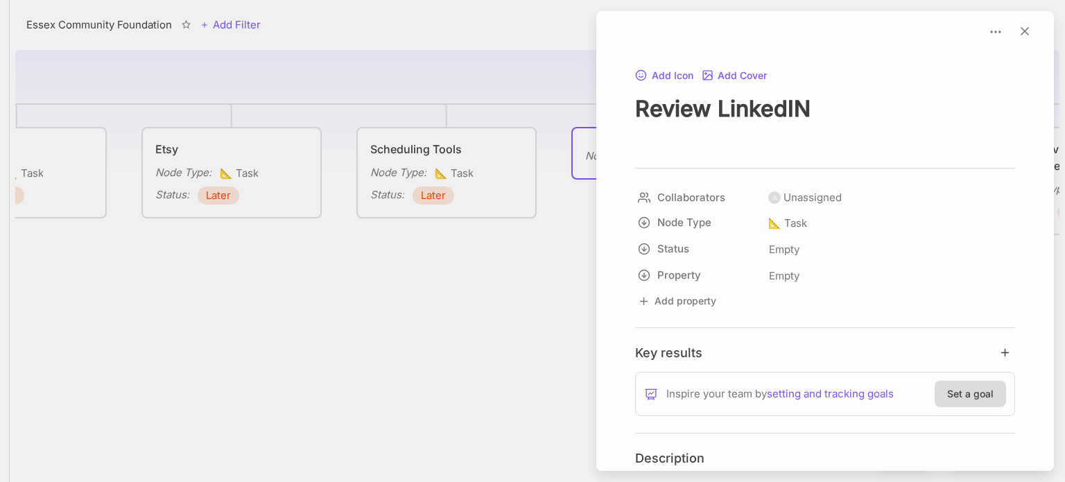
click at [851, 120] on textarea "Review LinkedIN" at bounding box center [825, 122] width 380 height 57
type textarea "Review LinkedIn"
click at [797, 251] on span "Empty" at bounding box center [784, 250] width 32 height 18
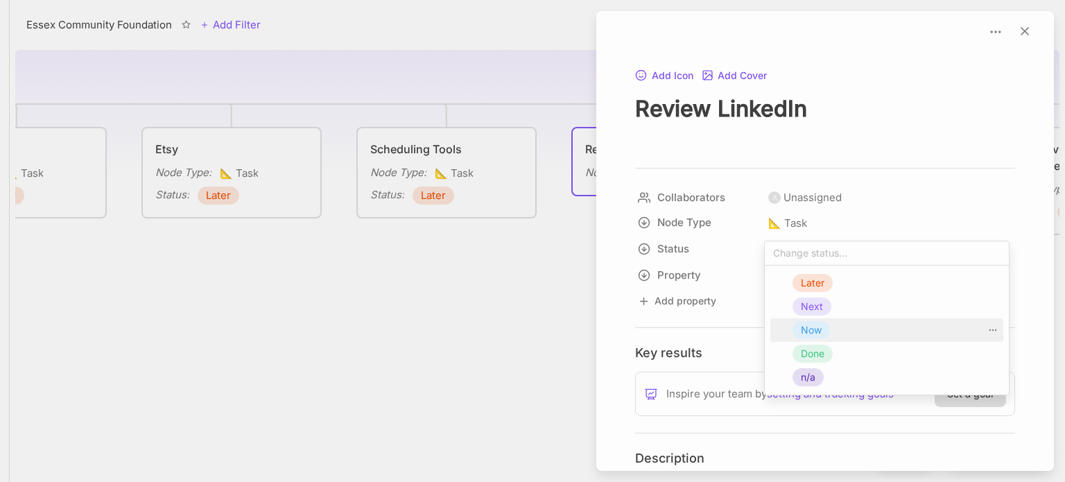
click at [807, 334] on span "Now" at bounding box center [811, 330] width 21 height 17
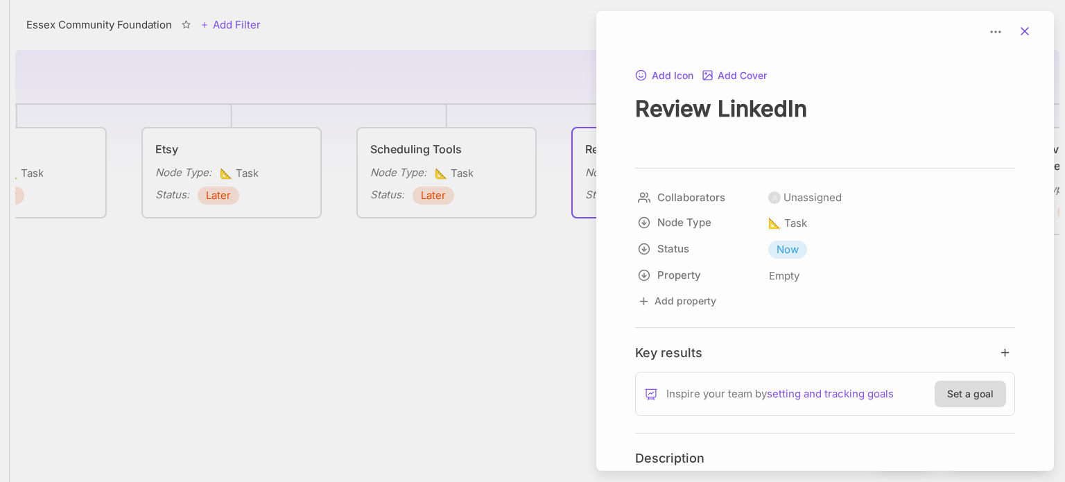
click at [1023, 26] on icon at bounding box center [1025, 31] width 14 height 14
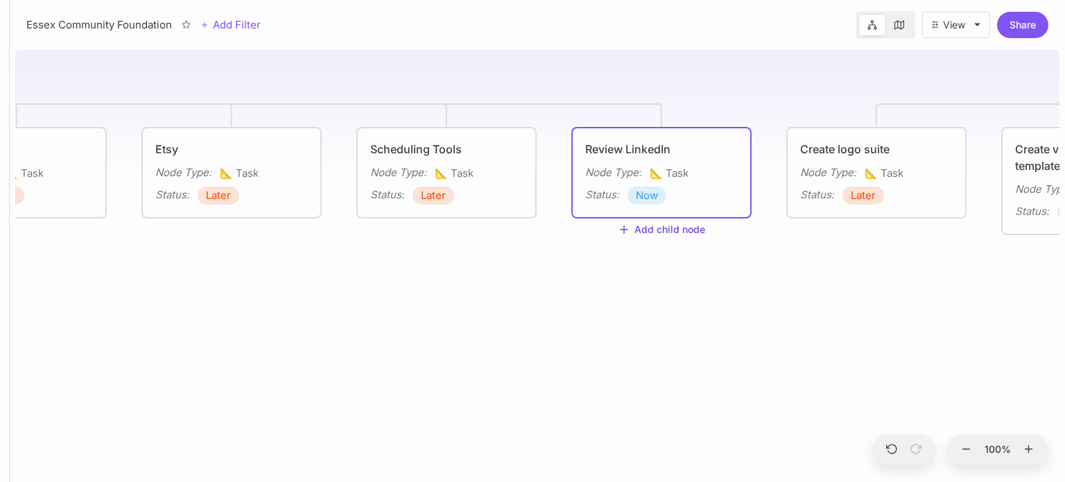
click at [626, 230] on icon at bounding box center [624, 229] width 12 height 12
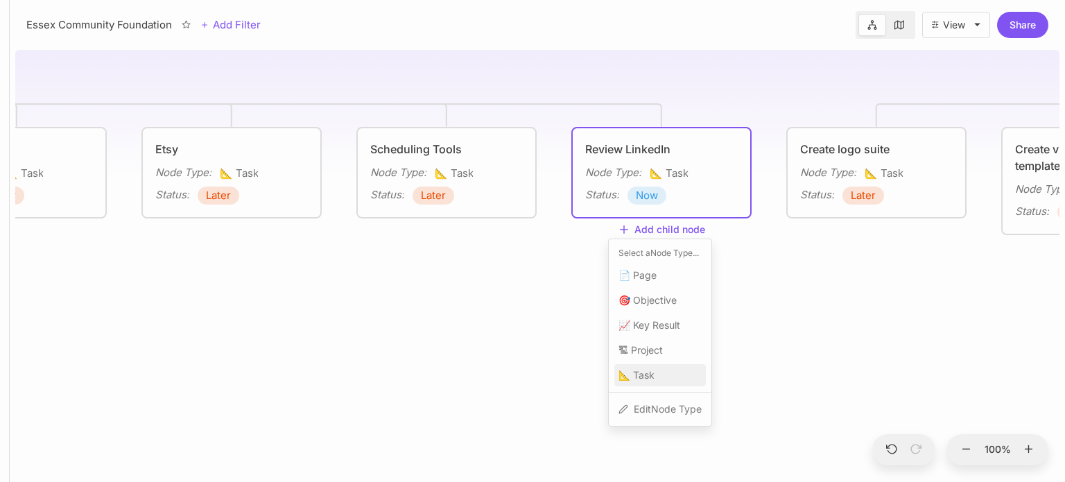
click at [650, 379] on span "📐 Task" at bounding box center [636, 375] width 36 height 17
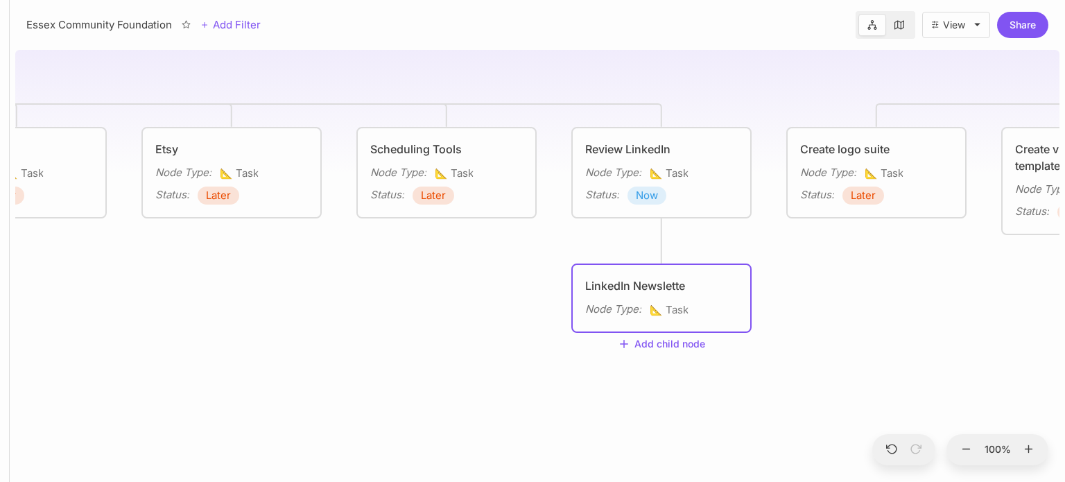
type textarea "LinkedIn Newsletter"
click at [677, 306] on span "📐 Task" at bounding box center [669, 310] width 39 height 17
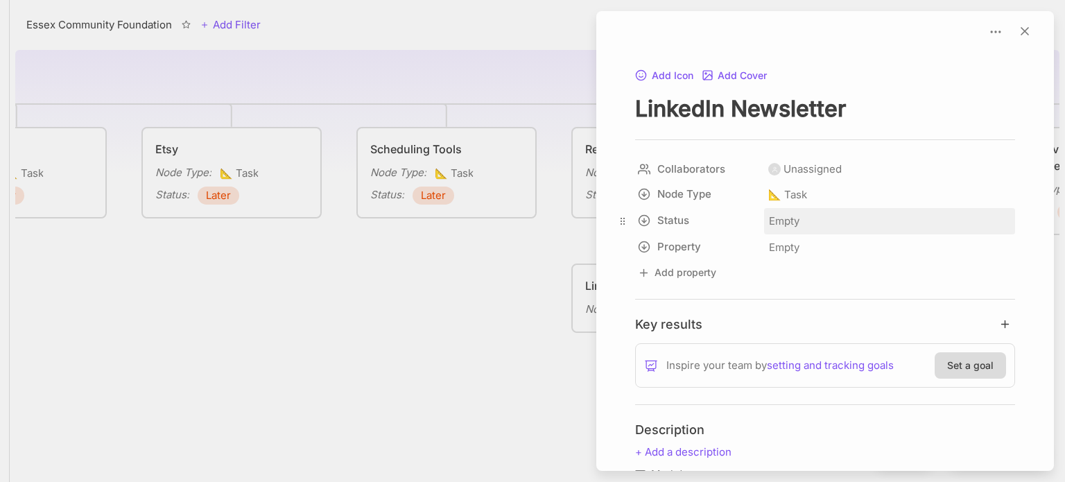
click at [782, 223] on span "Empty" at bounding box center [784, 221] width 32 height 18
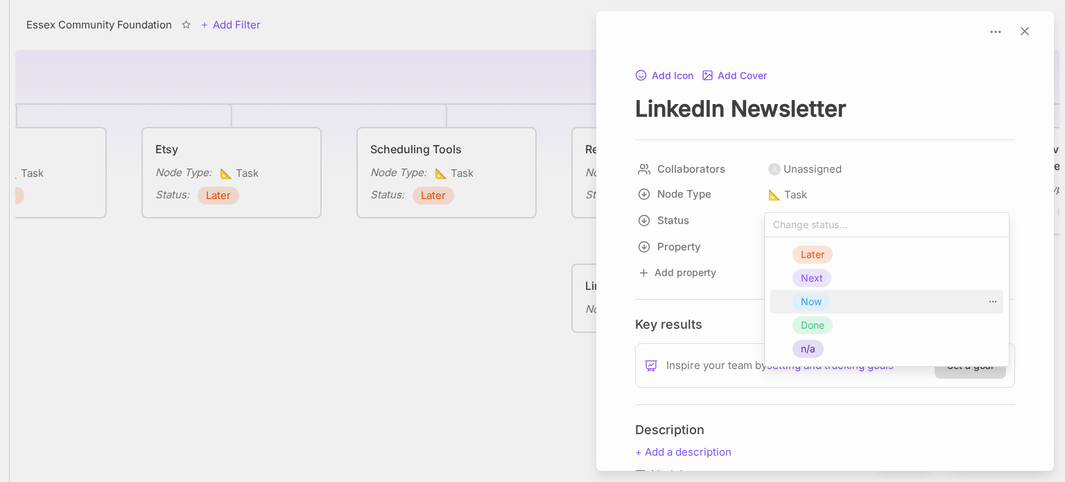
click at [808, 302] on span "Now" at bounding box center [811, 301] width 21 height 17
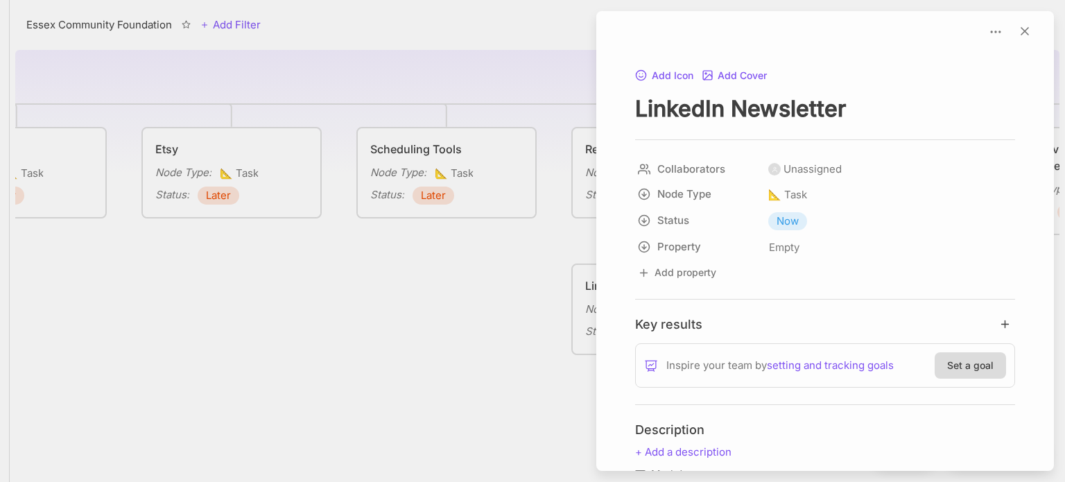
click at [473, 356] on div at bounding box center [532, 241] width 1065 height 482
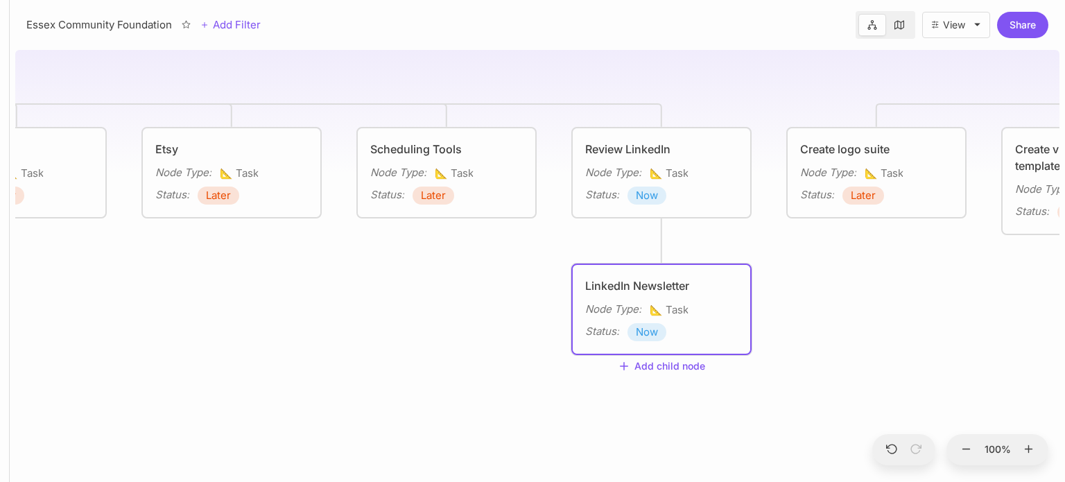
click at [677, 338] on div "Status : Now" at bounding box center [661, 332] width 153 height 18
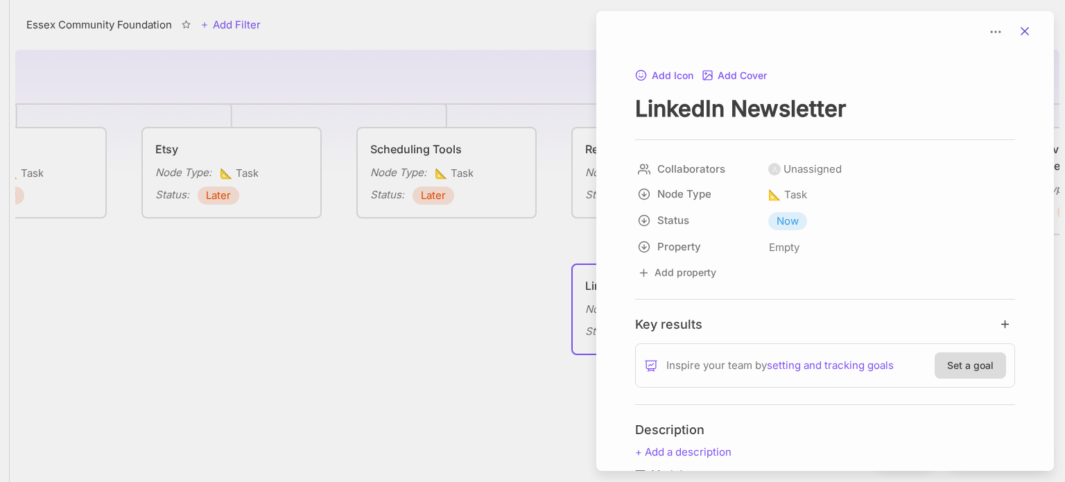
click at [1023, 26] on icon at bounding box center [1025, 31] width 14 height 14
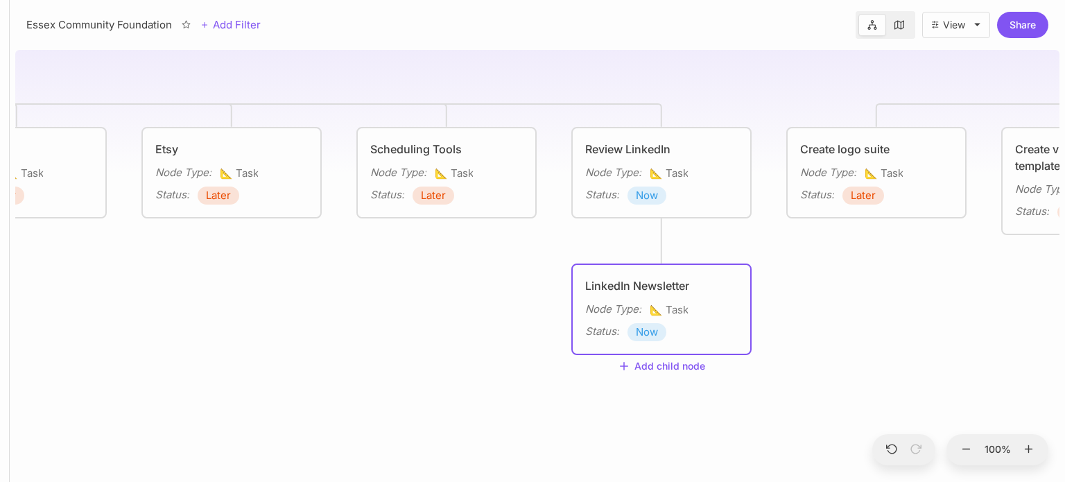
click at [890, 24] on link at bounding box center [899, 25] width 26 height 22
